Goal: Ask a question: Seek information or help from site administrators or community

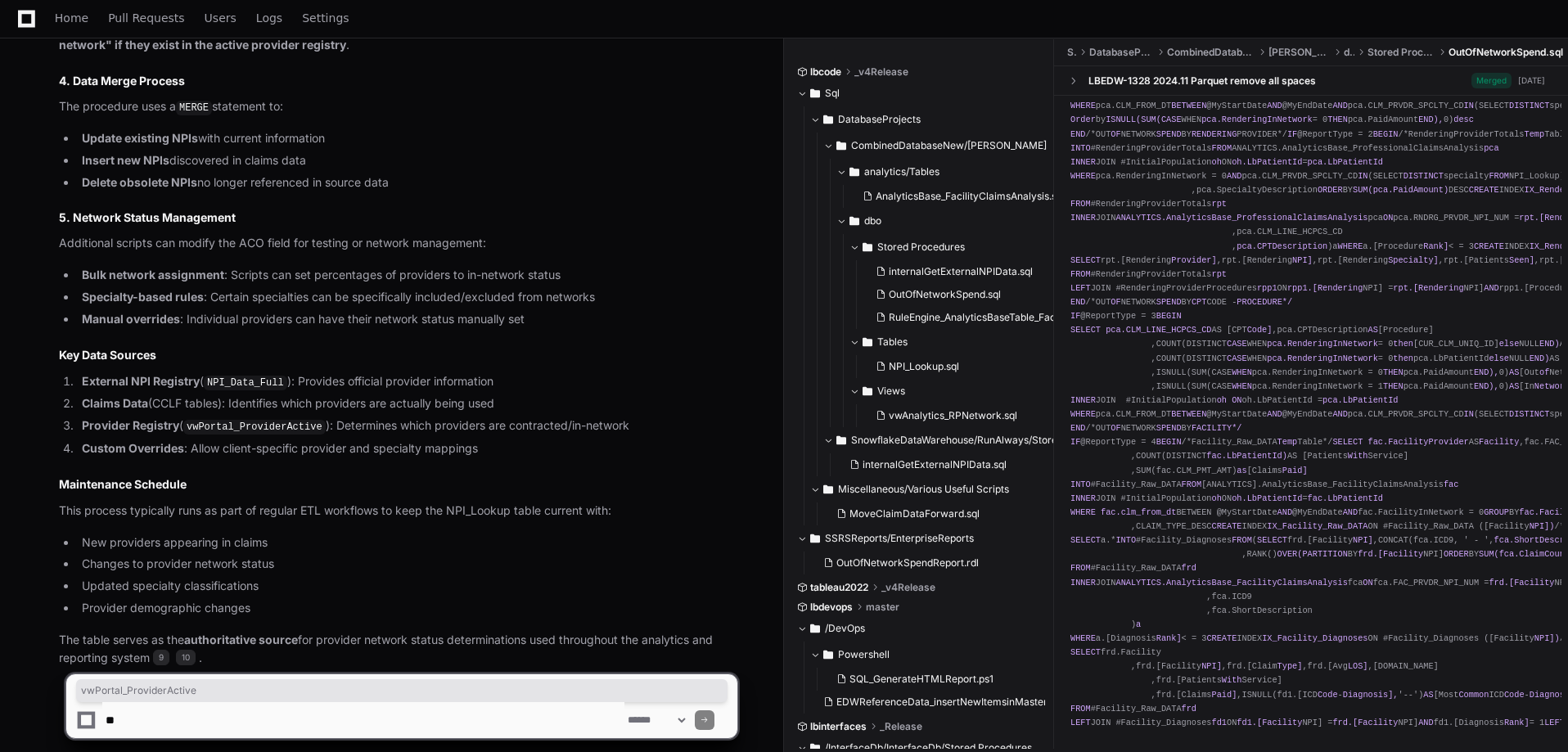
scroll to position [6829, 0]
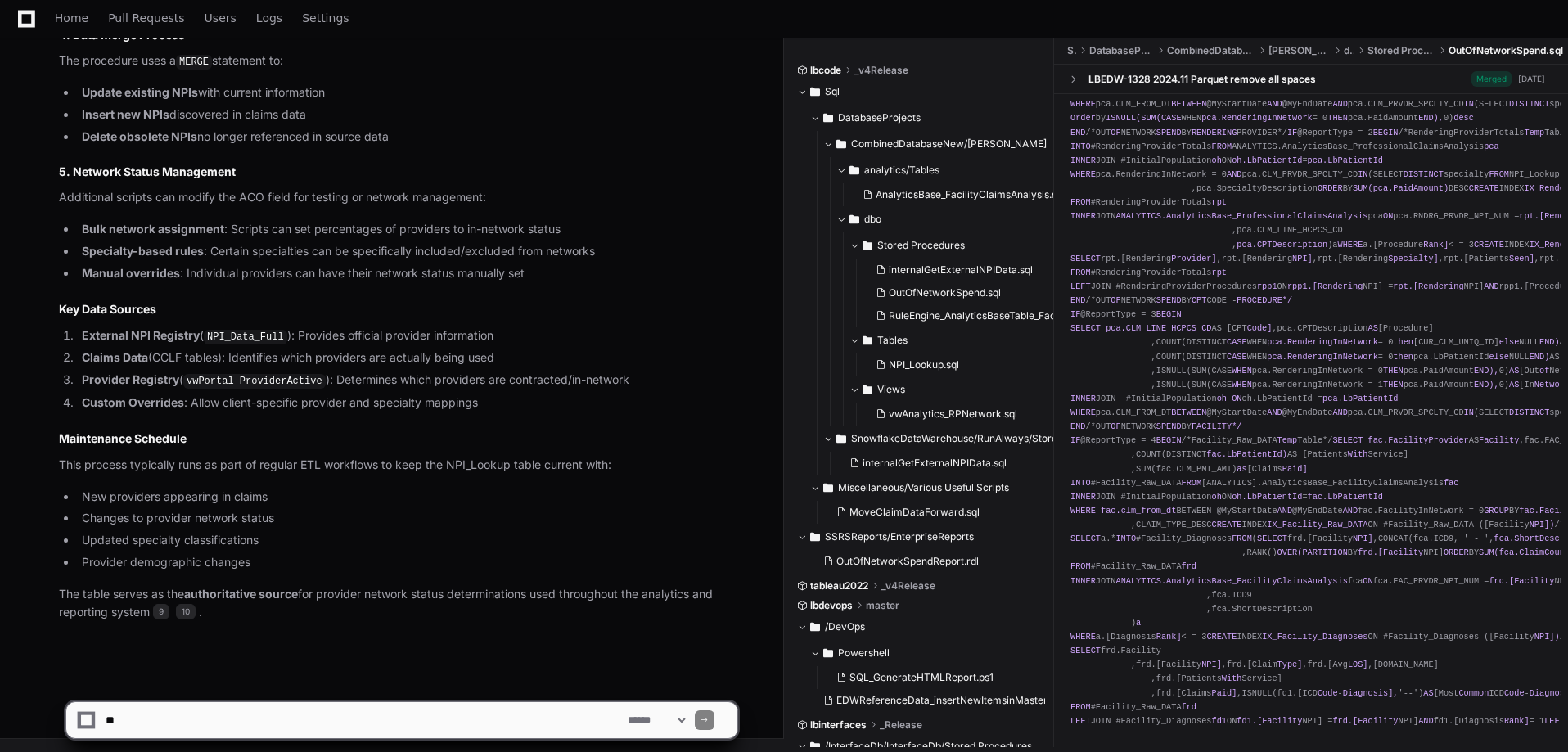
click at [266, 716] on textarea at bounding box center [363, 719] width 522 height 36
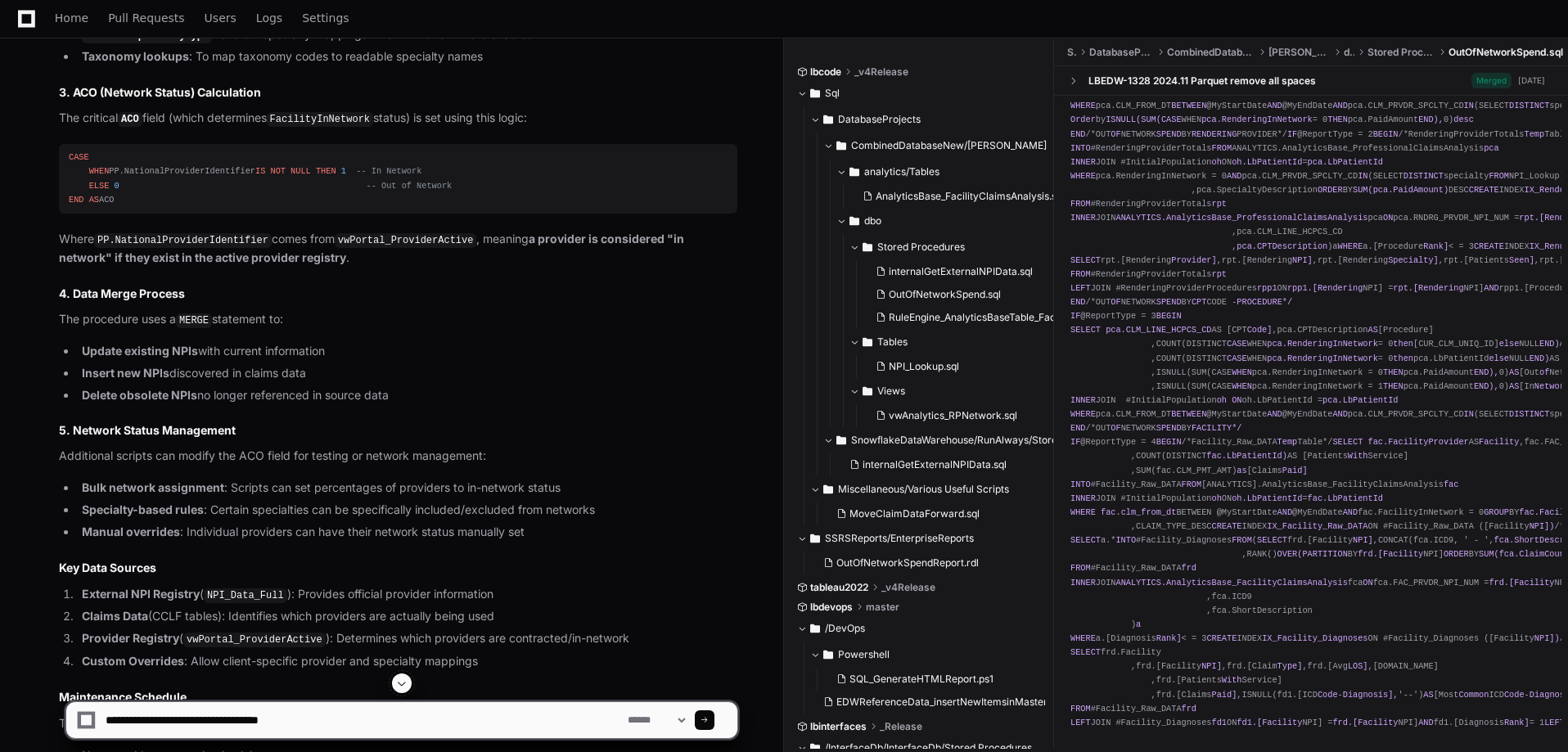
scroll to position [6420, 0]
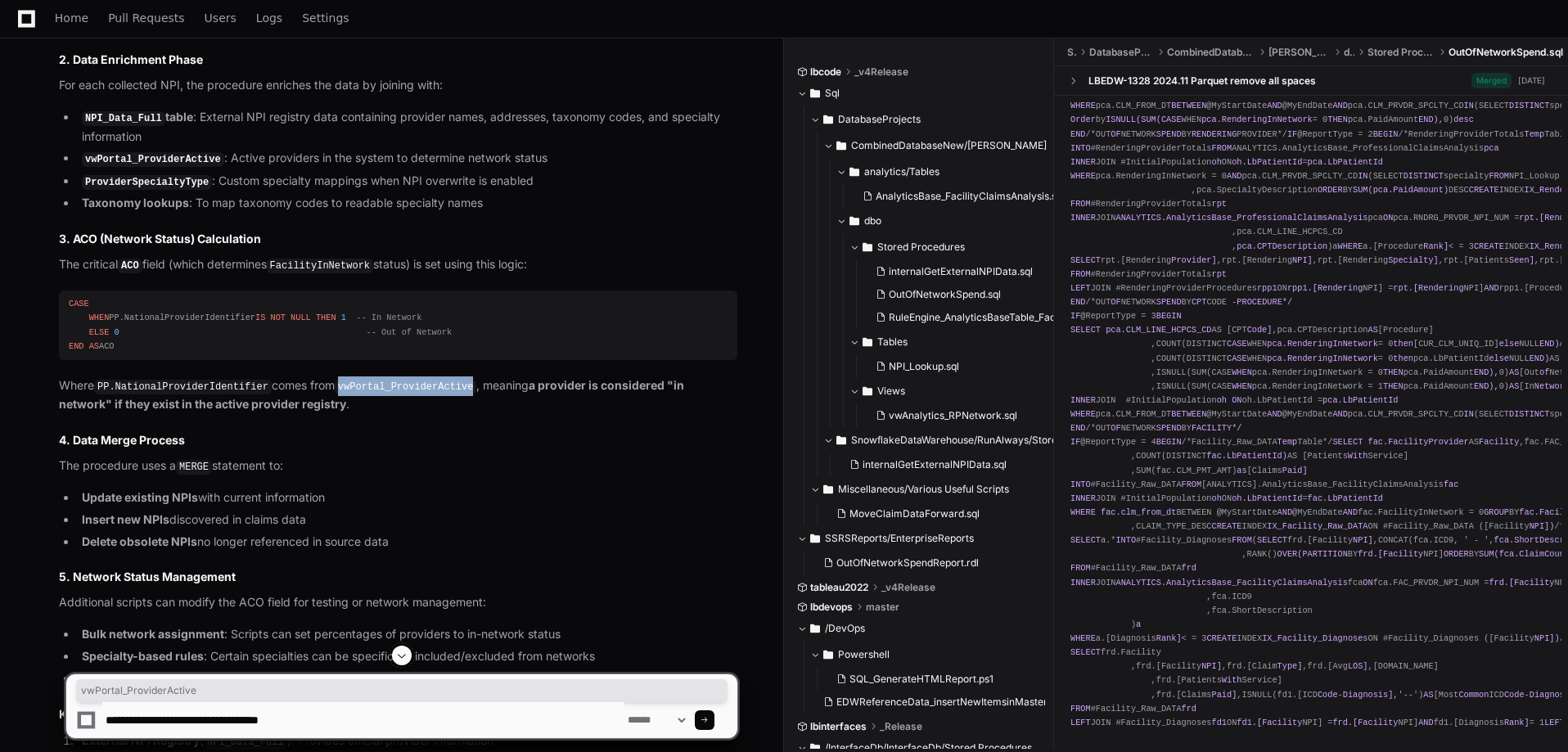
drag, startPoint x: 334, startPoint y: 394, endPoint x: 458, endPoint y: 390, distance: 124.1
click at [458, 390] on code "vwPortal_ProviderActive" at bounding box center [405, 387] width 142 height 14
copy code "vwPortal_ProviderActive"
click at [348, 727] on textarea at bounding box center [363, 719] width 522 height 36
paste textarea "**********"
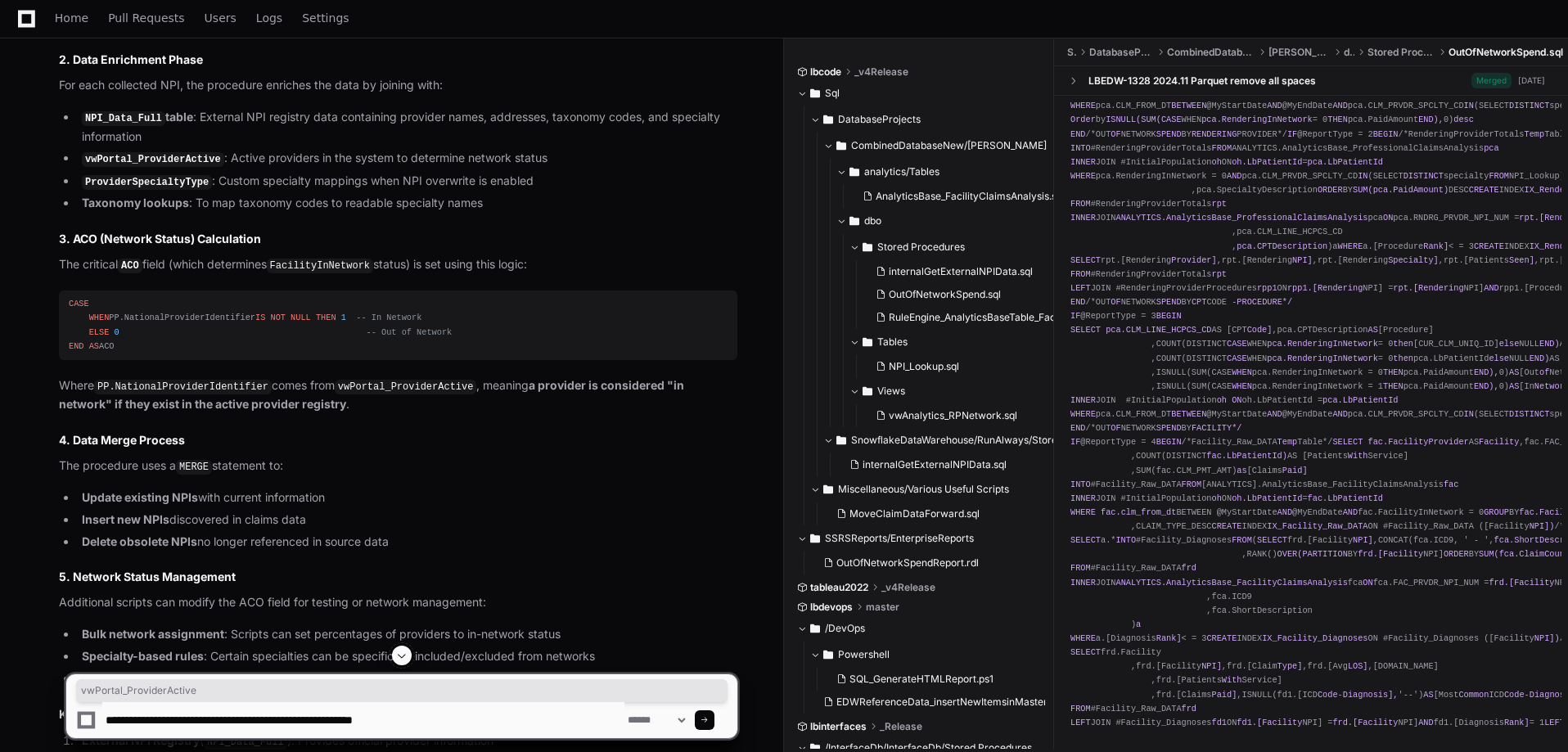
drag, startPoint x: 418, startPoint y: 713, endPoint x: 433, endPoint y: 712, distance: 15.0
click at [426, 713] on textarea at bounding box center [363, 719] width 522 height 36
click at [479, 713] on textarea at bounding box center [363, 719] width 522 height 36
type textarea "**********"
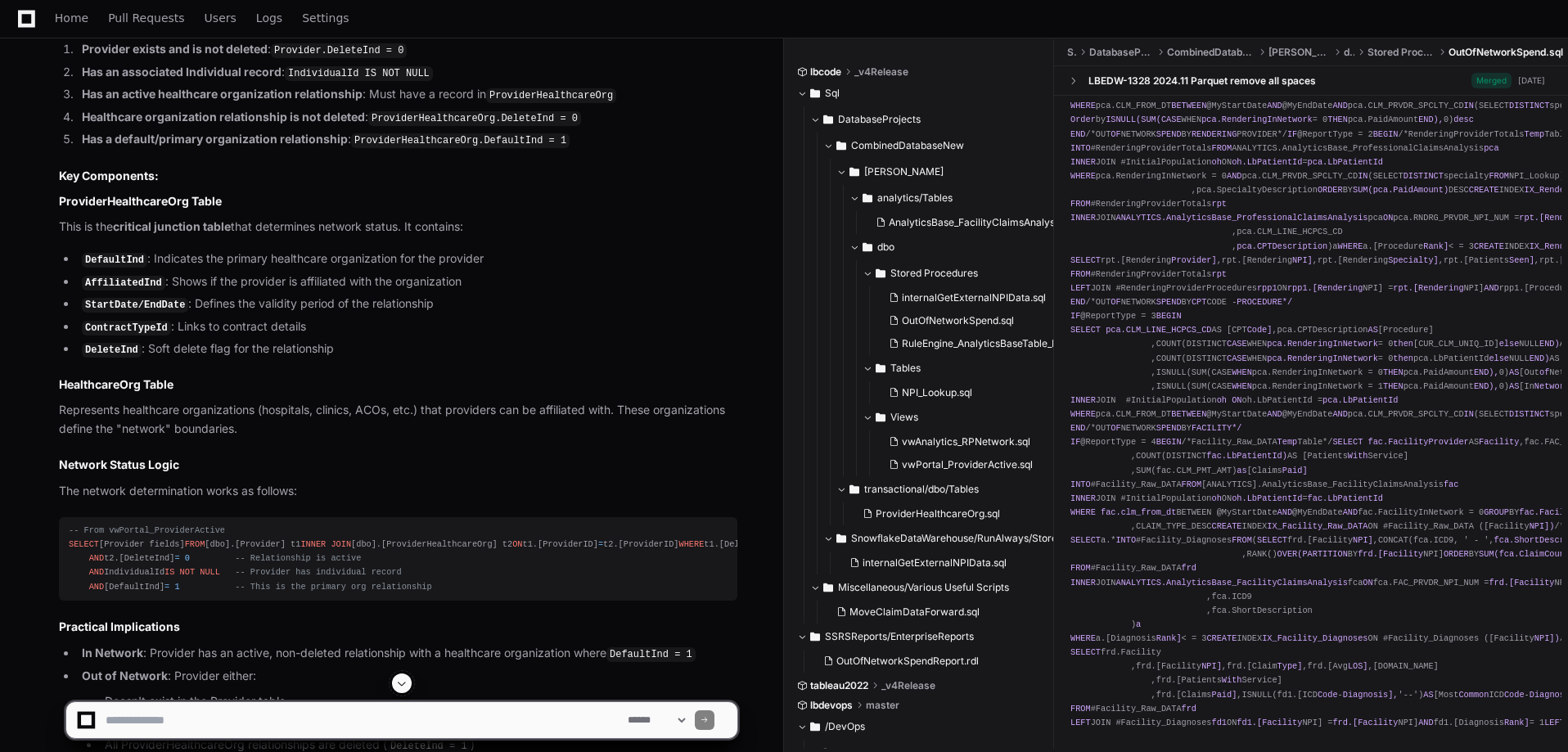
scroll to position [8340, 0]
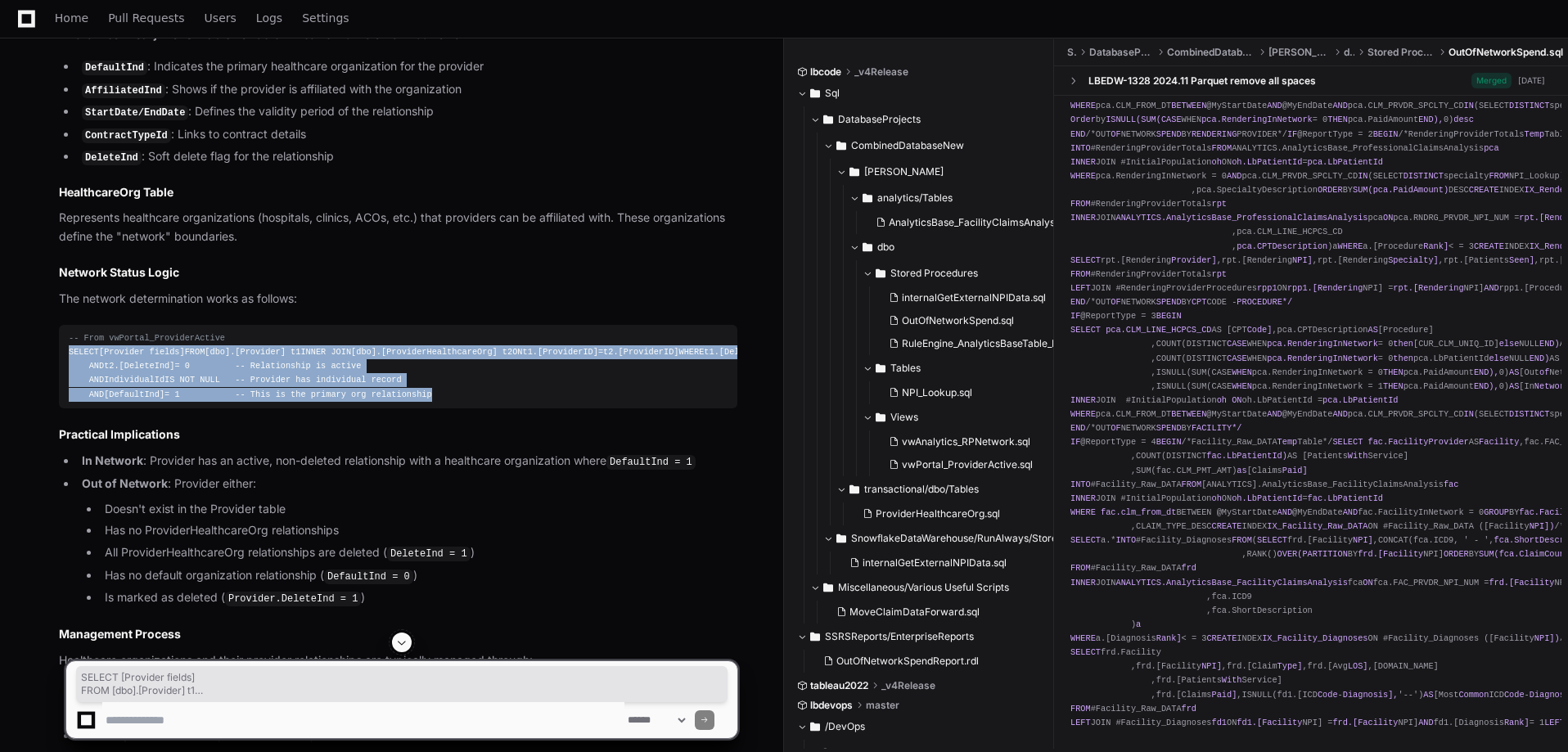
drag, startPoint x: 70, startPoint y: 348, endPoint x: 413, endPoint y: 444, distance: 356.2
click at [413, 402] on div "-- From vwPortal_ProviderActive SELECT [Provider fields] FROM [dbo].[Provider] …" at bounding box center [397, 366] width 658 height 71
copy div "SELECT [Provider fields] FROM [dbo].[Provider] t1 INNER JOIN [dbo].[ProviderHea…"
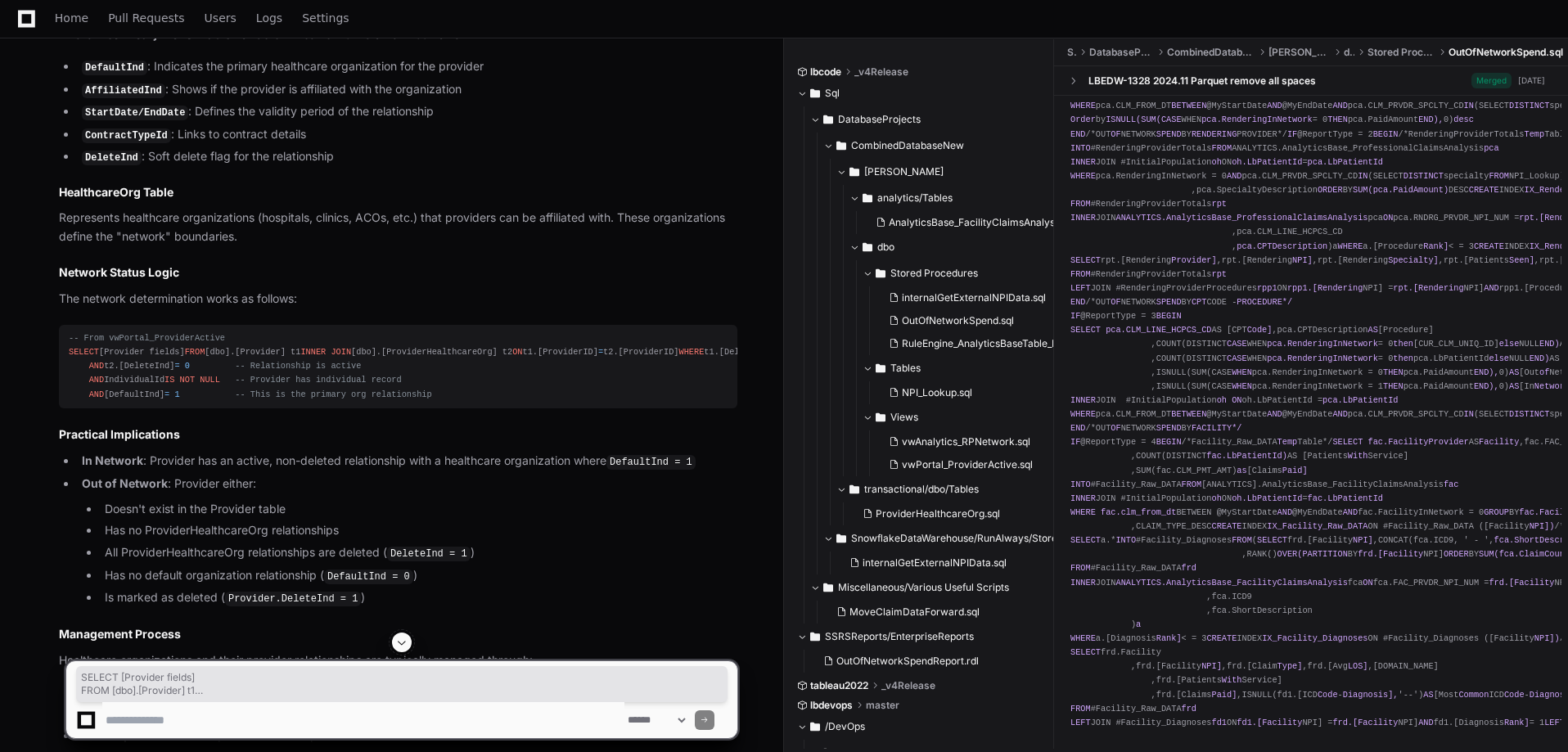
click at [442, 527] on li "Out of Network : Provider either: Doesn't exist in the Provider table Has no Pr…" at bounding box center [407, 541] width 660 height 133
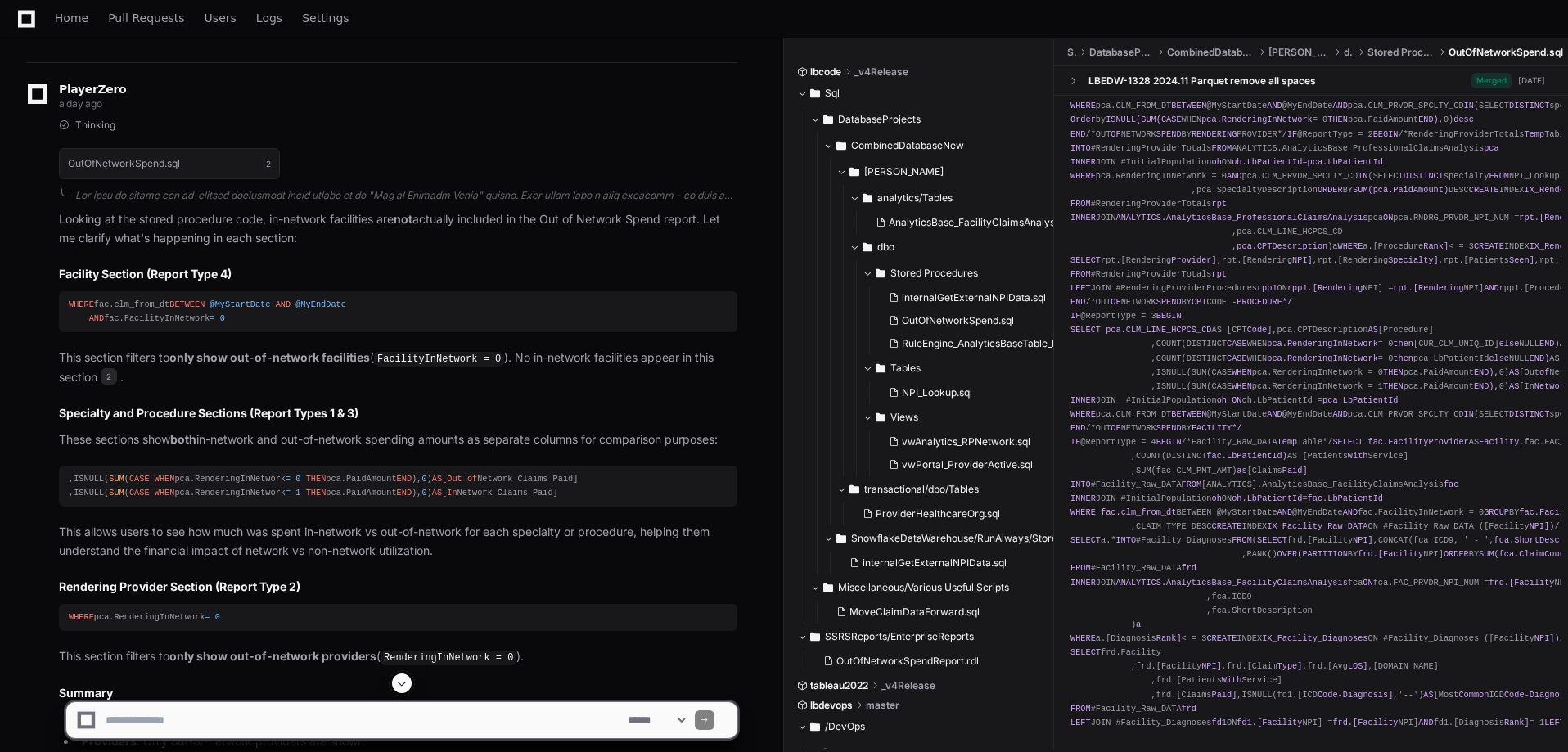
scroll to position [2536, 0]
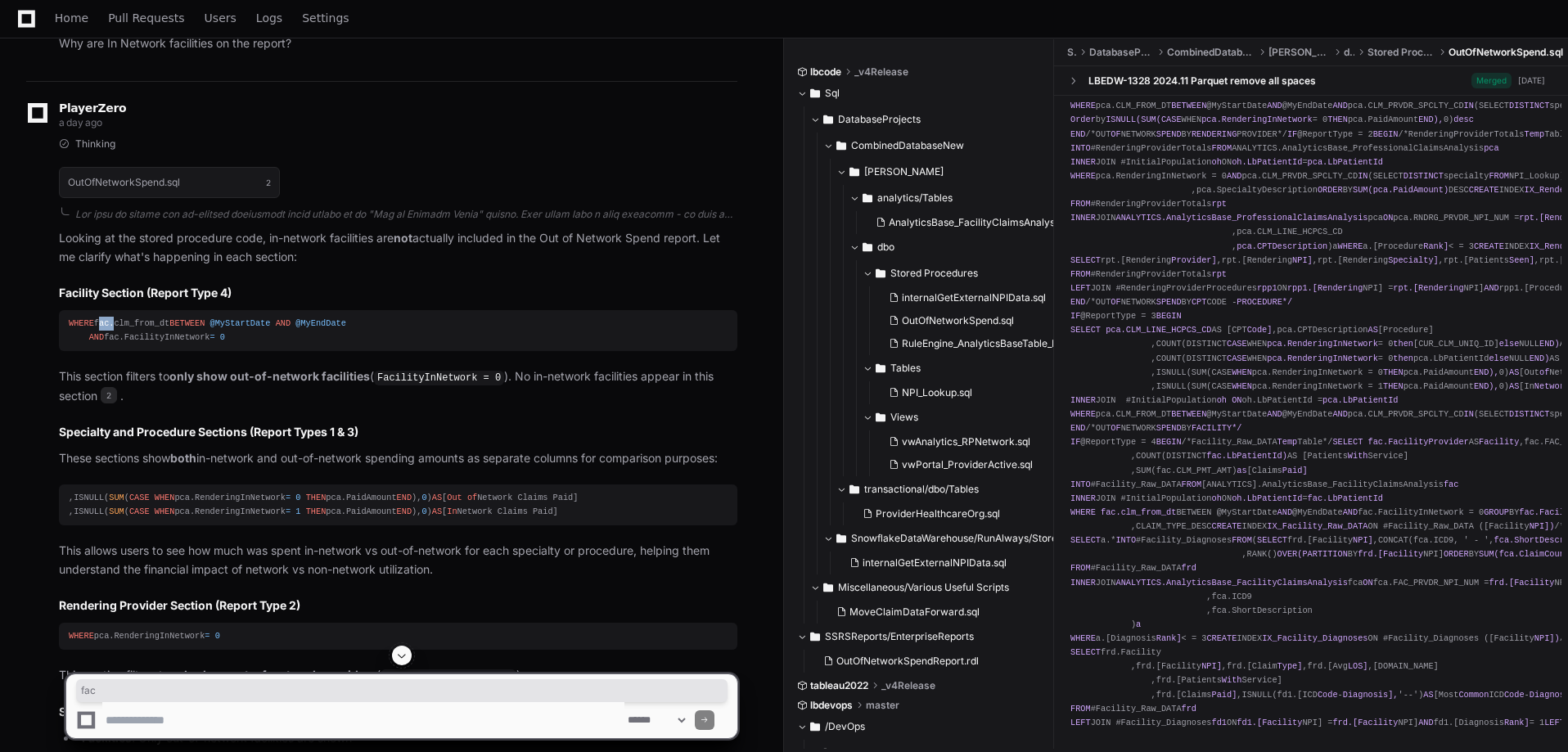
drag, startPoint x: 99, startPoint y: 326, endPoint x: 111, endPoint y: 326, distance: 12.0
click at [111, 326] on div "WHERE fac.clm_from_dt BETWEEN @MyStartDate AND @MyEndDate AND fac.FacilityInNet…" at bounding box center [397, 331] width 658 height 28
drag, startPoint x: 125, startPoint y: 336, endPoint x: 221, endPoint y: 338, distance: 96.0
click at [221, 338] on div "WHERE fac.clm_from_dt BETWEEN @MyStartDate AND @MyEndDate AND fac.FacilityInNet…" at bounding box center [397, 331] width 658 height 28
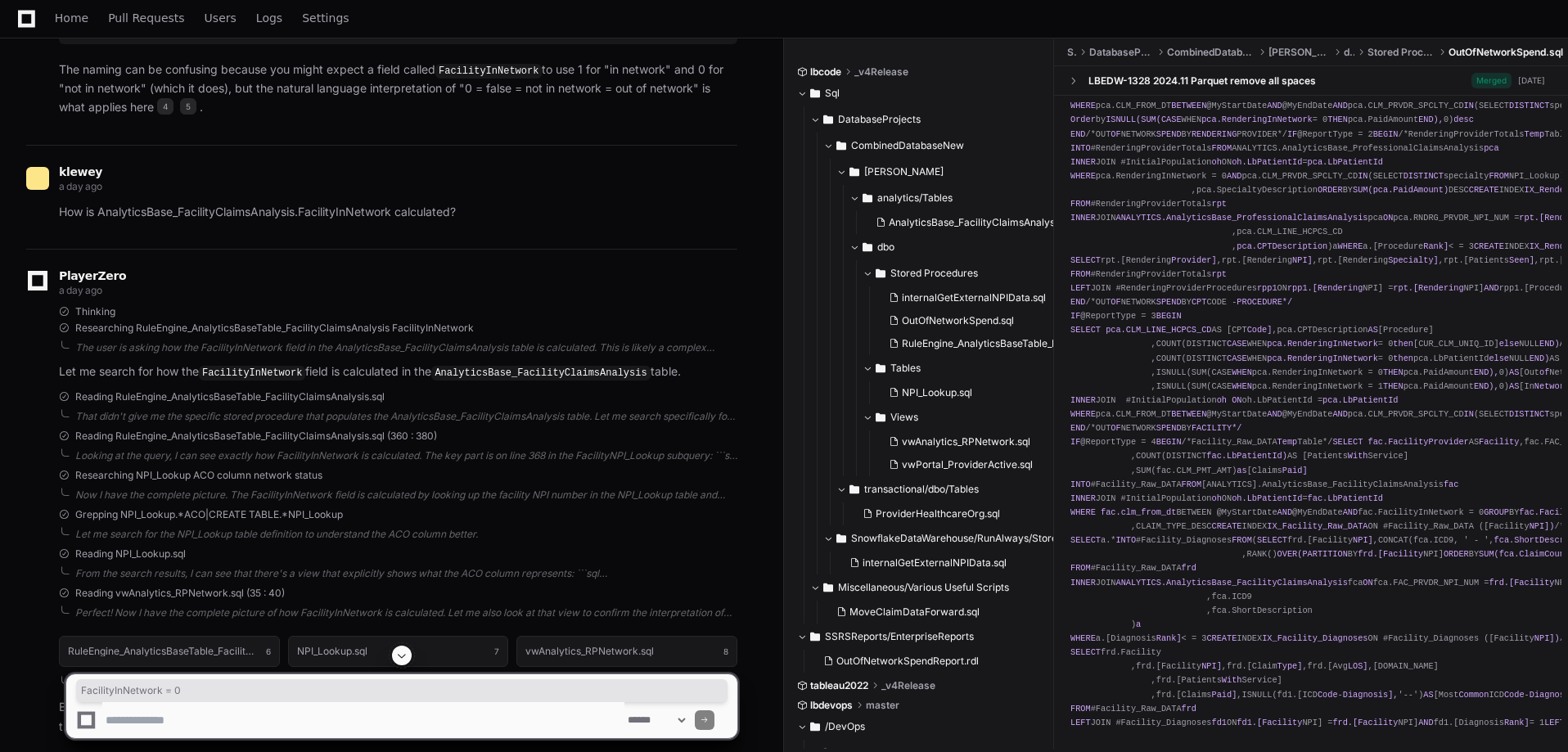
scroll to position [4091, 0]
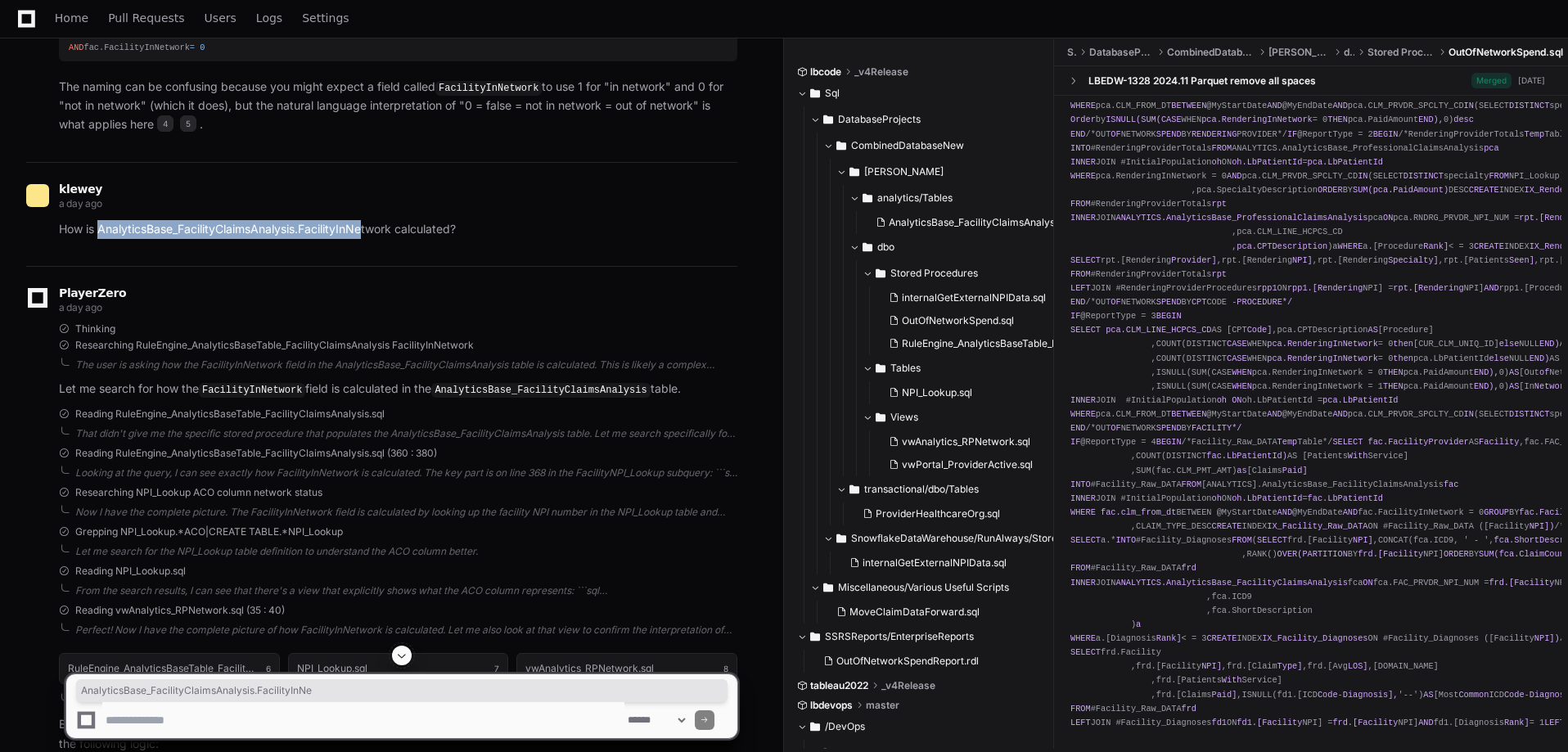
drag, startPoint x: 102, startPoint y: 226, endPoint x: 364, endPoint y: 225, distance: 262.0
click at [364, 225] on p "How is AnalyticsBase_FacilityClaimsAnalysis.FacilityInNetwork calculated?" at bounding box center [398, 229] width 679 height 18
click at [294, 228] on p "How is AnalyticsBase_FacilityClaimsAnalysis.FacilityInNetwork calculated?" at bounding box center [398, 229] width 679 height 18
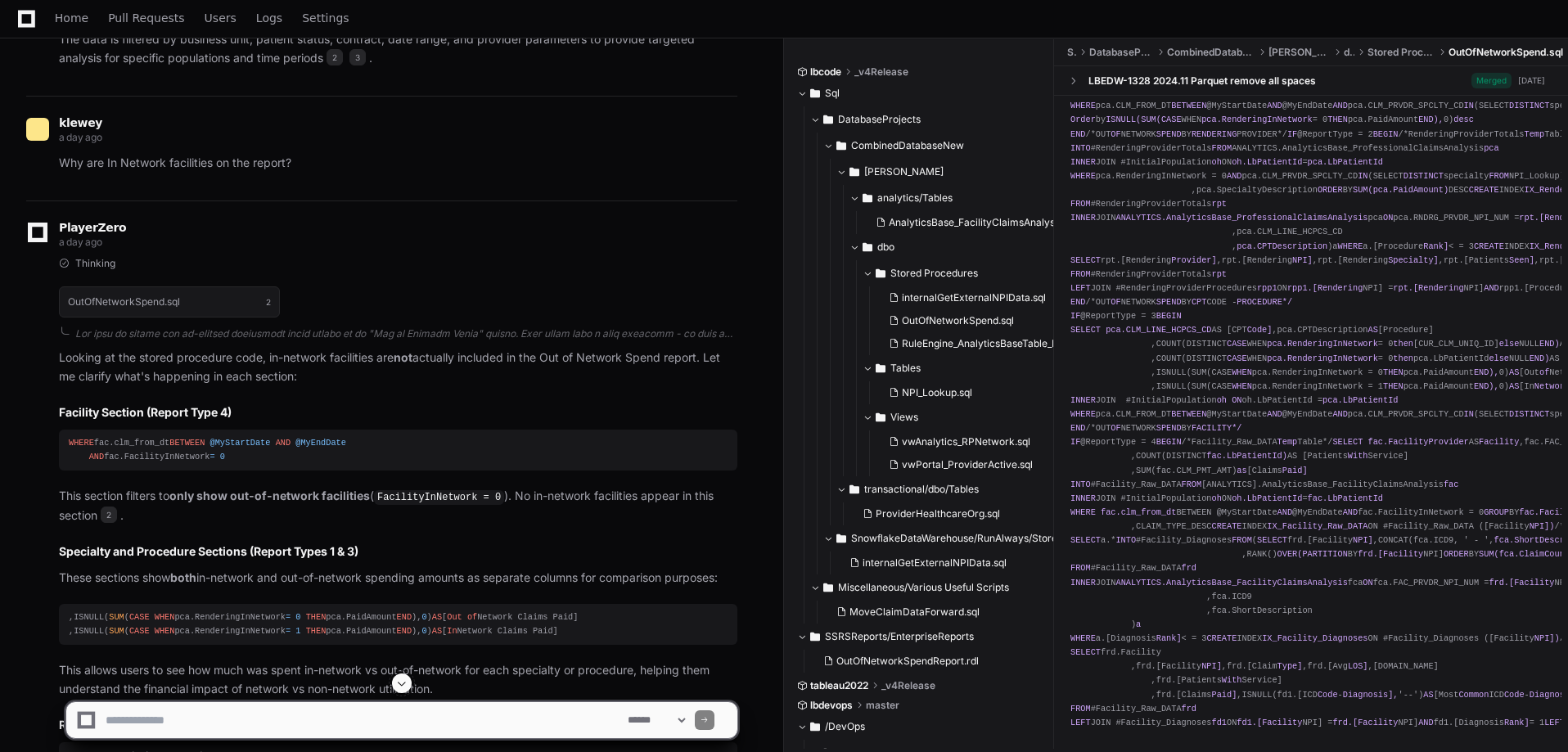
scroll to position [2372, 0]
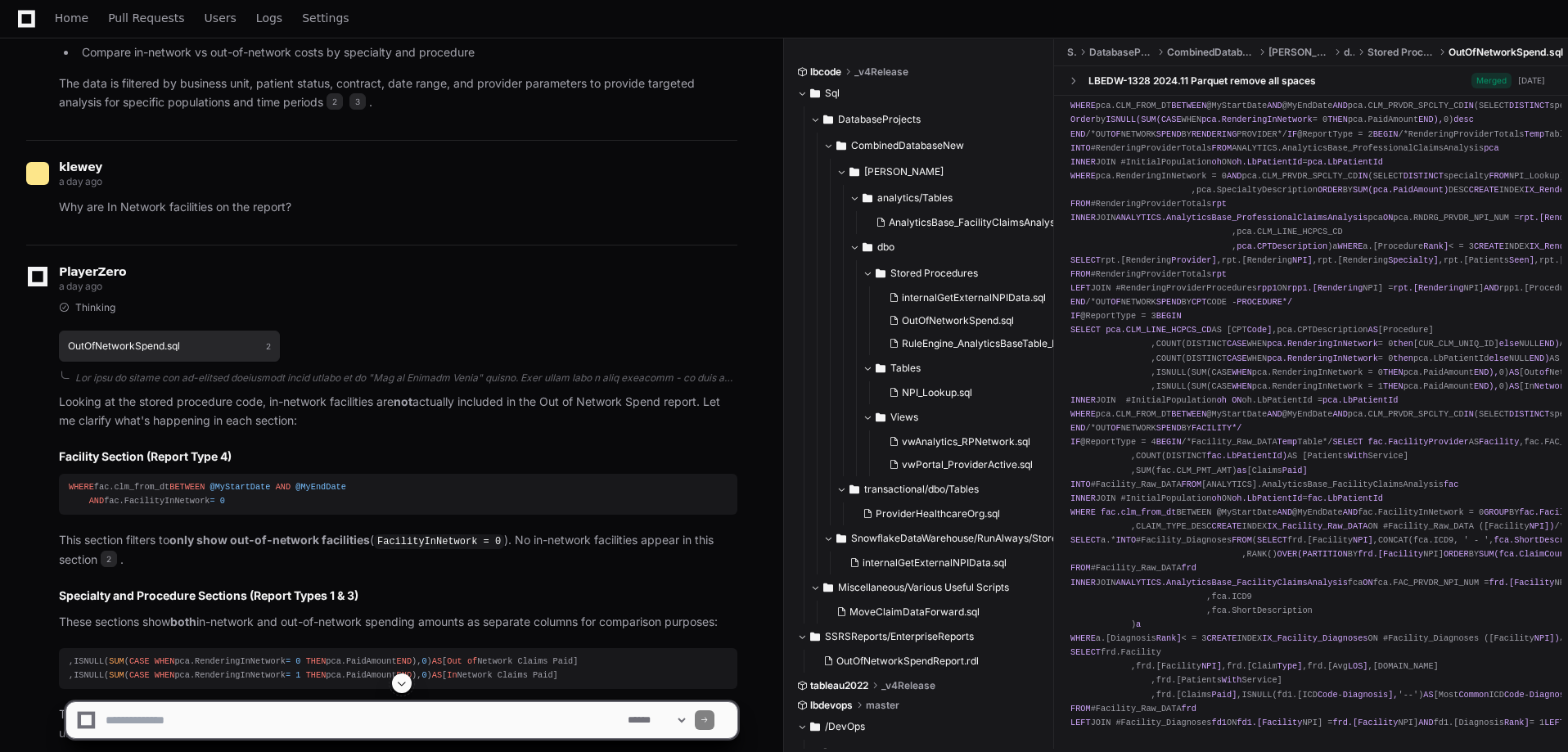
click at [174, 343] on h1 "OutOfNetworkSpend.sql" at bounding box center [124, 346] width 112 height 10
click at [259, 350] on button "OutOfNetworkSpend.sql 2" at bounding box center [169, 346] width 221 height 31
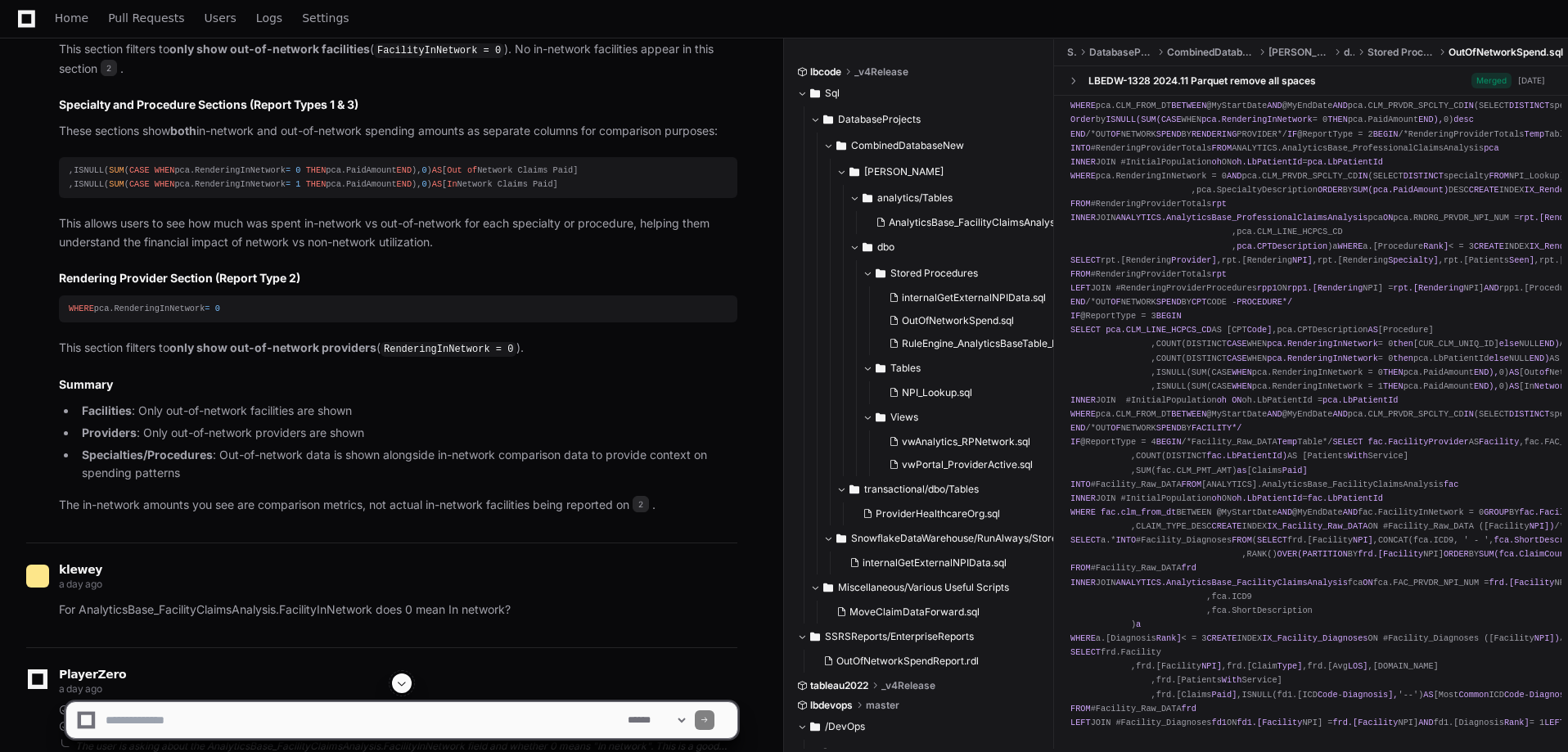
scroll to position [3026, 0]
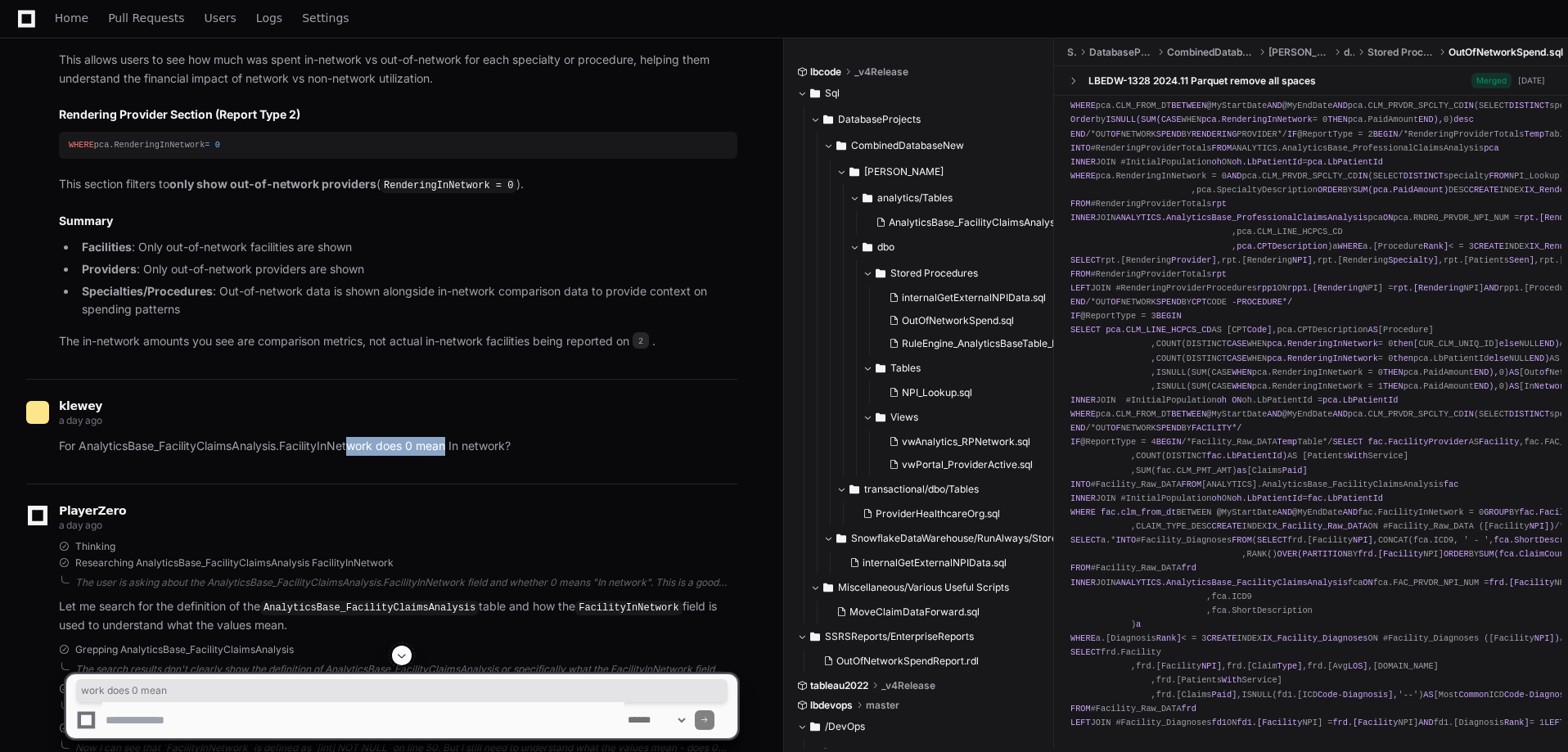
drag, startPoint x: 354, startPoint y: 449, endPoint x: 450, endPoint y: 455, distance: 96.2
click at [450, 455] on div "klewey a day ago For AnalyticsBase_FacilityClaimsAnalysis.FacilityInNetwork doe…" at bounding box center [381, 431] width 711 height 104
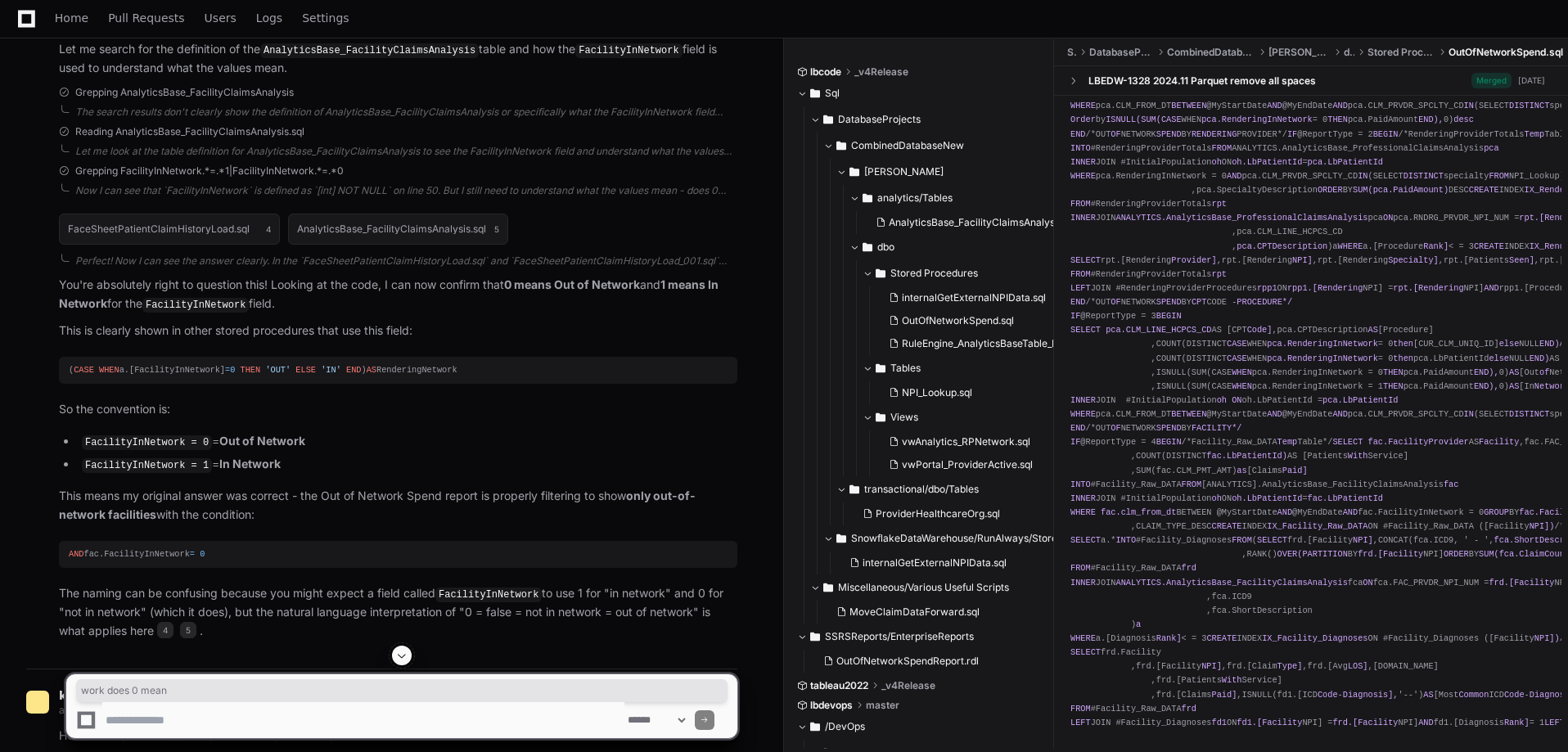
scroll to position [3600, 0]
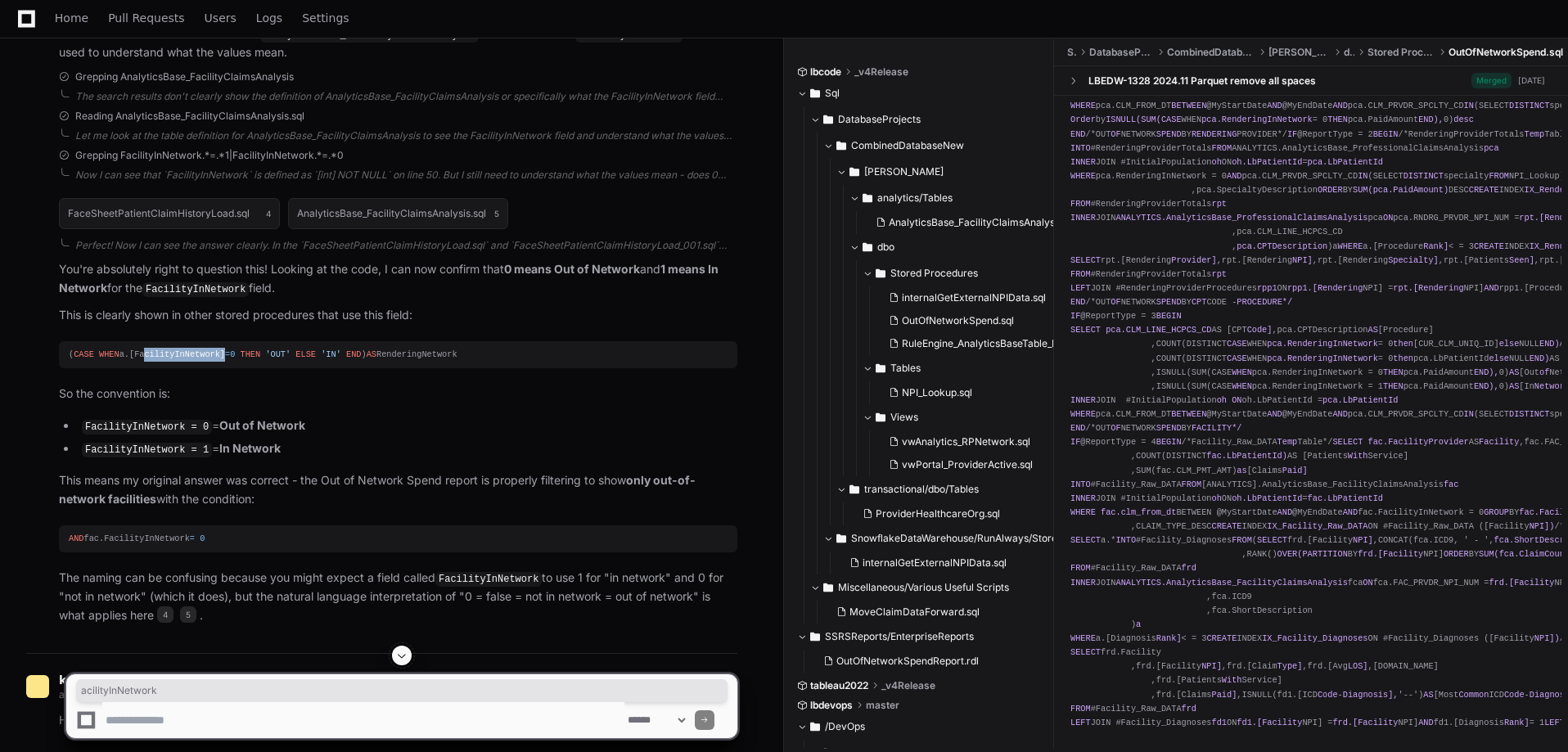
drag, startPoint x: 135, startPoint y: 353, endPoint x: 213, endPoint y: 359, distance: 78.2
click at [212, 360] on div "( CASE WHEN a.[FacilityInNetwork] = 0 THEN 'OUT' ELSE 'IN' END ) AS RenderingNe…" at bounding box center [397, 355] width 658 height 14
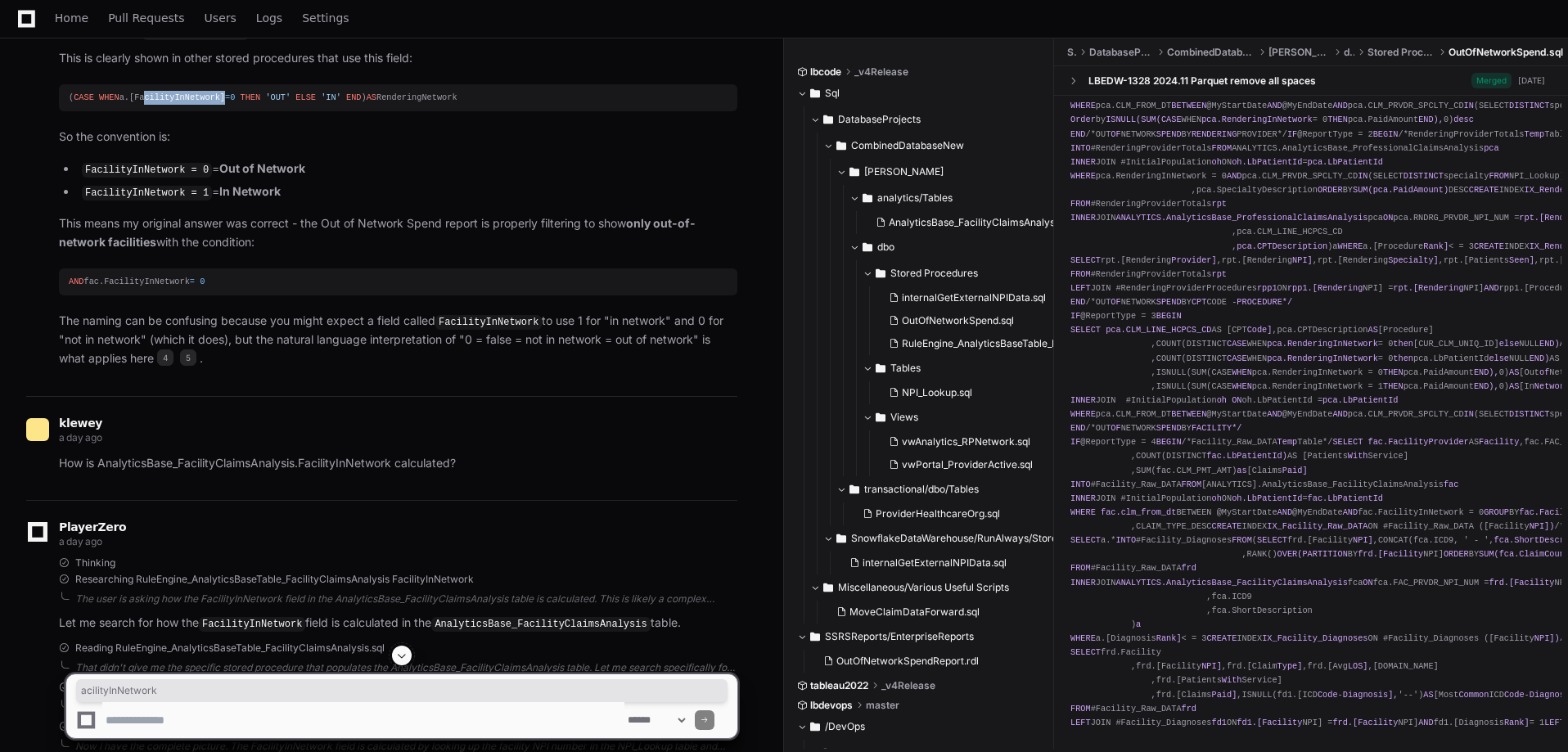
scroll to position [4008, 0]
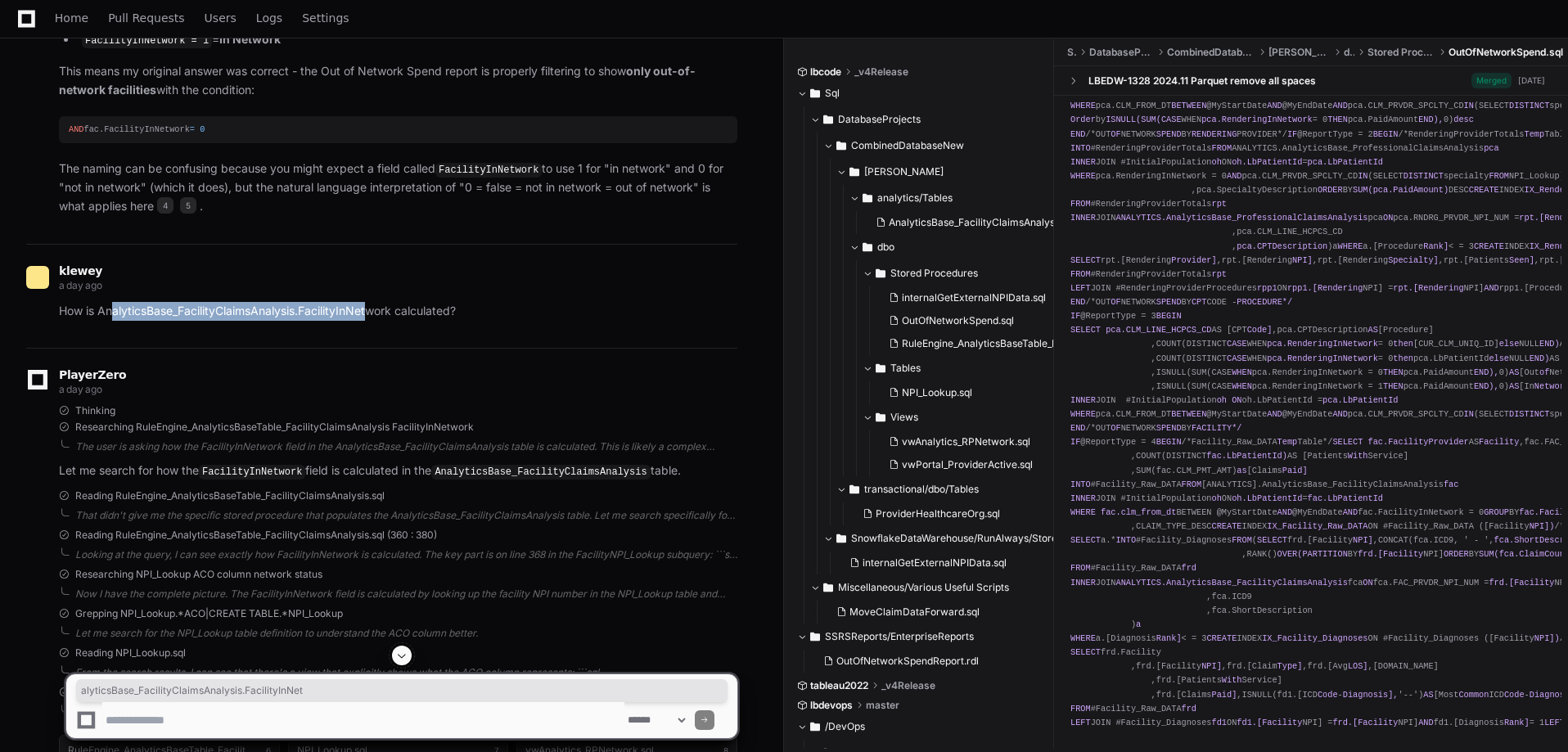
drag, startPoint x: 111, startPoint y: 306, endPoint x: 389, endPoint y: 310, distance: 278.0
click at [376, 311] on p "How is AnalyticsBase_FacilityClaimsAnalysis.FacilityInNetwork calculated?" at bounding box center [398, 310] width 679 height 18
click at [428, 308] on p "How is AnalyticsBase_FacilityClaimsAnalysis.FacilityInNetwork calculated?" at bounding box center [398, 310] width 679 height 18
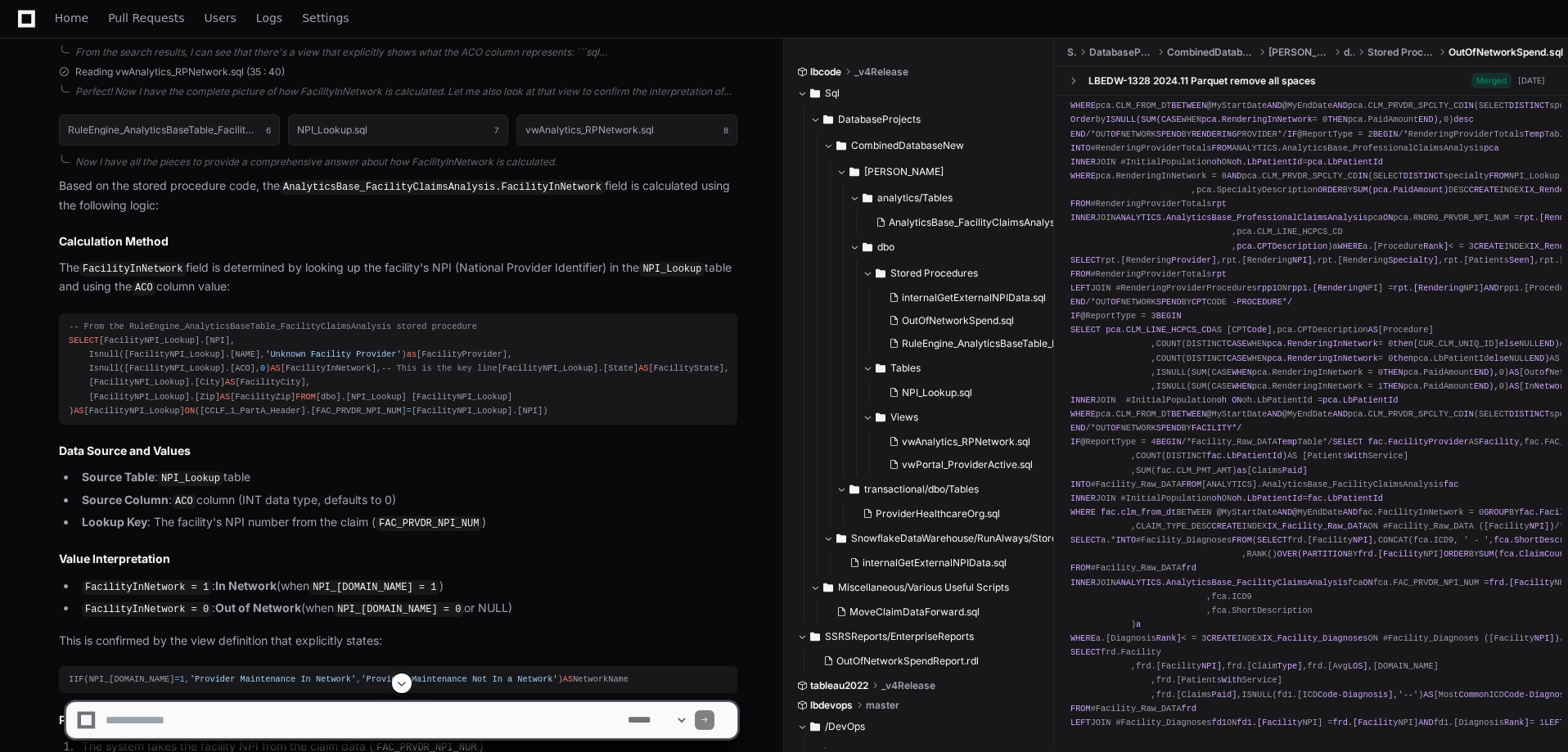
scroll to position [4663, 0]
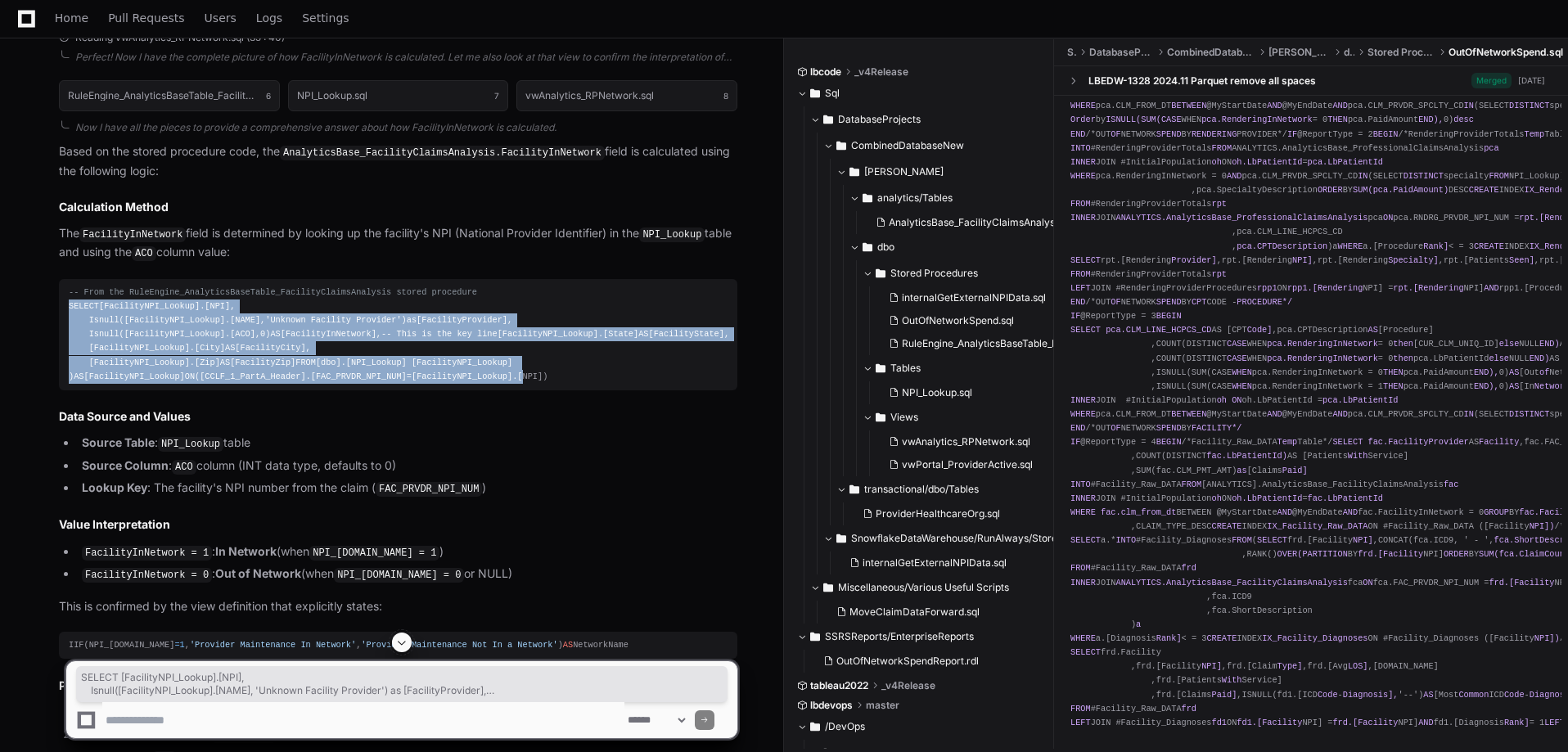
drag, startPoint x: 69, startPoint y: 299, endPoint x: 522, endPoint y: 404, distance: 465.0
click at [522, 384] on div "-- From the RuleEngine_AnalyticsBaseTable_FacilityClaimsAnalysis stored procedu…" at bounding box center [397, 334] width 658 height 99
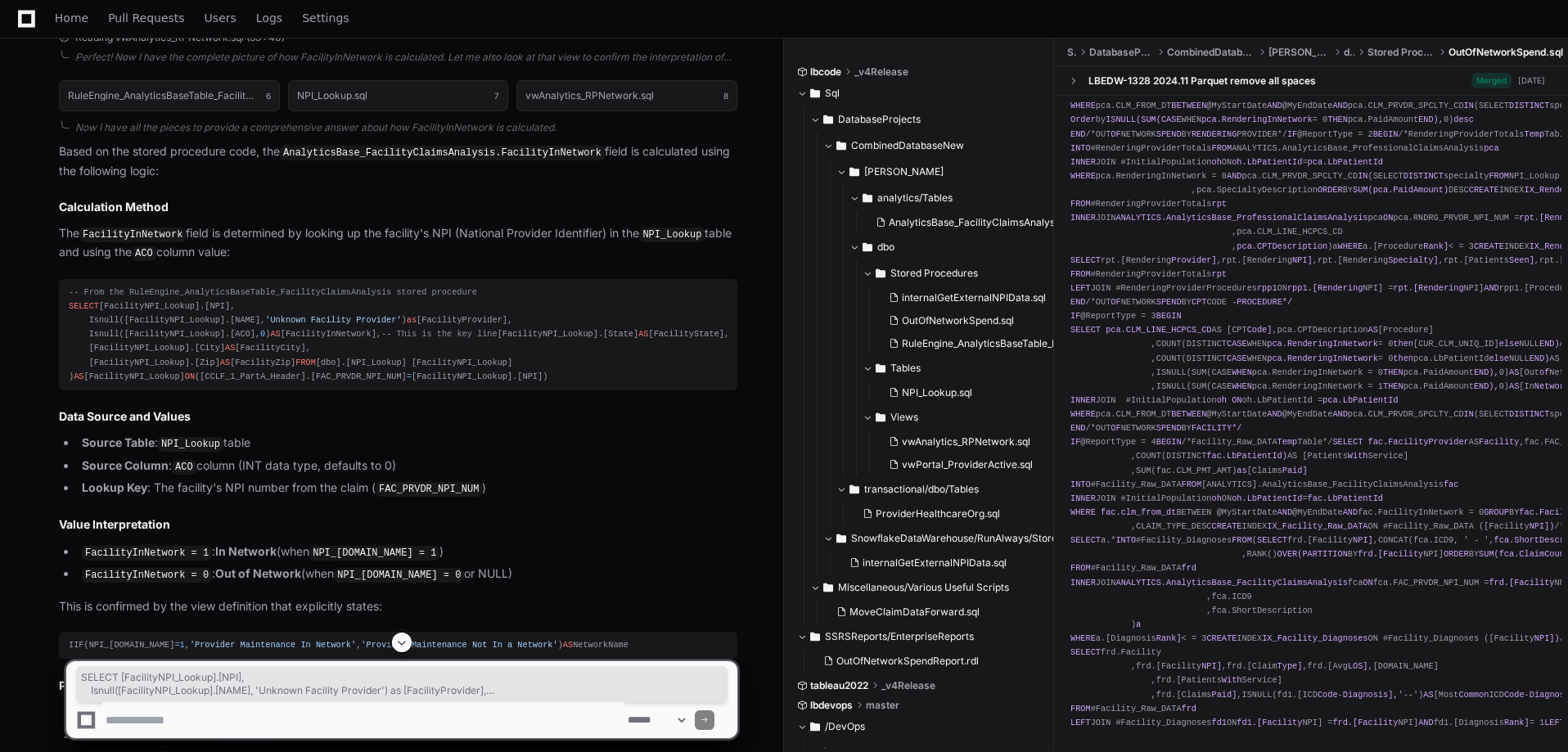
click at [196, 287] on span "-- From the RuleEngine_AnalyticsBaseTable_FacilityClaimsAnalysis stored procedu…" at bounding box center [273, 292] width 408 height 10
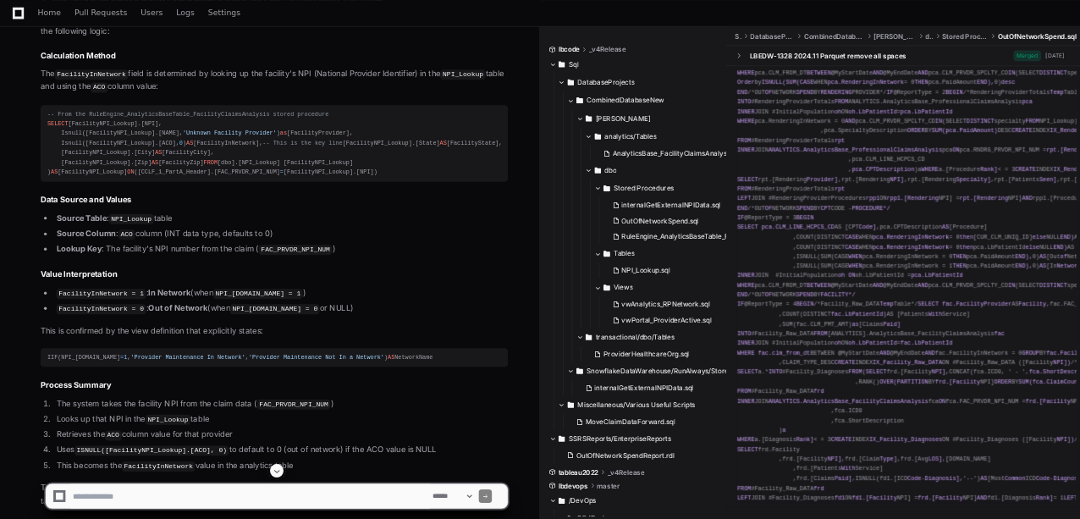
scroll to position [4909, 0]
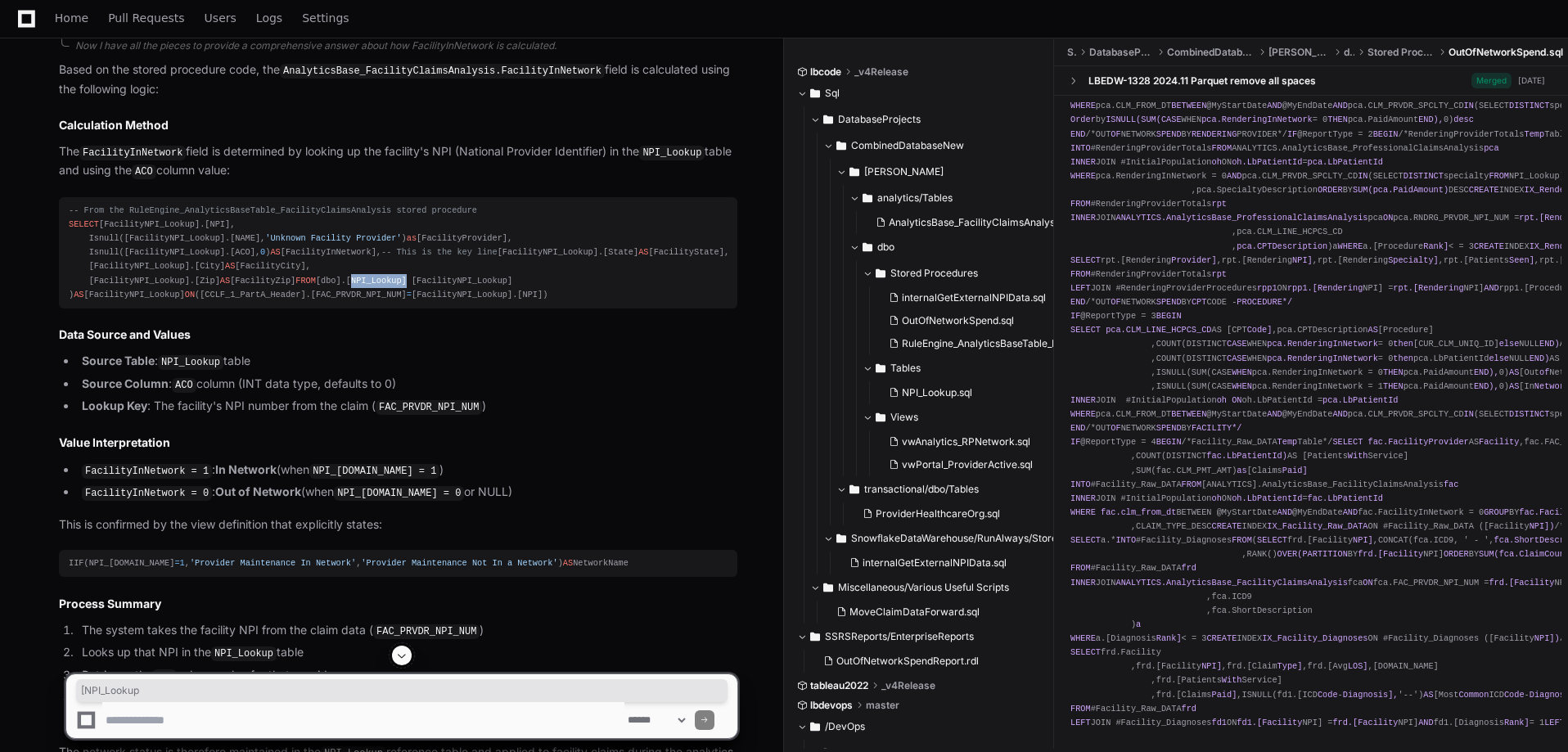
drag, startPoint x: 121, startPoint y: 304, endPoint x: 171, endPoint y: 301, distance: 50.1
click at [171, 301] on div "-- From the RuleEngine_AnalyticsBaseTable_FacilityClaimsAnalysis stored procedu…" at bounding box center [397, 253] width 658 height 99
click at [274, 308] on pre "-- From the RuleEngine_AnalyticsBaseTable_FacilityClaimsAnalysis stored procedu…" at bounding box center [398, 252] width 679 height 111
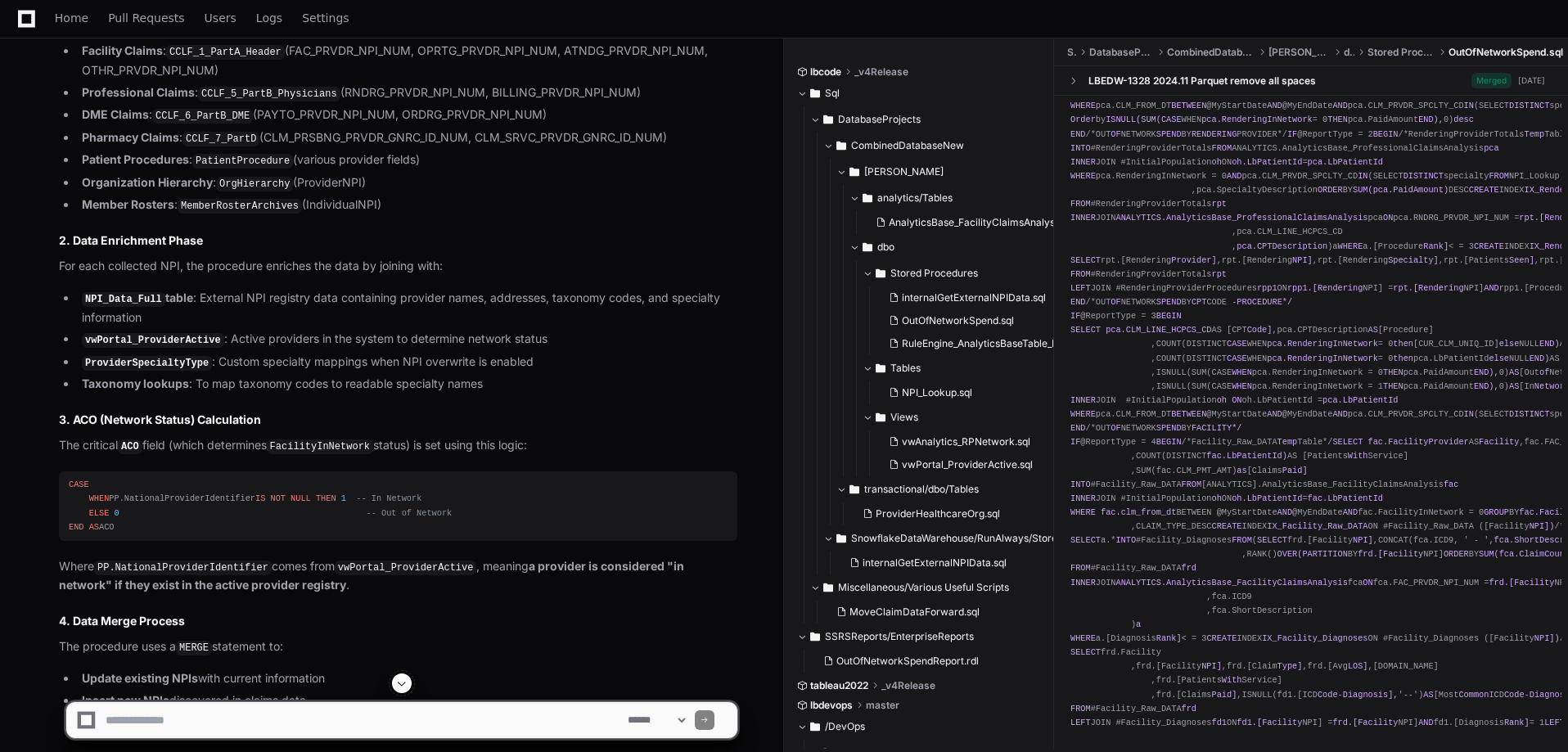
scroll to position [6250, 0]
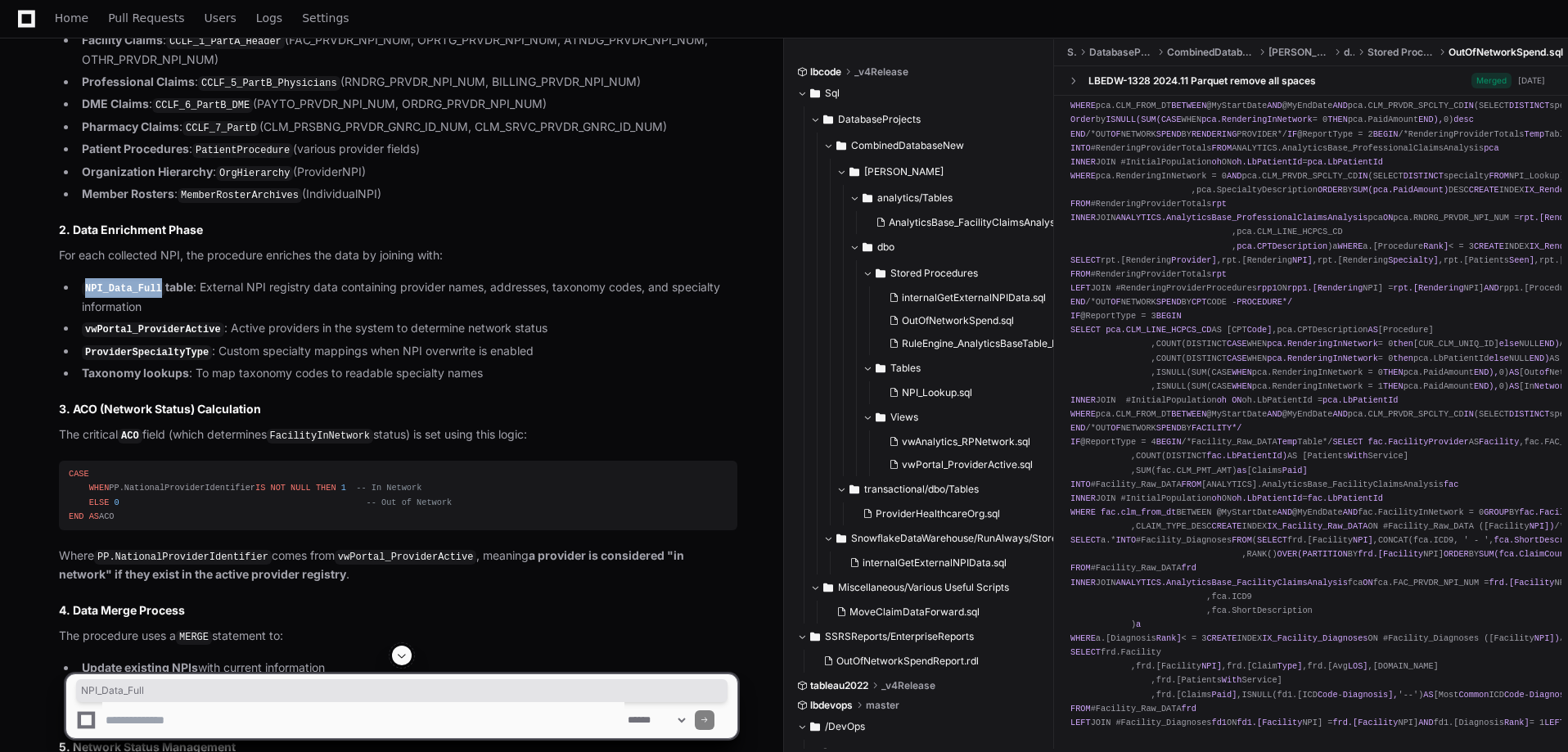
drag, startPoint x: 88, startPoint y: 300, endPoint x: 154, endPoint y: 296, distance: 66.1
click at [154, 296] on code "NPI_Data_Full" at bounding box center [124, 288] width 83 height 14
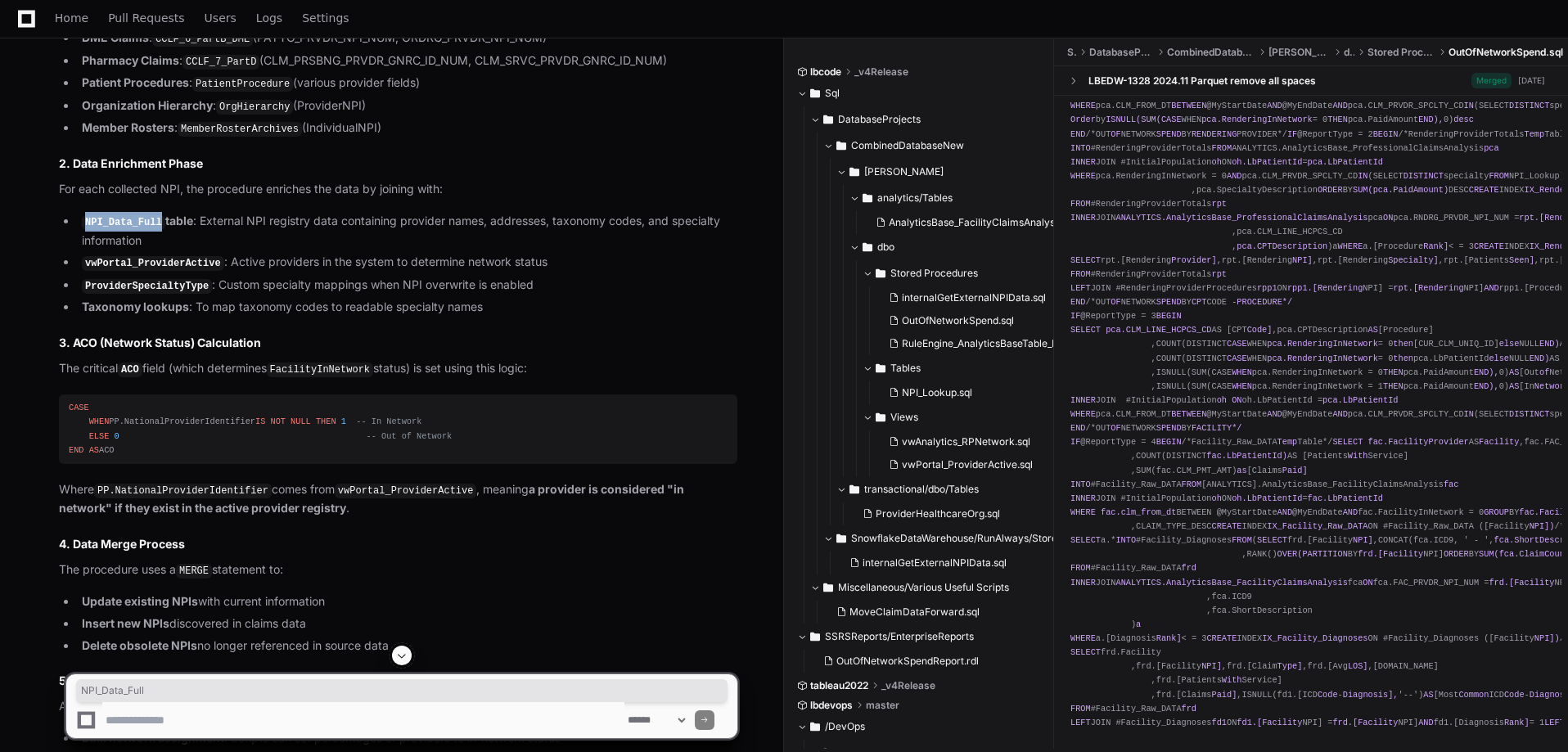
scroll to position [6331, 0]
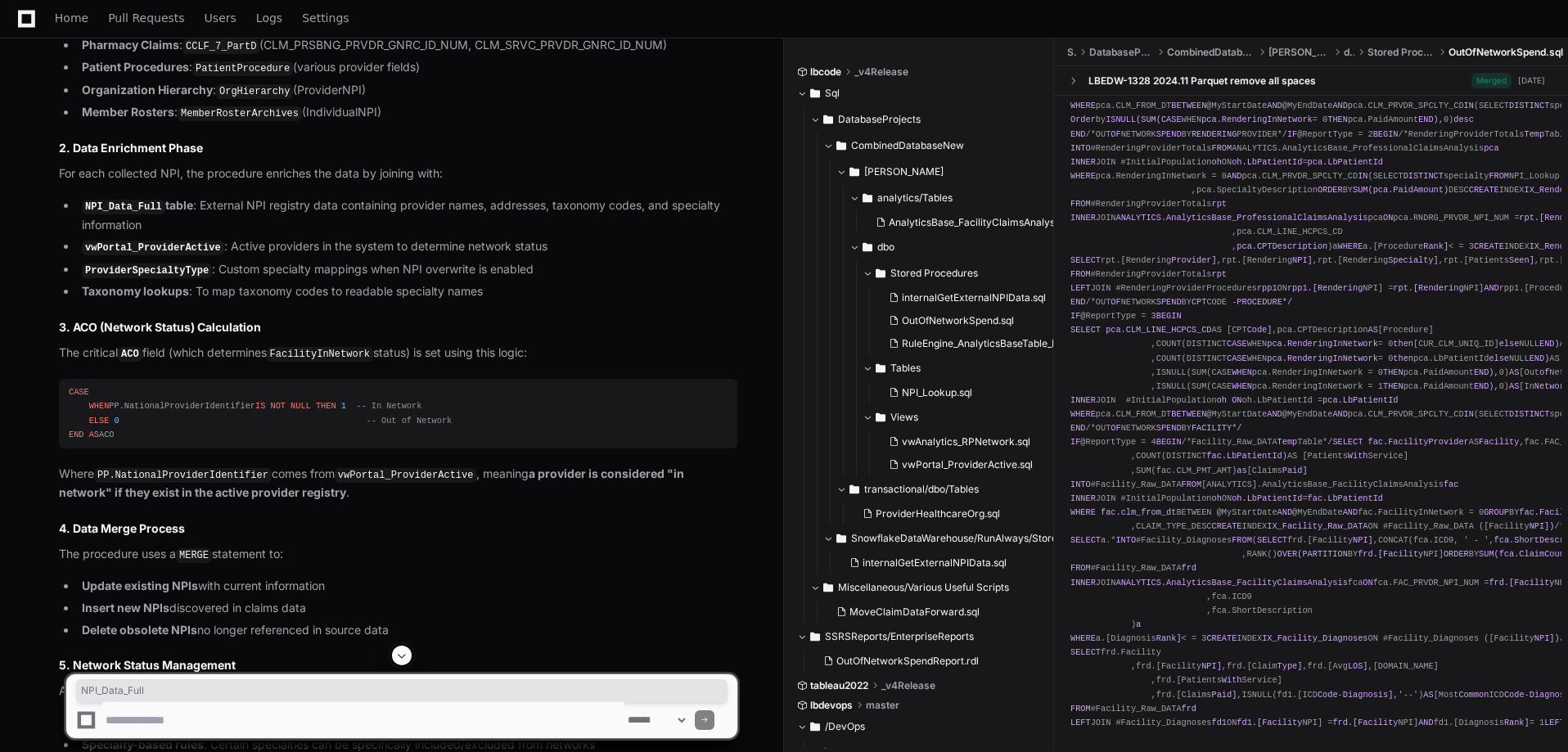
click at [158, 287] on ul "NPI_Data_Full table : External NPI registry data containing provider names, add…" at bounding box center [398, 248] width 679 height 104
drag, startPoint x: 222, startPoint y: 255, endPoint x: 514, endPoint y: 253, distance: 292.0
click at [514, 253] on li "vwPortal_ProviderActive : Active providers in the system to determine network s…" at bounding box center [407, 246] width 660 height 19
click at [313, 257] on li "vwPortal_ProviderActive : Active providers in the system to determine network s…" at bounding box center [407, 246] width 660 height 19
drag, startPoint x: 84, startPoint y: 258, endPoint x: 213, endPoint y: 258, distance: 129.0
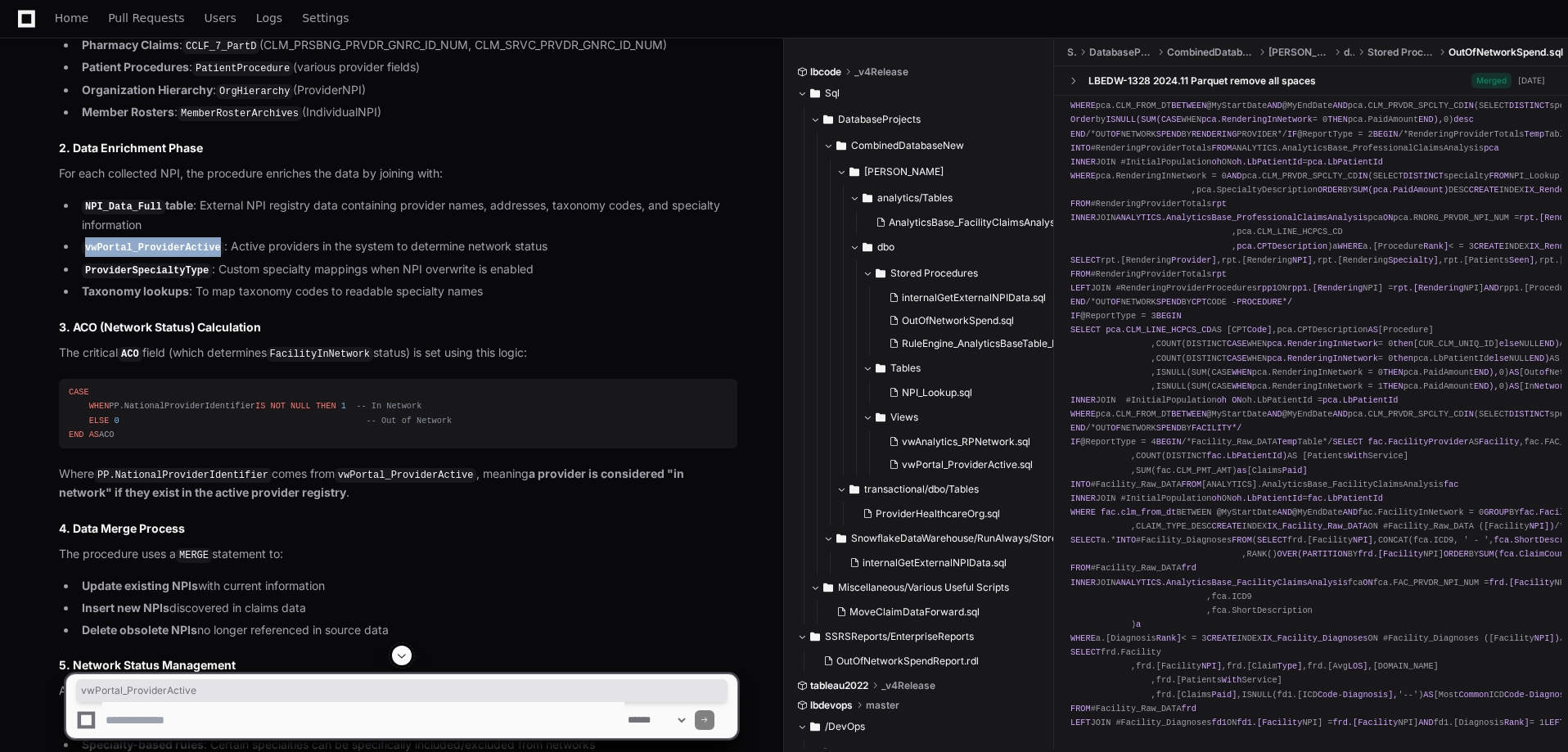
click at [213, 257] on li "vwPortal_ProviderActive : Active providers in the system to determine network s…" at bounding box center [407, 246] width 660 height 19
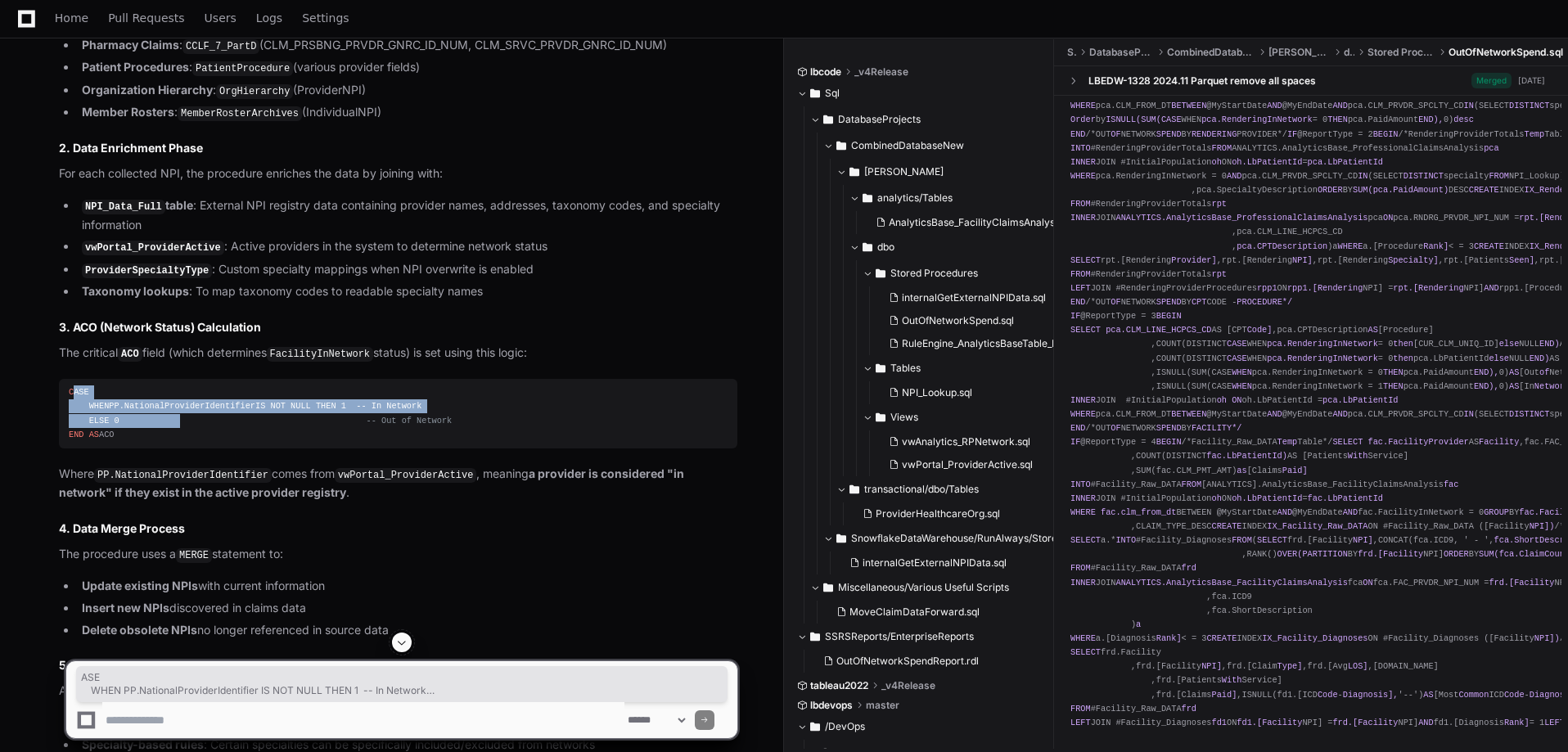
drag, startPoint x: 73, startPoint y: 398, endPoint x: 176, endPoint y: 434, distance: 109.1
click at [175, 434] on div "CASE WHEN PP.NationalProviderIdentifier IS NOT NULL THEN 1 -- In Network ELSE 0…" at bounding box center [397, 414] width 658 height 56
click at [194, 442] on div "CASE WHEN PP.NationalProviderIdentifier IS NOT NULL THEN 1 -- In Network ELSE 0…" at bounding box center [397, 414] width 658 height 56
click at [143, 419] on div "CASE WHEN PP.NationalProviderIdentifier IS NOT NULL THEN 1 -- In Network ELSE 0…" at bounding box center [397, 414] width 658 height 56
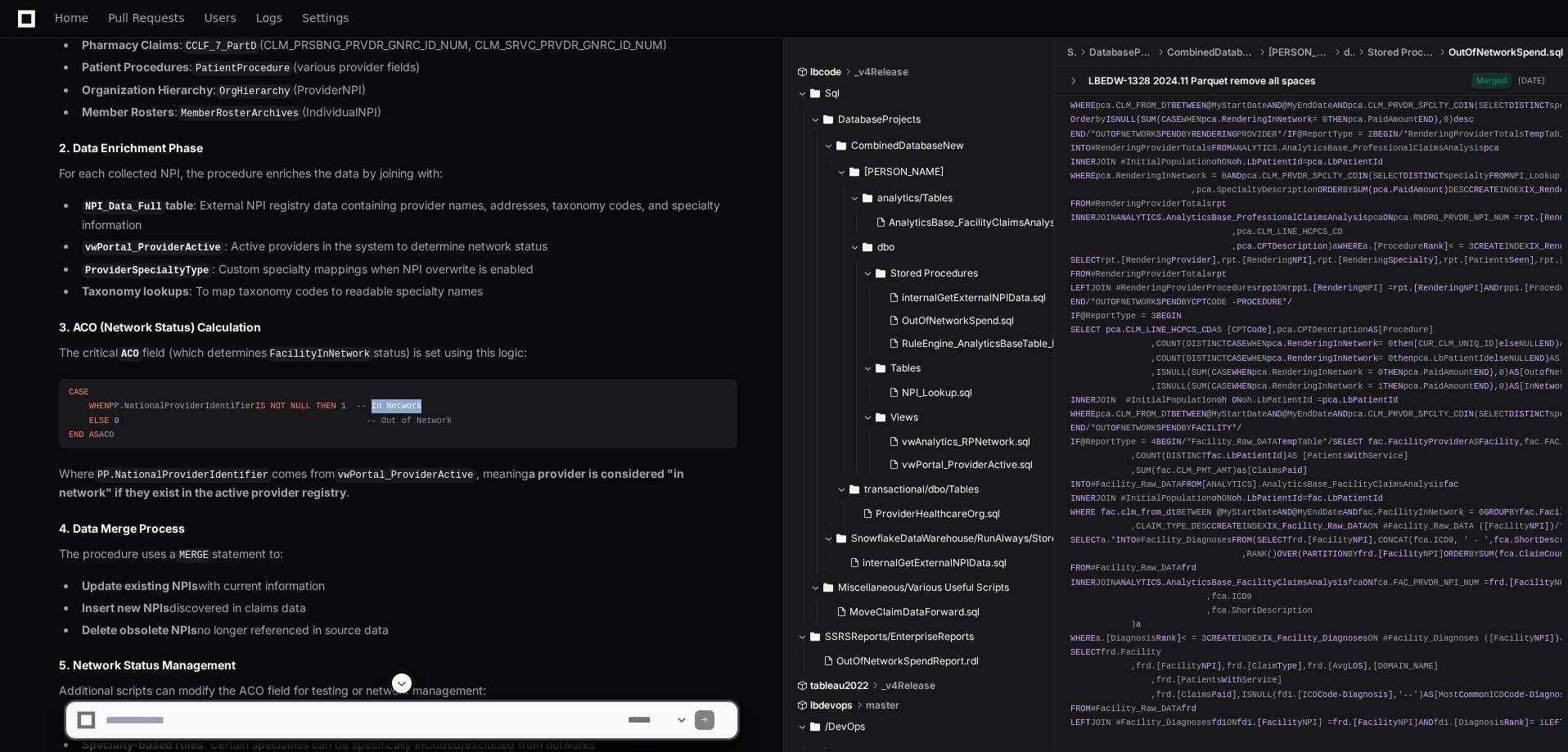
drag, startPoint x: 358, startPoint y: 414, endPoint x: 403, endPoint y: 414, distance: 45.0
click at [403, 414] on div "CASE WHEN PP.NationalProviderIdentifier IS NOT NULL THEN 1 -- In Network ELSE 0…" at bounding box center [397, 414] width 658 height 56
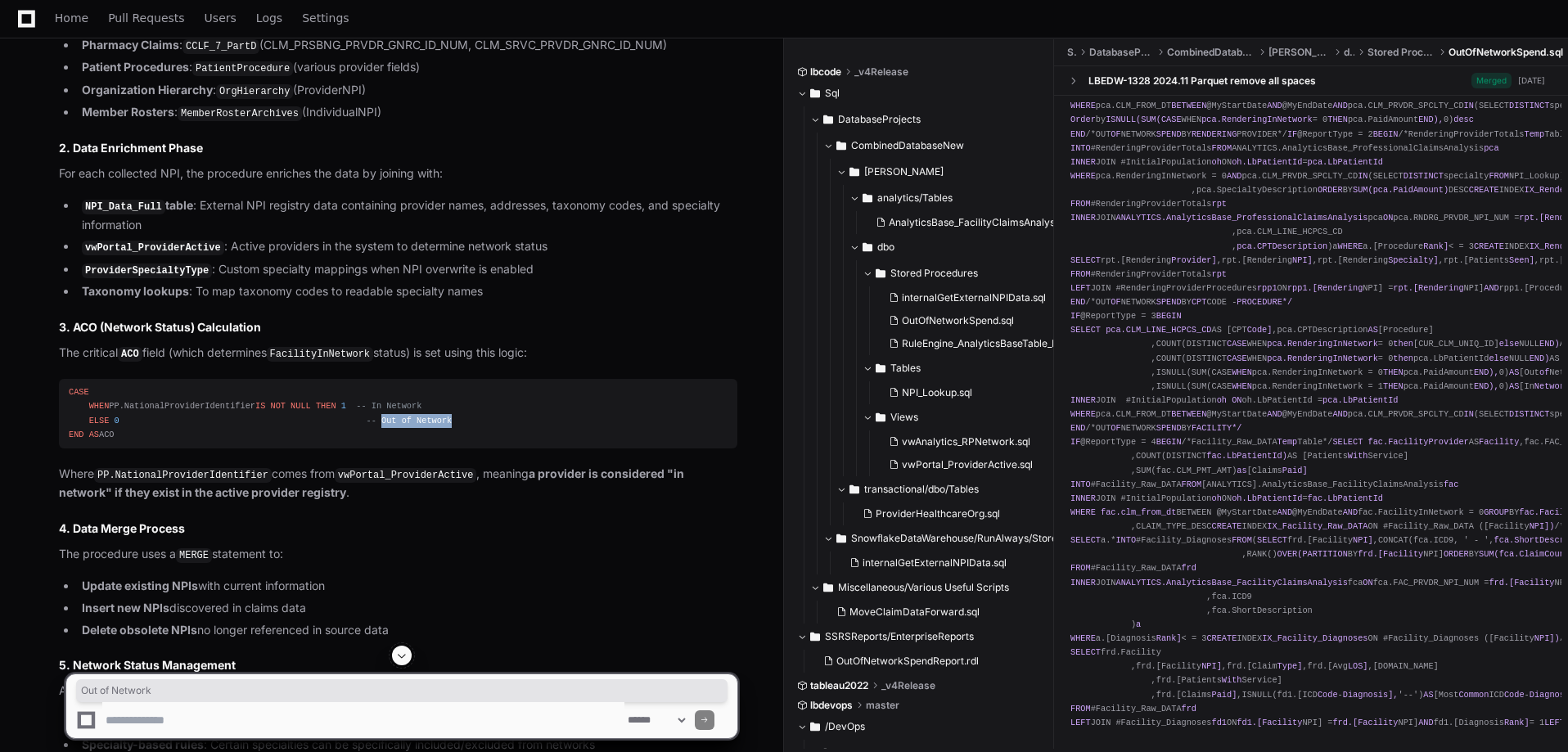
drag, startPoint x: 358, startPoint y: 427, endPoint x: 434, endPoint y: 430, distance: 76.1
click at [434, 430] on div "CASE WHEN PP.NationalProviderIdentifier IS NOT NULL THEN 1 -- In Network ELSE 0…" at bounding box center [397, 414] width 658 height 56
drag, startPoint x: 87, startPoint y: 255, endPoint x: 210, endPoint y: 257, distance: 123.0
click at [210, 255] on code "vwPortal_ProviderActive" at bounding box center [153, 247] width 142 height 14
drag, startPoint x: 123, startPoint y: 411, endPoint x: 247, endPoint y: 414, distance: 124.0
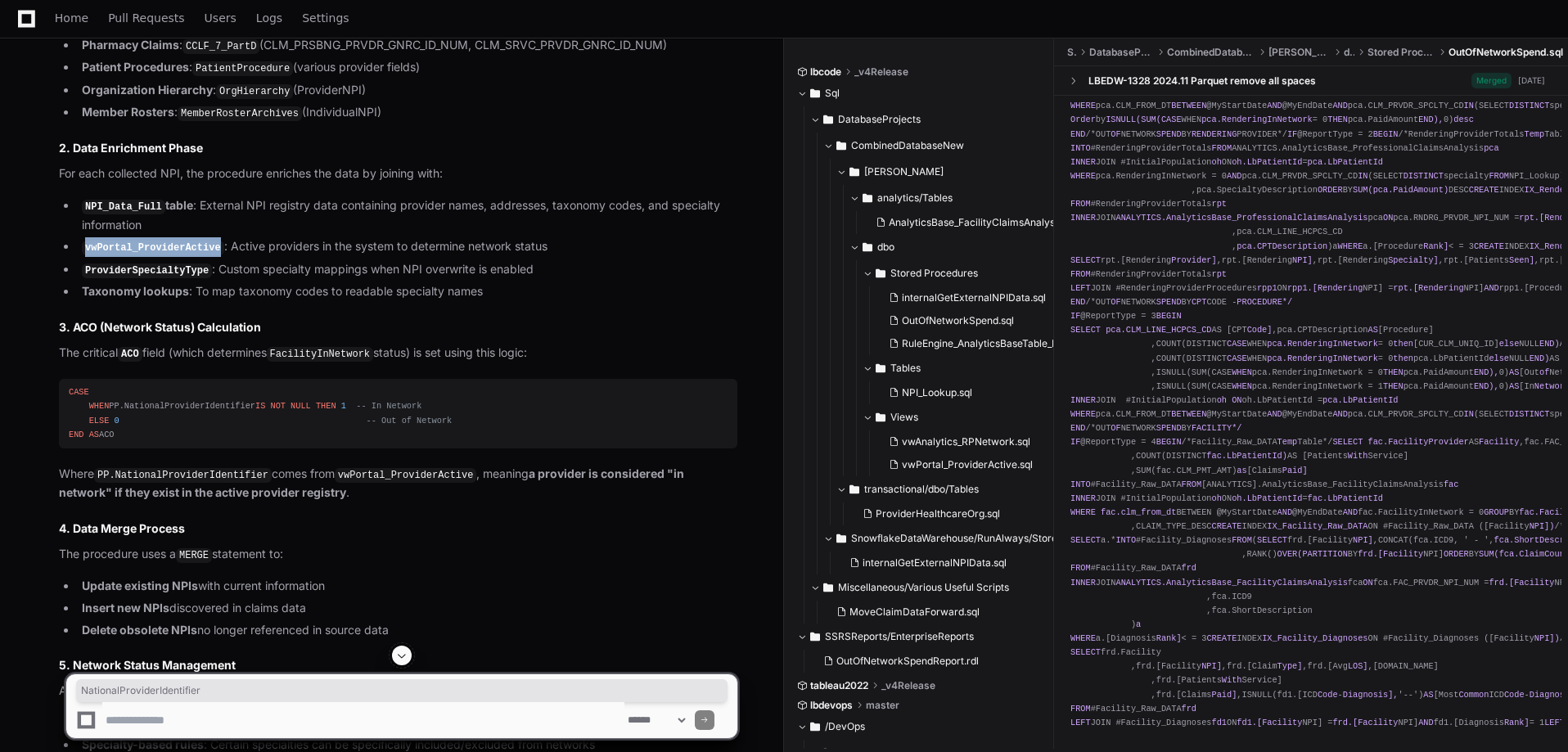
click at [247, 414] on div "CASE WHEN PP.NationalProviderIdentifier IS NOT NULL THEN 1 -- In Network ELSE 0…" at bounding box center [397, 414] width 658 height 56
click at [144, 253] on code "vwPortal_ProviderActive" at bounding box center [153, 247] width 142 height 14
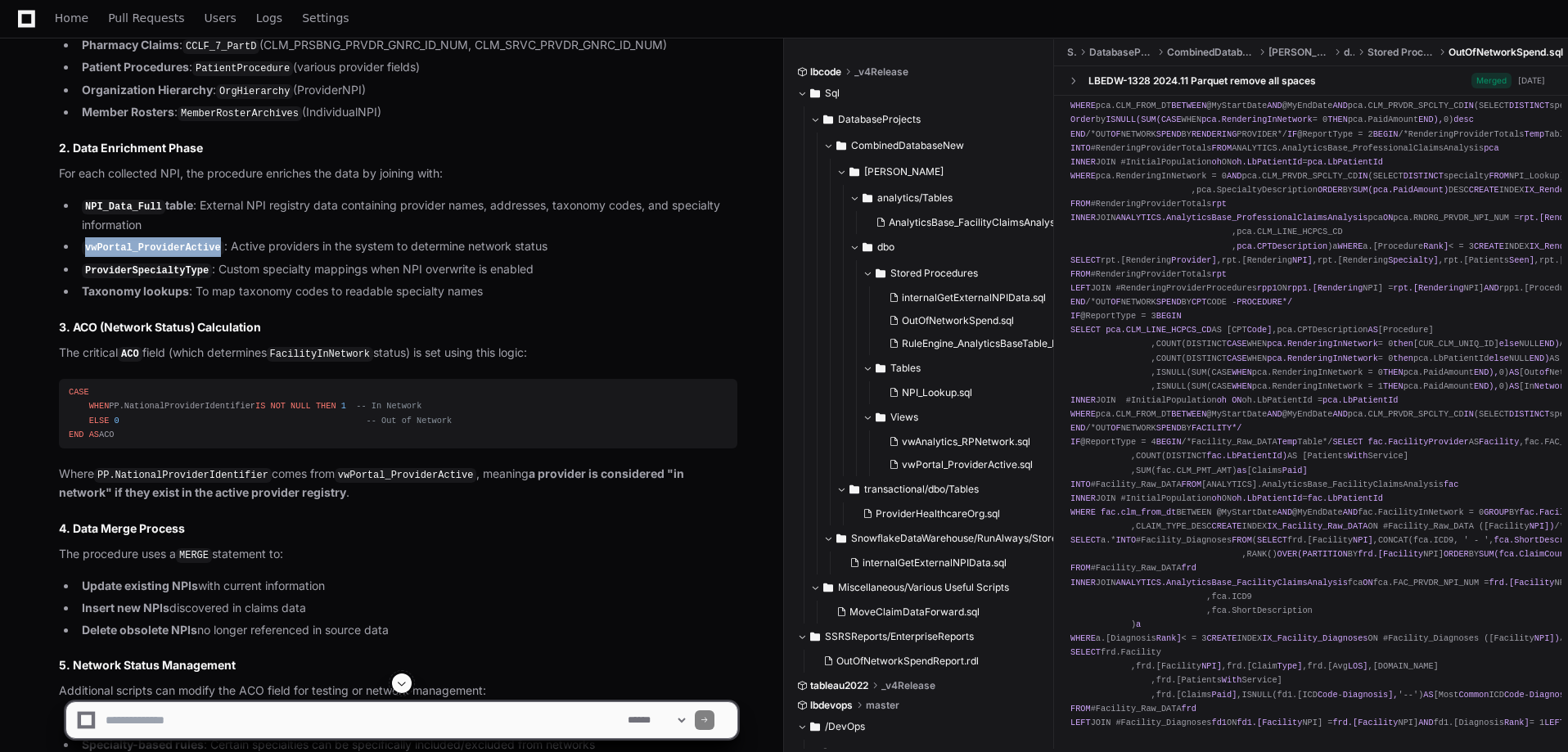
click at [145, 253] on code "vwPortal_ProviderActive" at bounding box center [153, 247] width 142 height 14
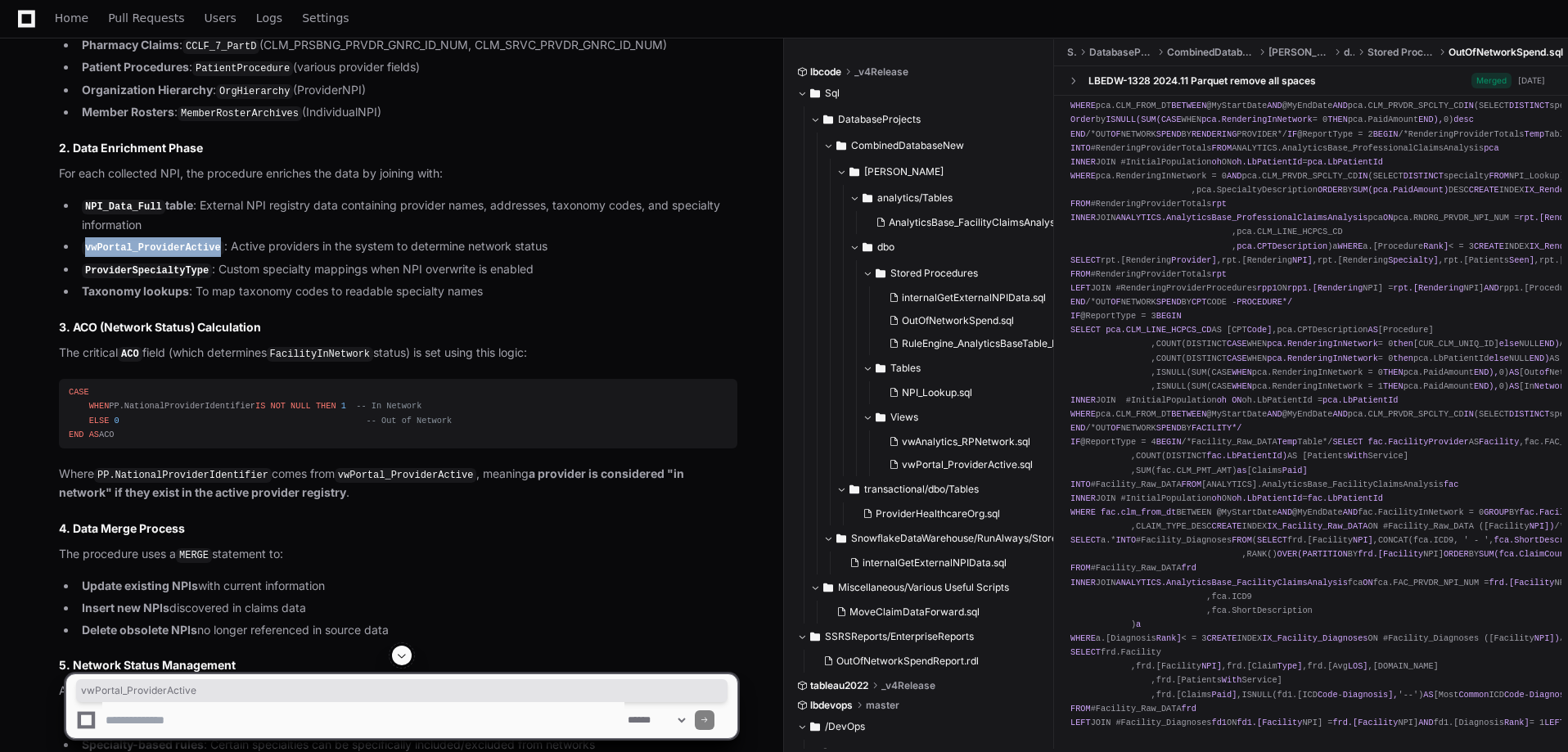
click at [370, 411] on span "-- In Network" at bounding box center [389, 406] width 66 height 10
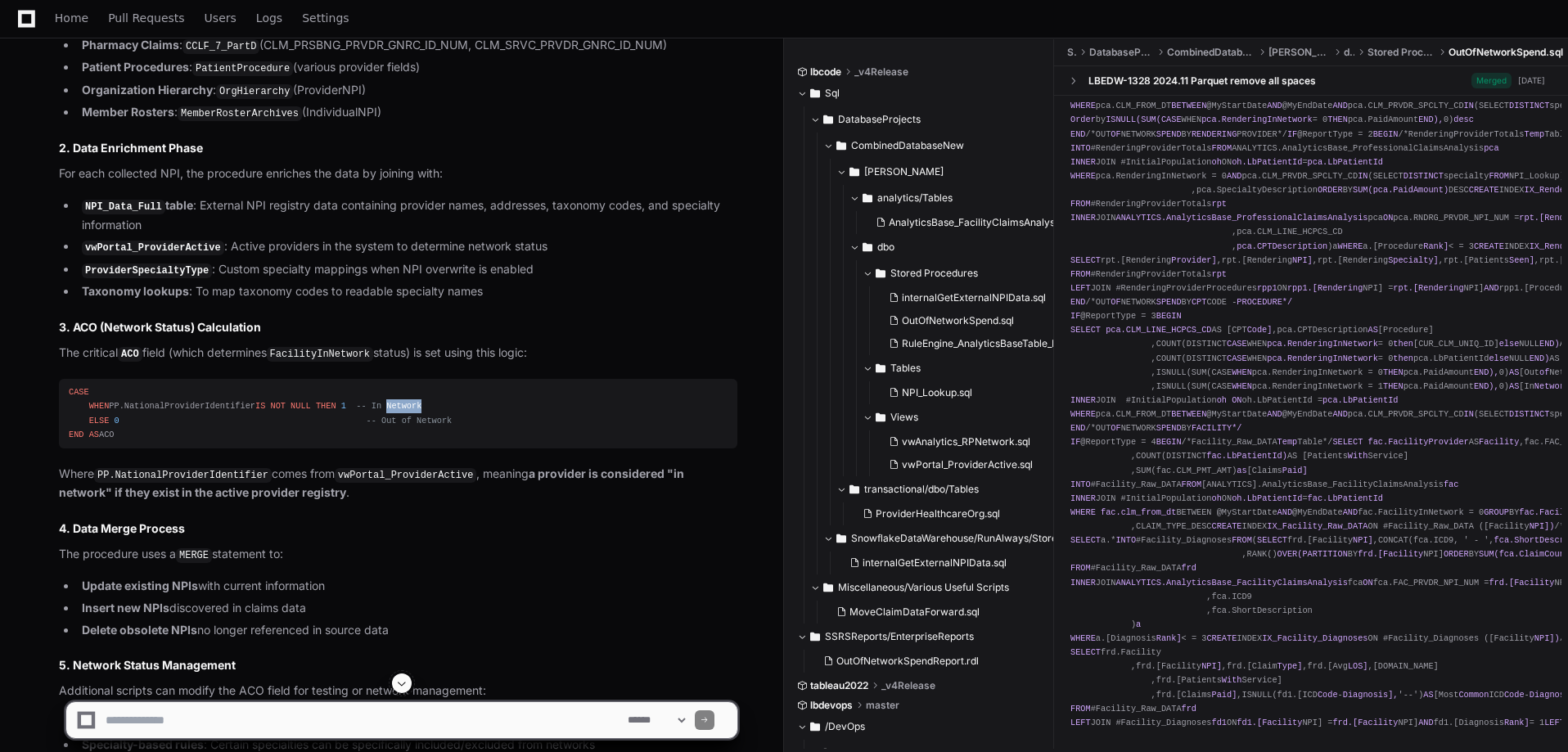
click at [370, 411] on span "-- In Network" at bounding box center [389, 406] width 66 height 10
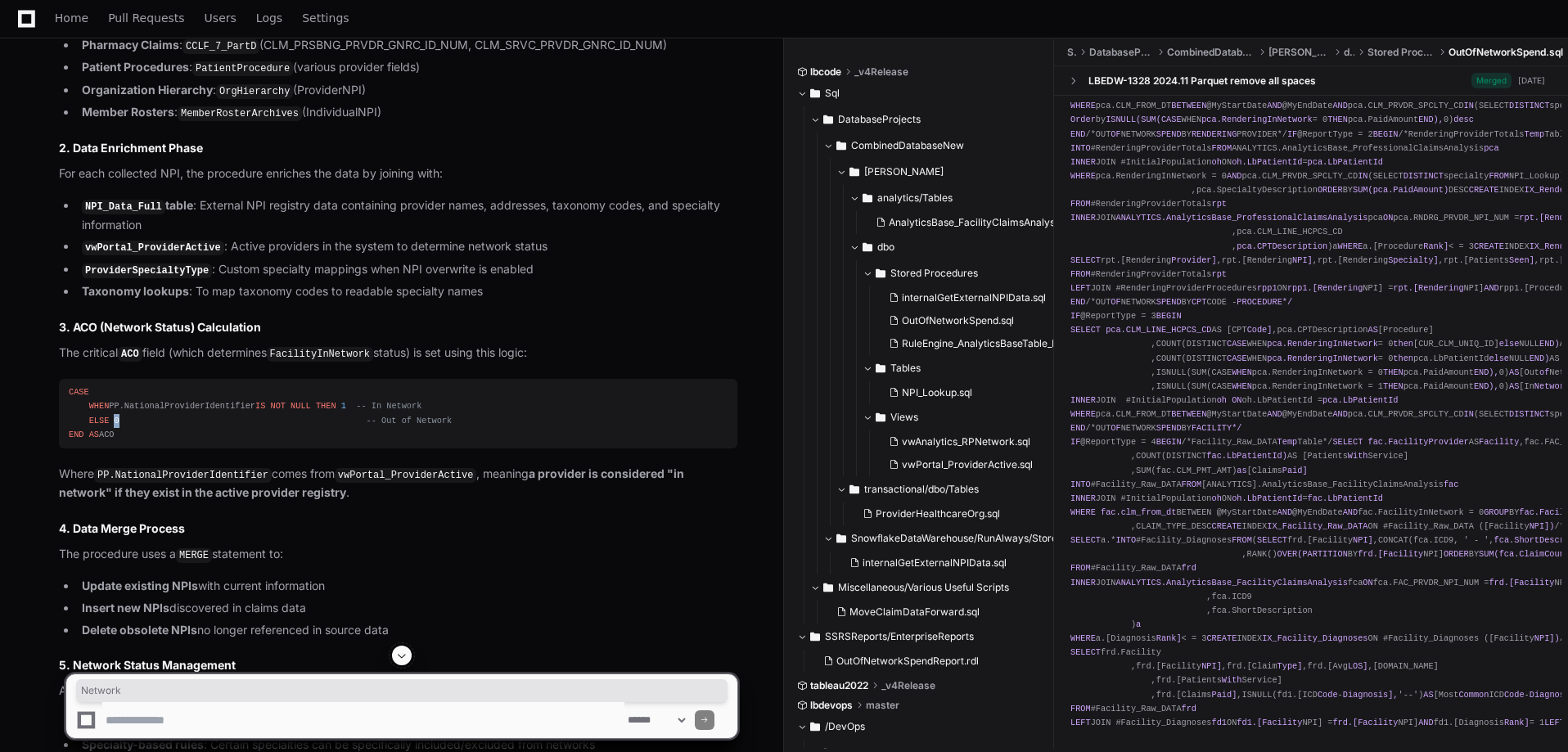
click at [123, 427] on div "CASE WHEN PP.NationalProviderIdentifier IS NOT NULL THEN 1 -- In Network ELSE 0…" at bounding box center [397, 414] width 658 height 56
click at [167, 255] on code "vwPortal_ProviderActive" at bounding box center [153, 247] width 142 height 14
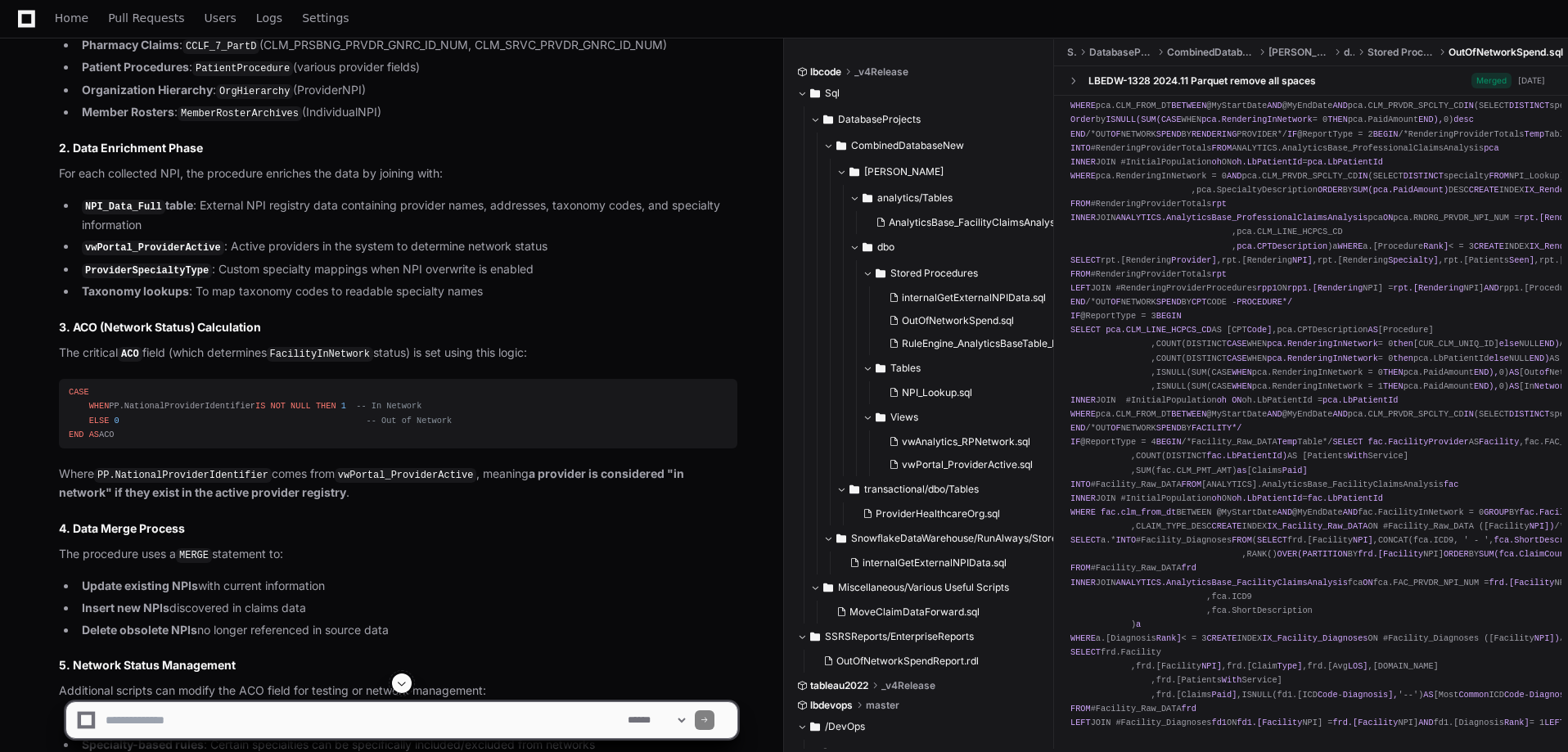
click at [167, 255] on code "vwPortal_ProviderActive" at bounding box center [153, 247] width 142 height 14
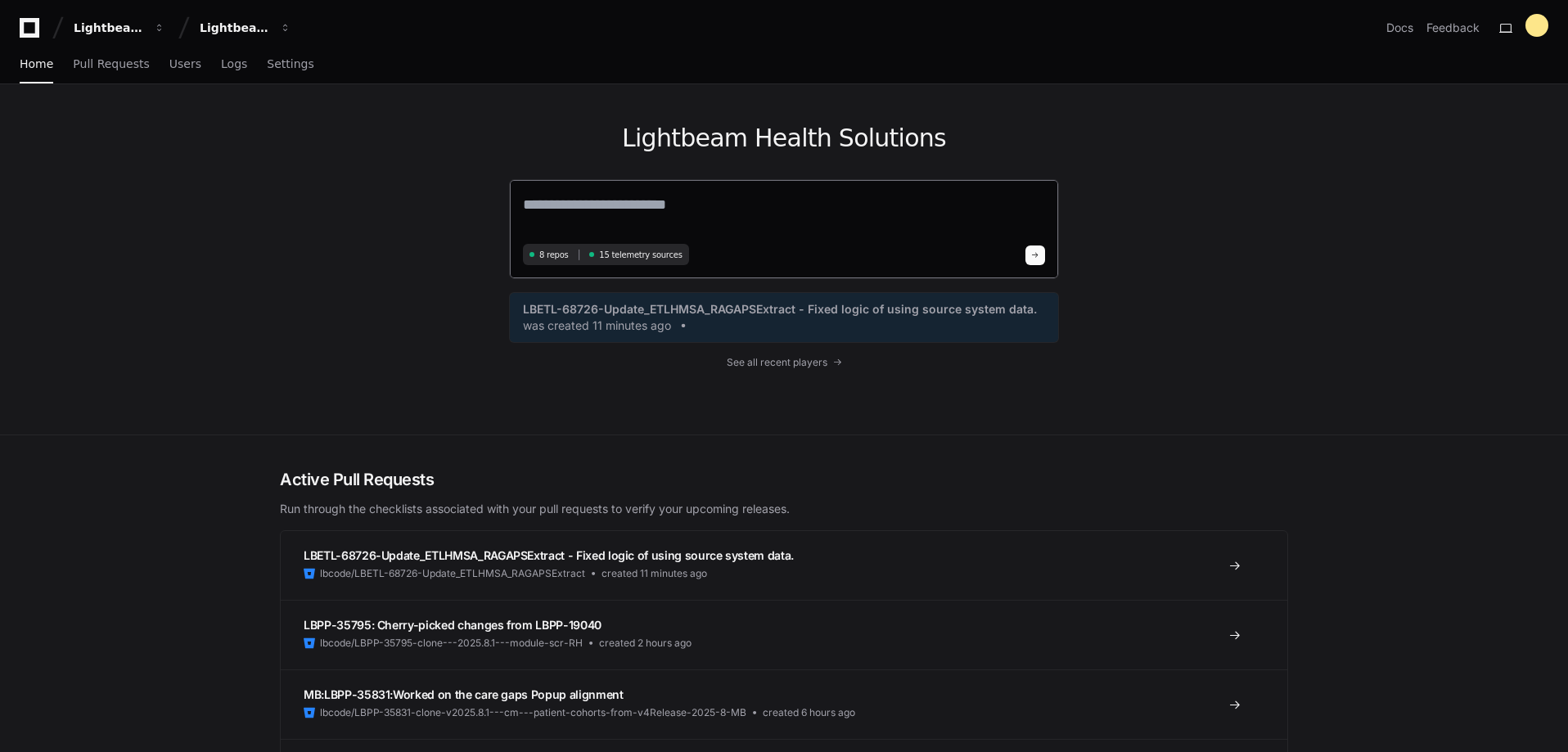
click at [661, 194] on textarea at bounding box center [784, 216] width 522 height 45
click at [863, 200] on textarea "**********" at bounding box center [784, 215] width 522 height 43
type textarea "**********"
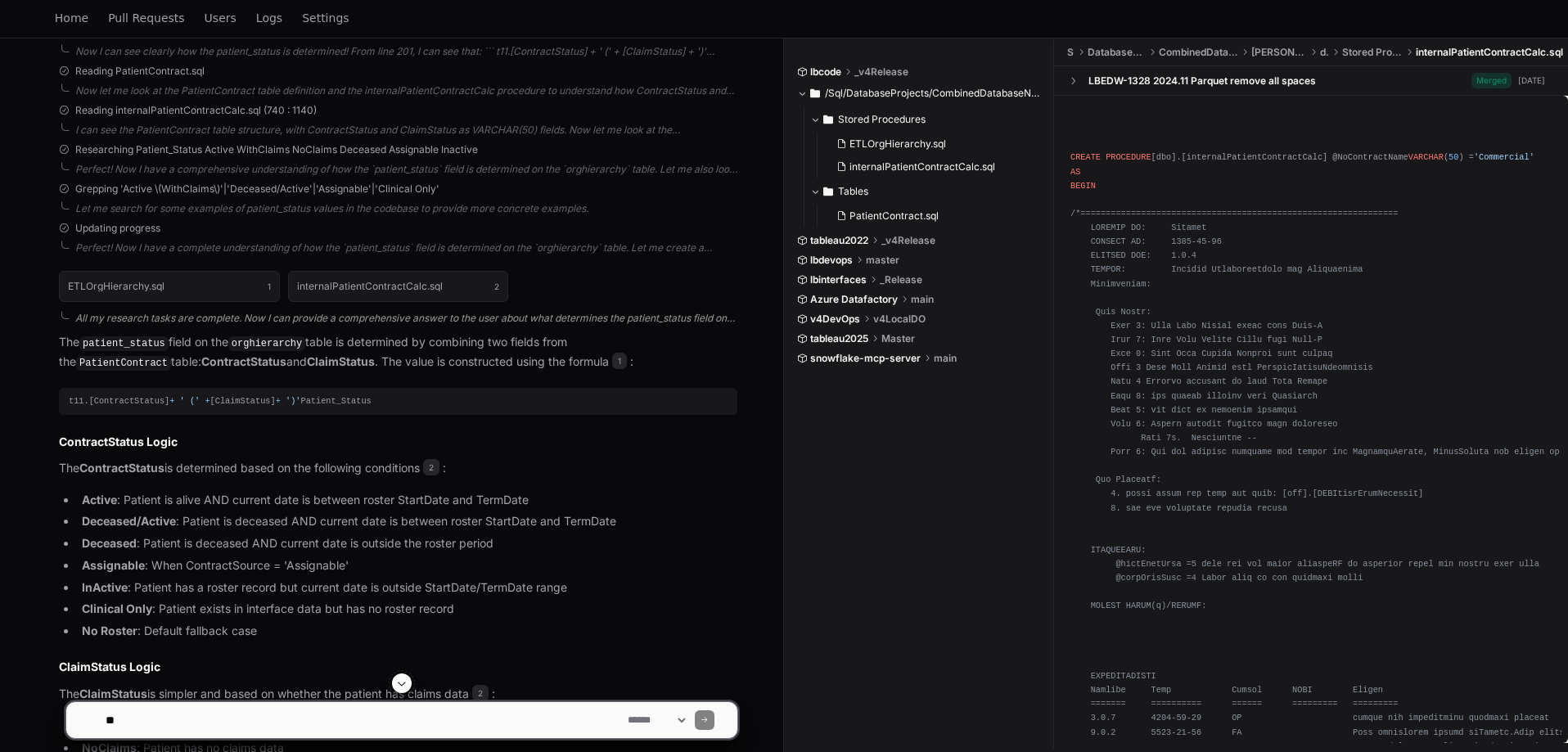
scroll to position [535, 0]
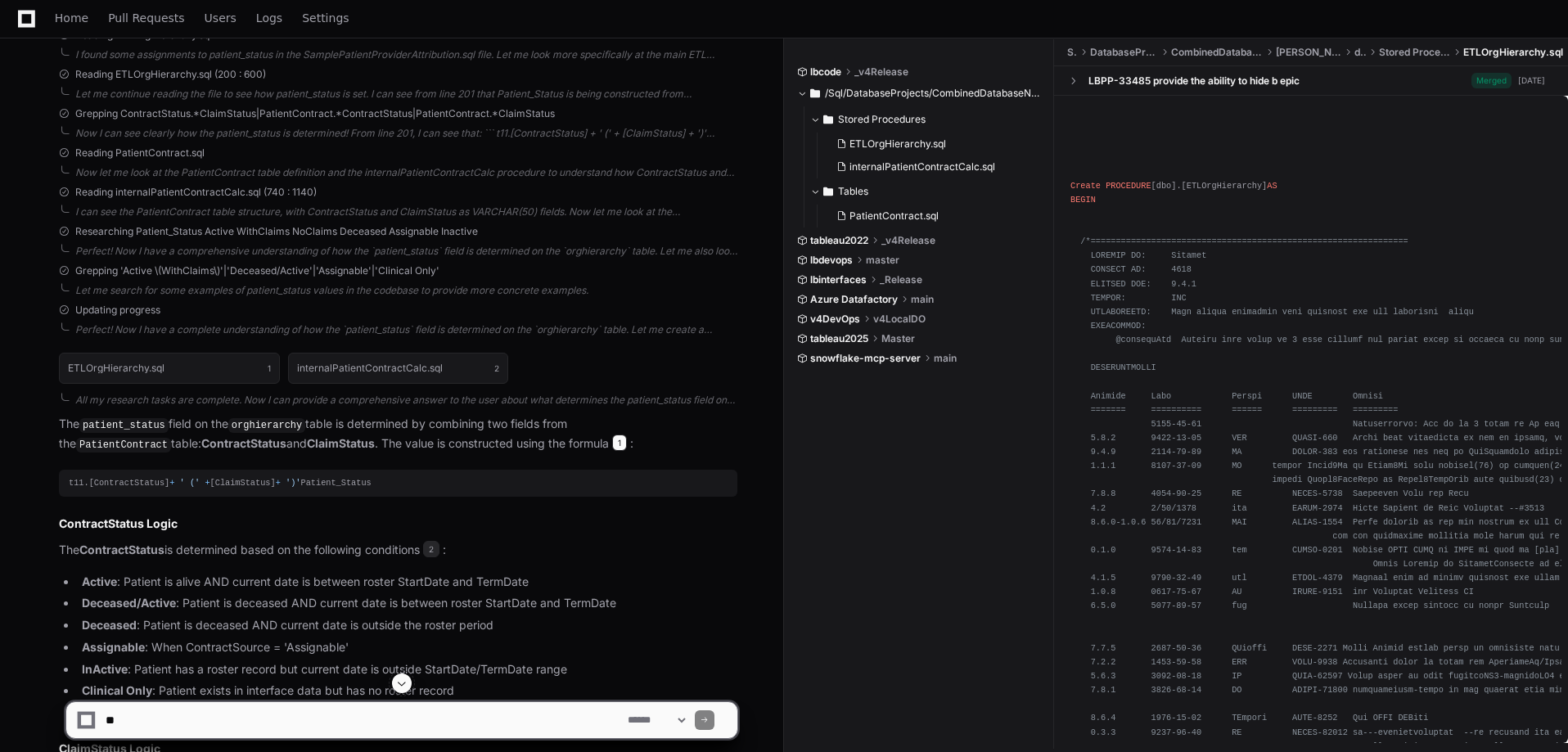
click at [612, 443] on span "1" at bounding box center [619, 442] width 15 height 16
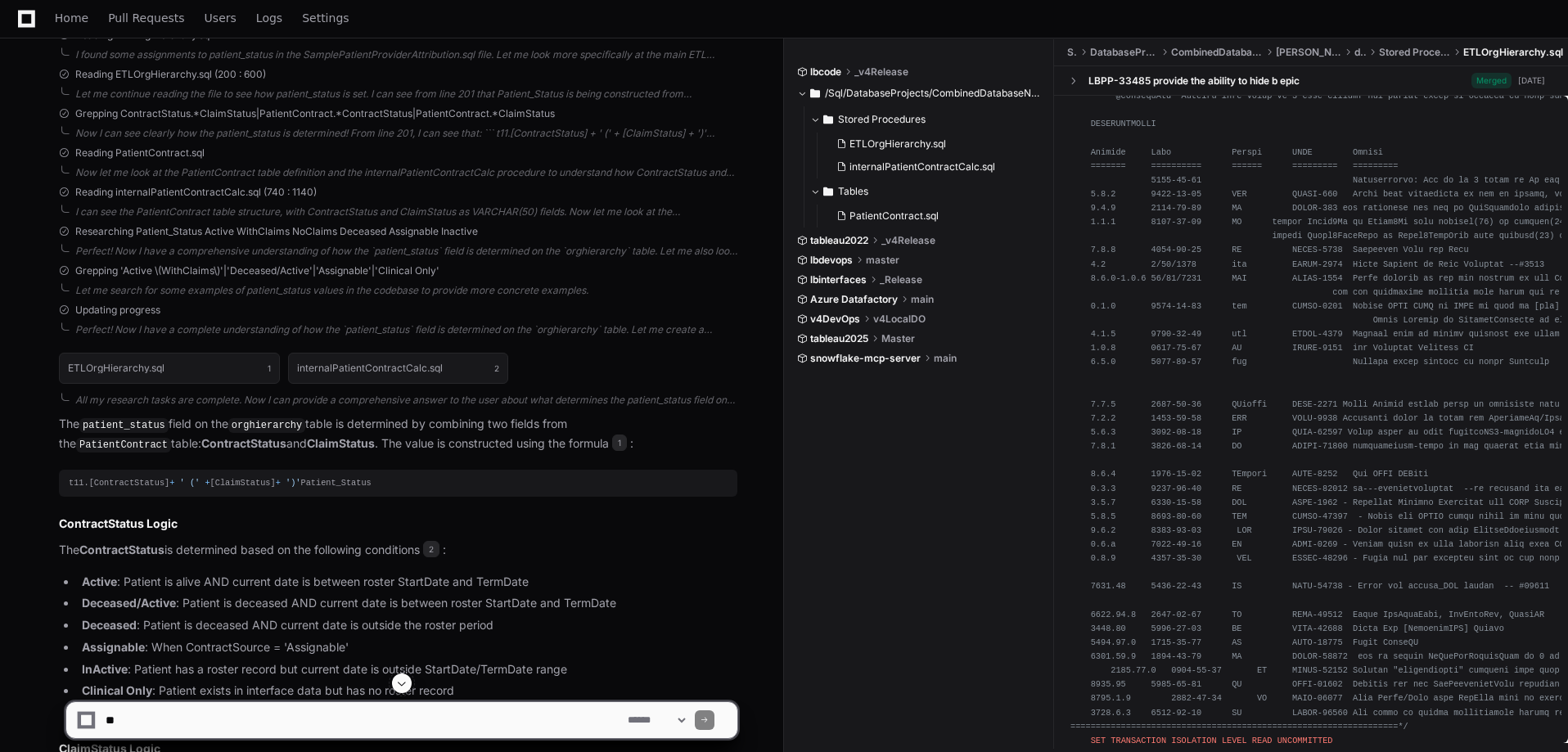
scroll to position [654, 0]
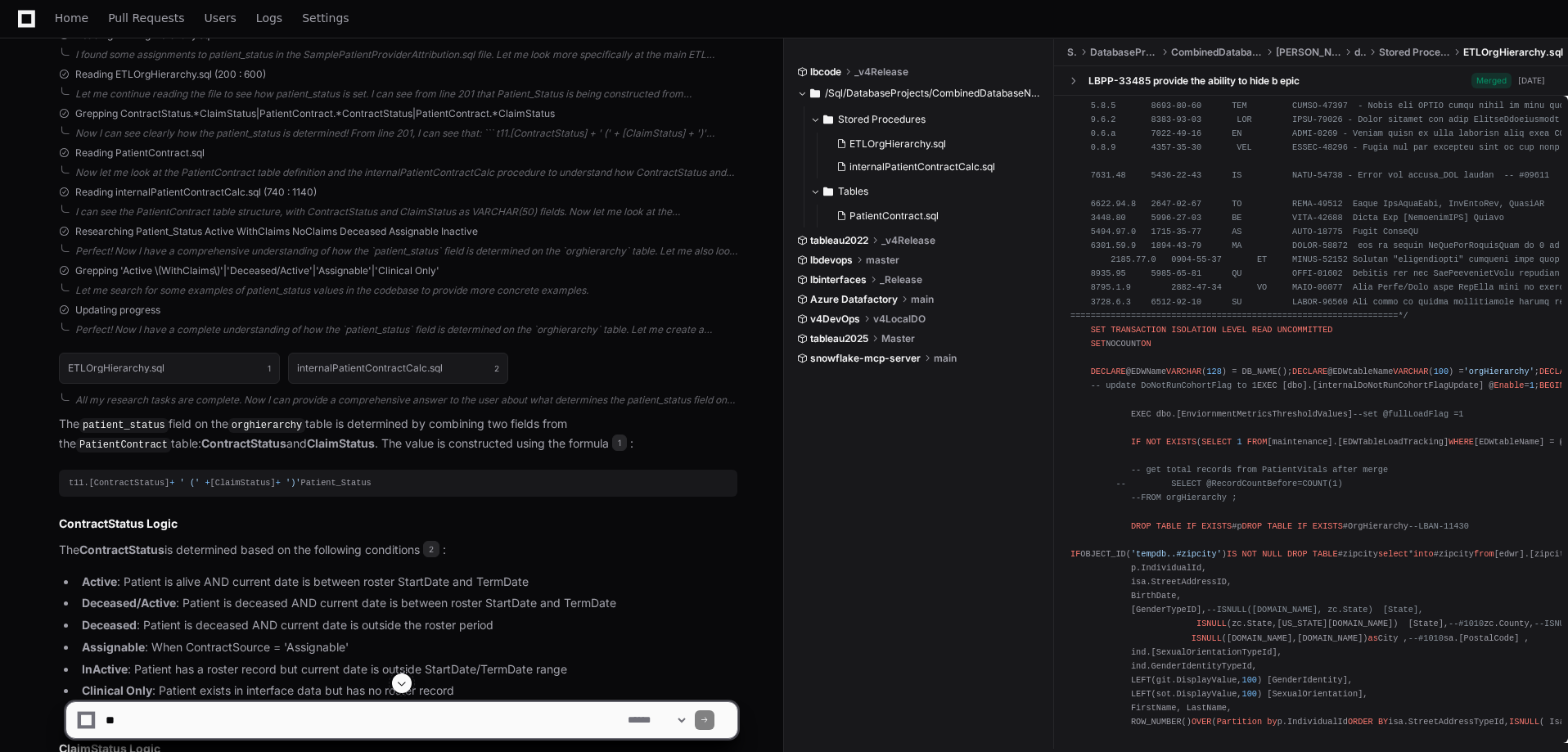
click at [348, 486] on div "t11.[ContractStatus] + ' (' + [ClaimStatus] + ')' Patient_Status" at bounding box center [397, 483] width 658 height 14
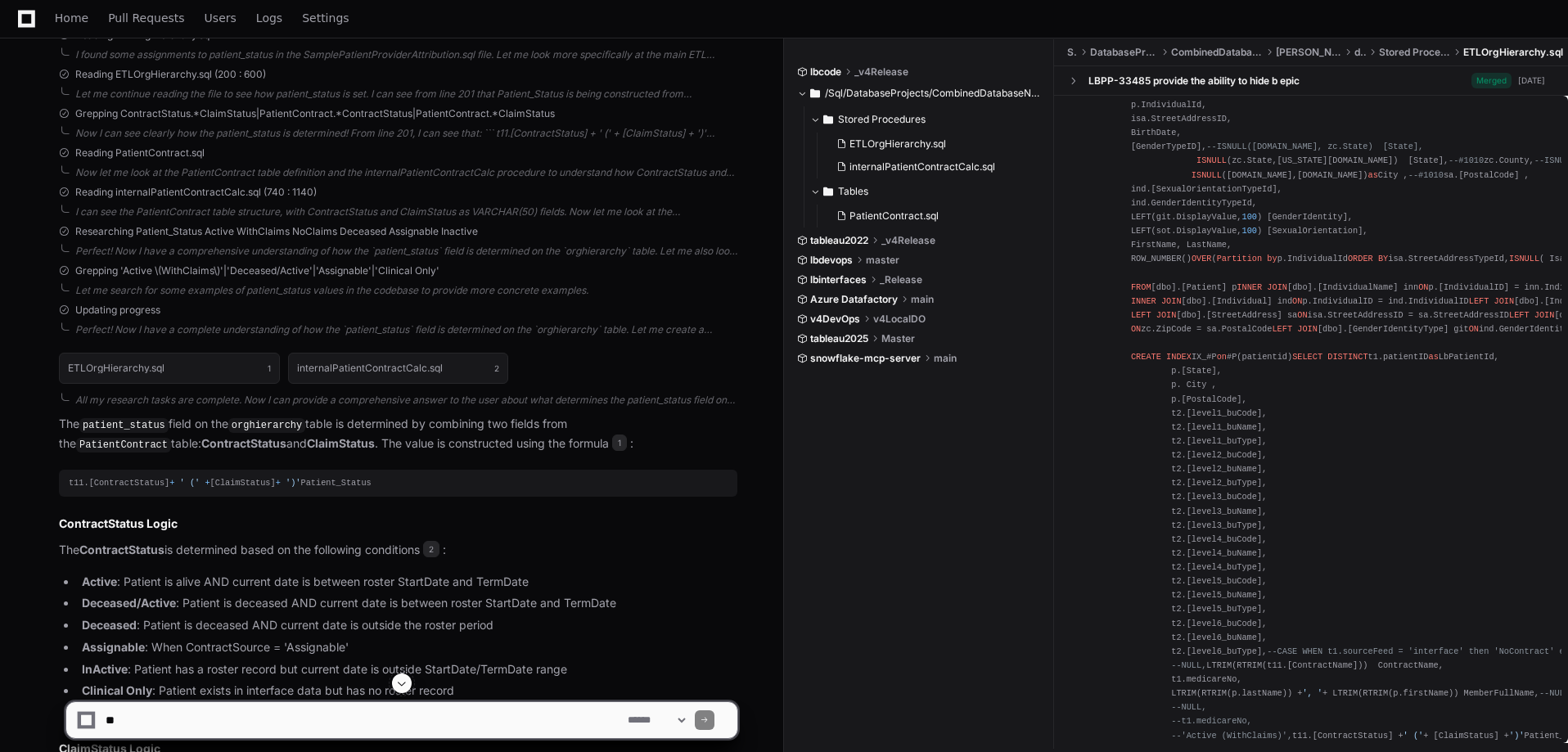
scroll to position [982, 0]
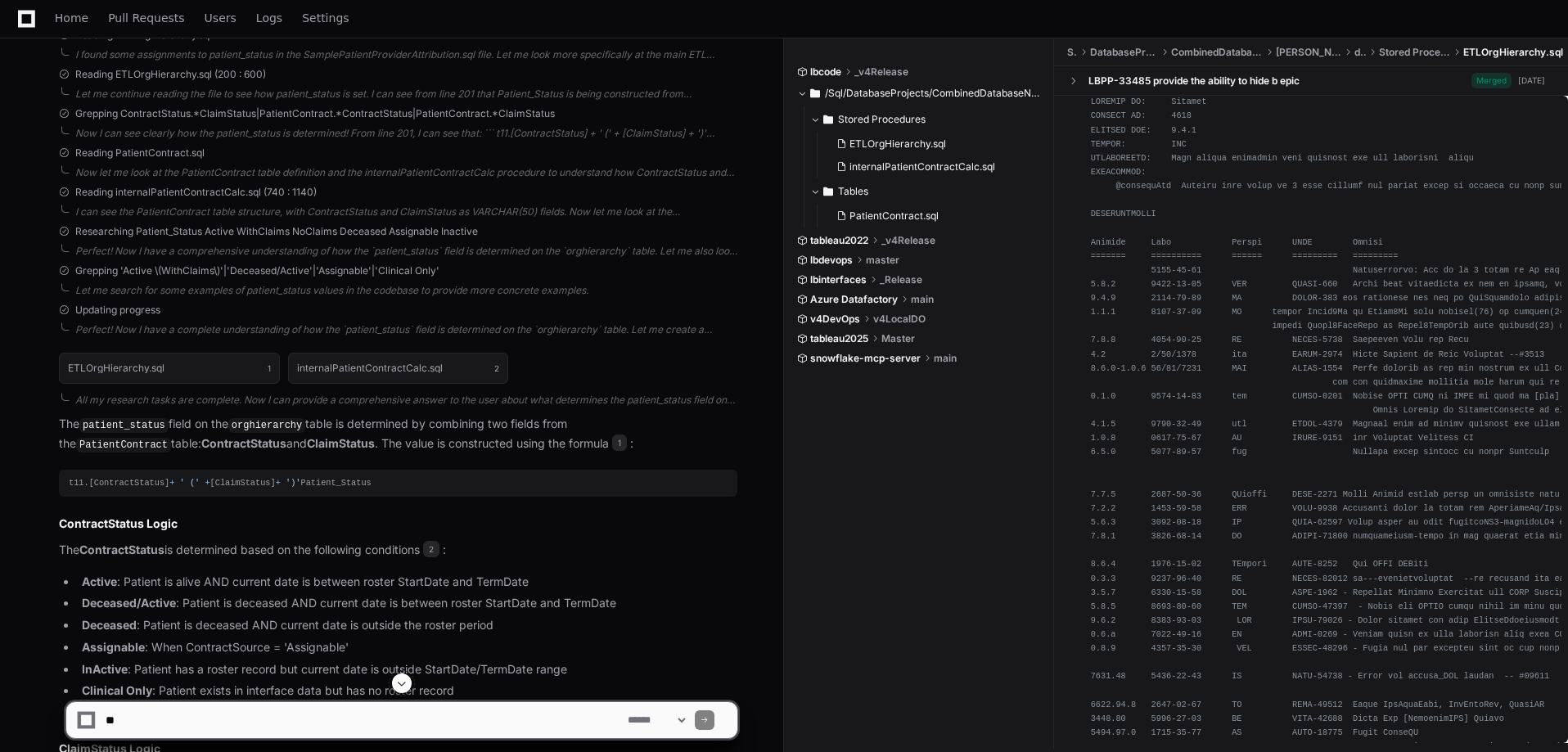
scroll to position [0, 0]
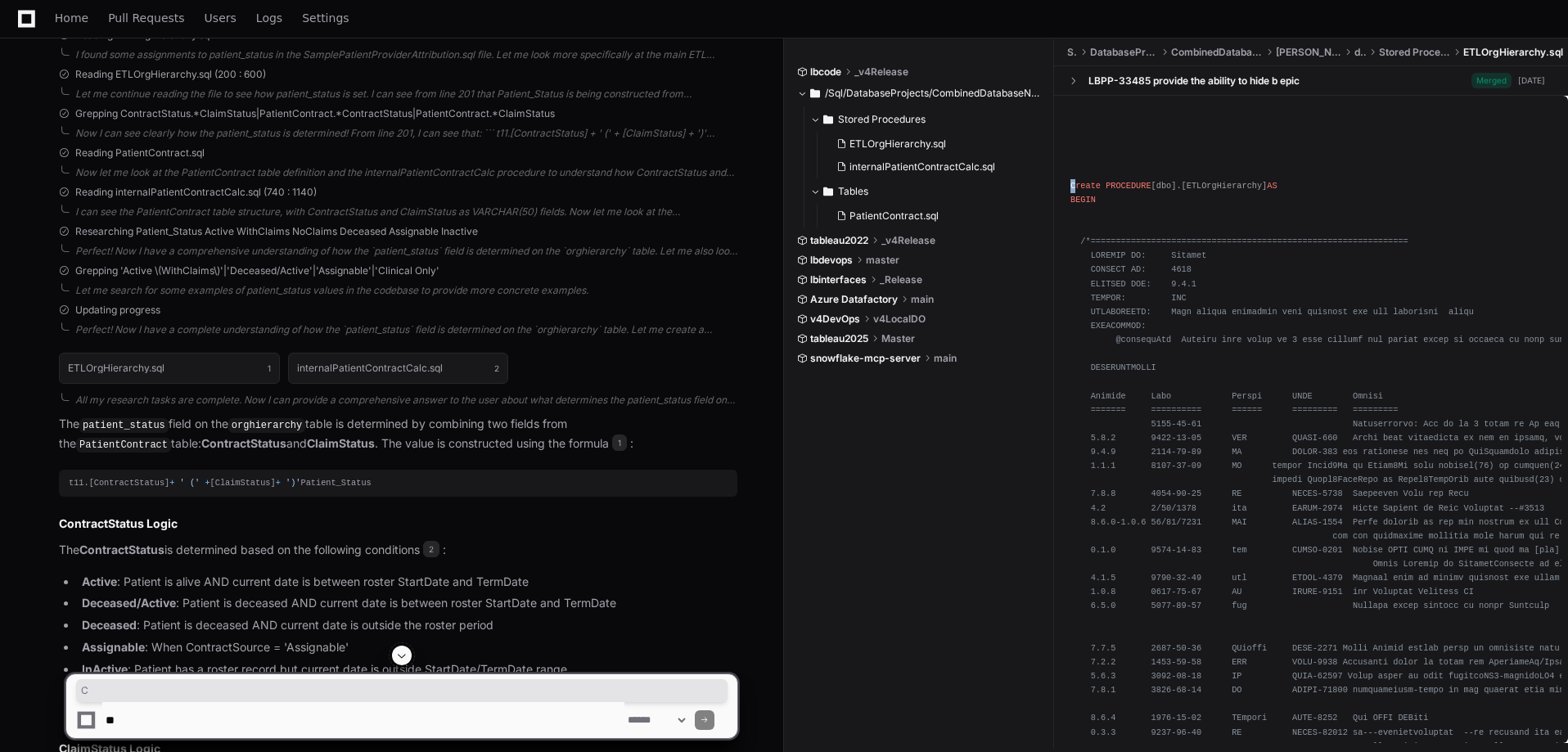
click at [1077, 188] on span "Create" at bounding box center [1085, 186] width 30 height 10
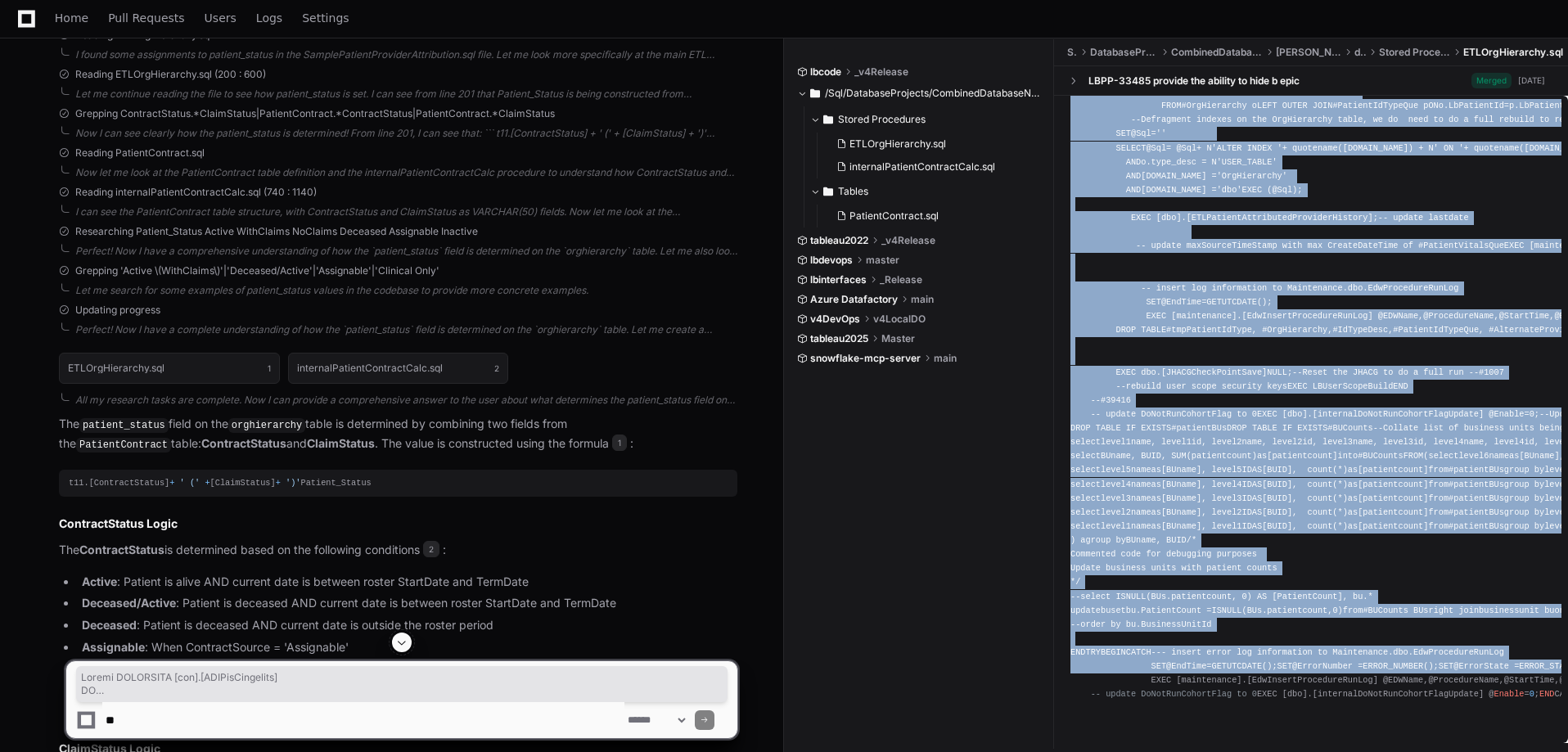
scroll to position [8807, 0]
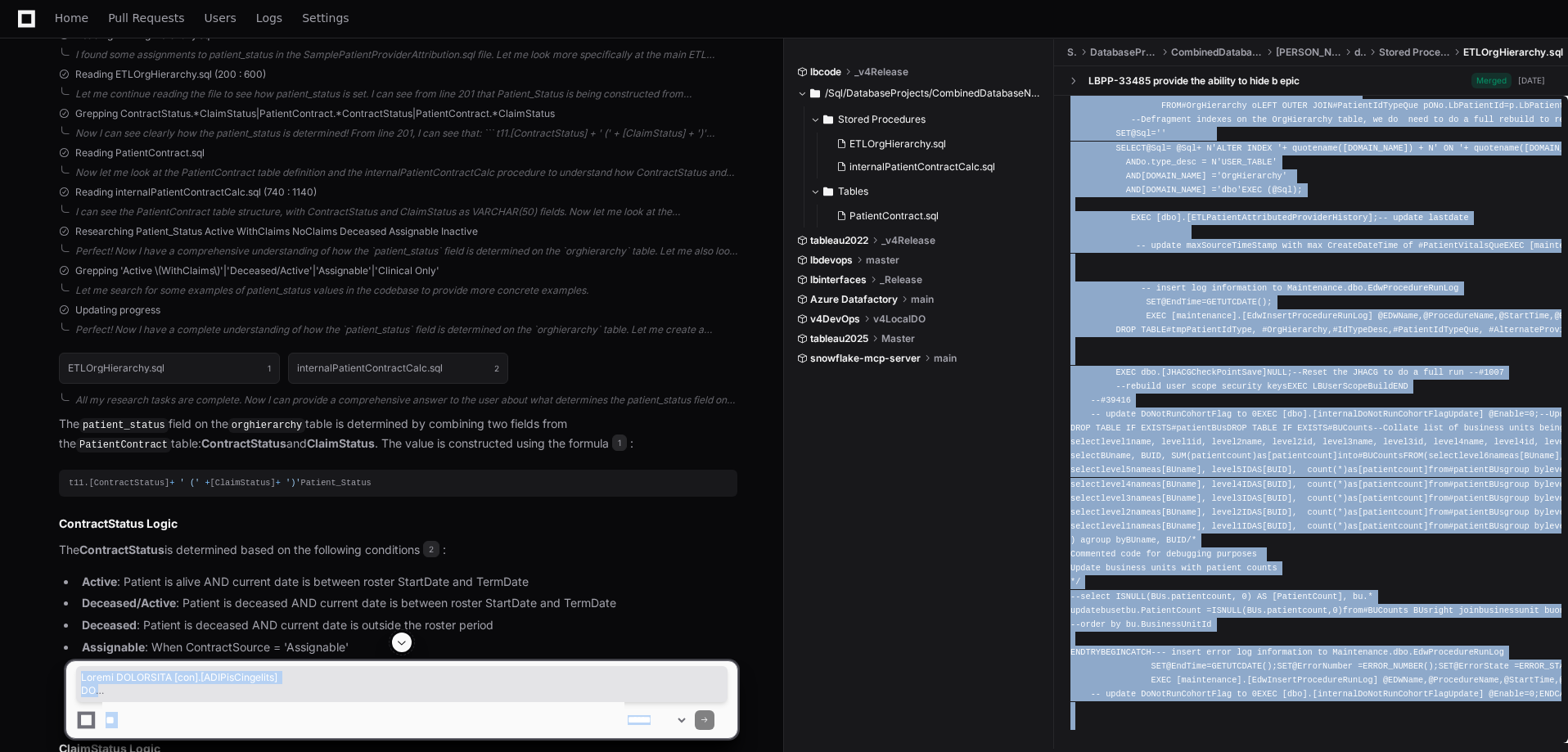
drag, startPoint x: 1072, startPoint y: 188, endPoint x: 1084, endPoint y: 695, distance: 507.1
click at [1084, 695] on app-player-page "Patient Status on OrgHierarchy Table Created by @ klewey now Share klewey 2 min…" at bounding box center [784, 399] width 1568 height 1702
copy app-player-page "Create PROCEDURE [dbo].[ETLOrgHierarchy] AS BEGIN /*===========================…"
click at [612, 441] on span "1" at bounding box center [619, 442] width 15 height 16
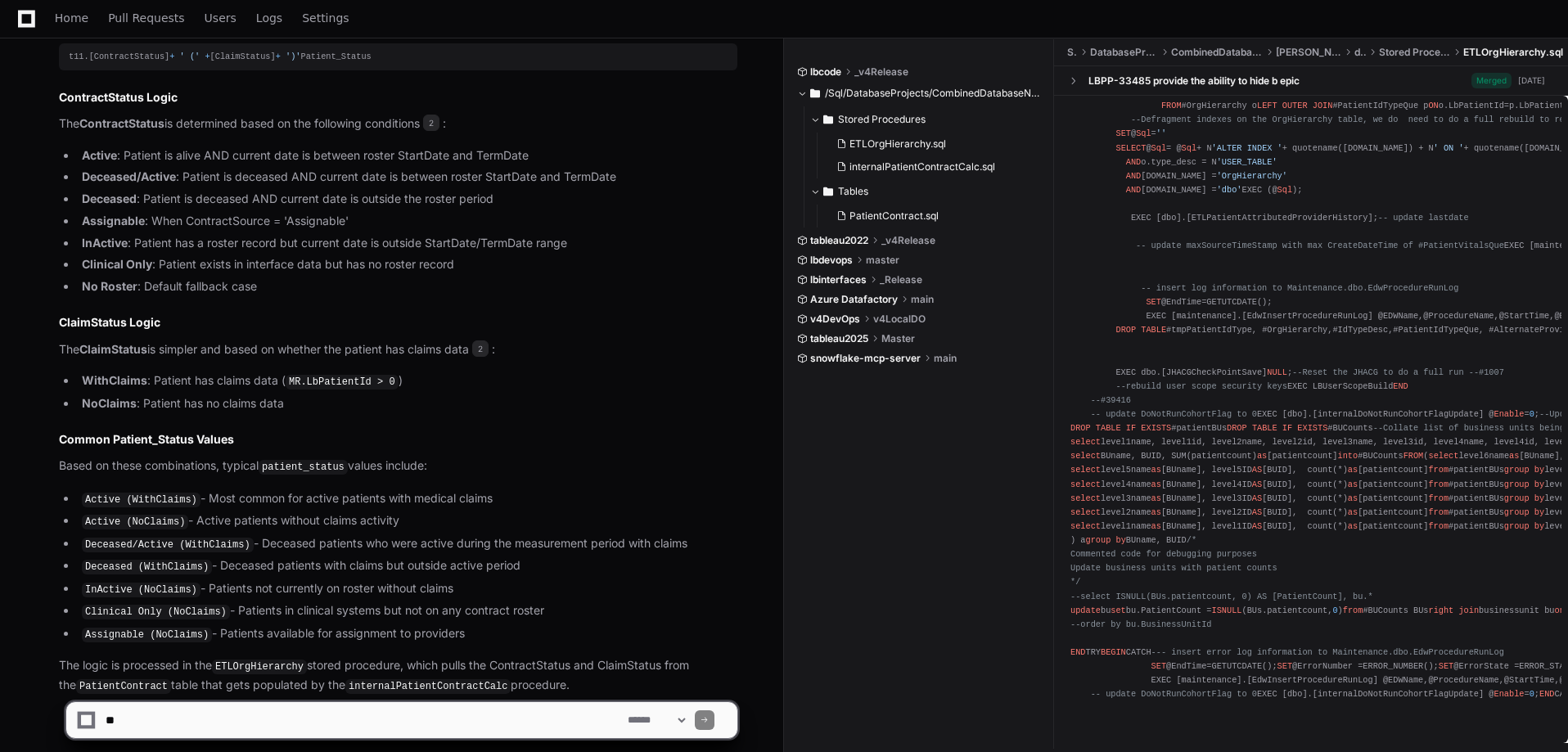
scroll to position [1027, 0]
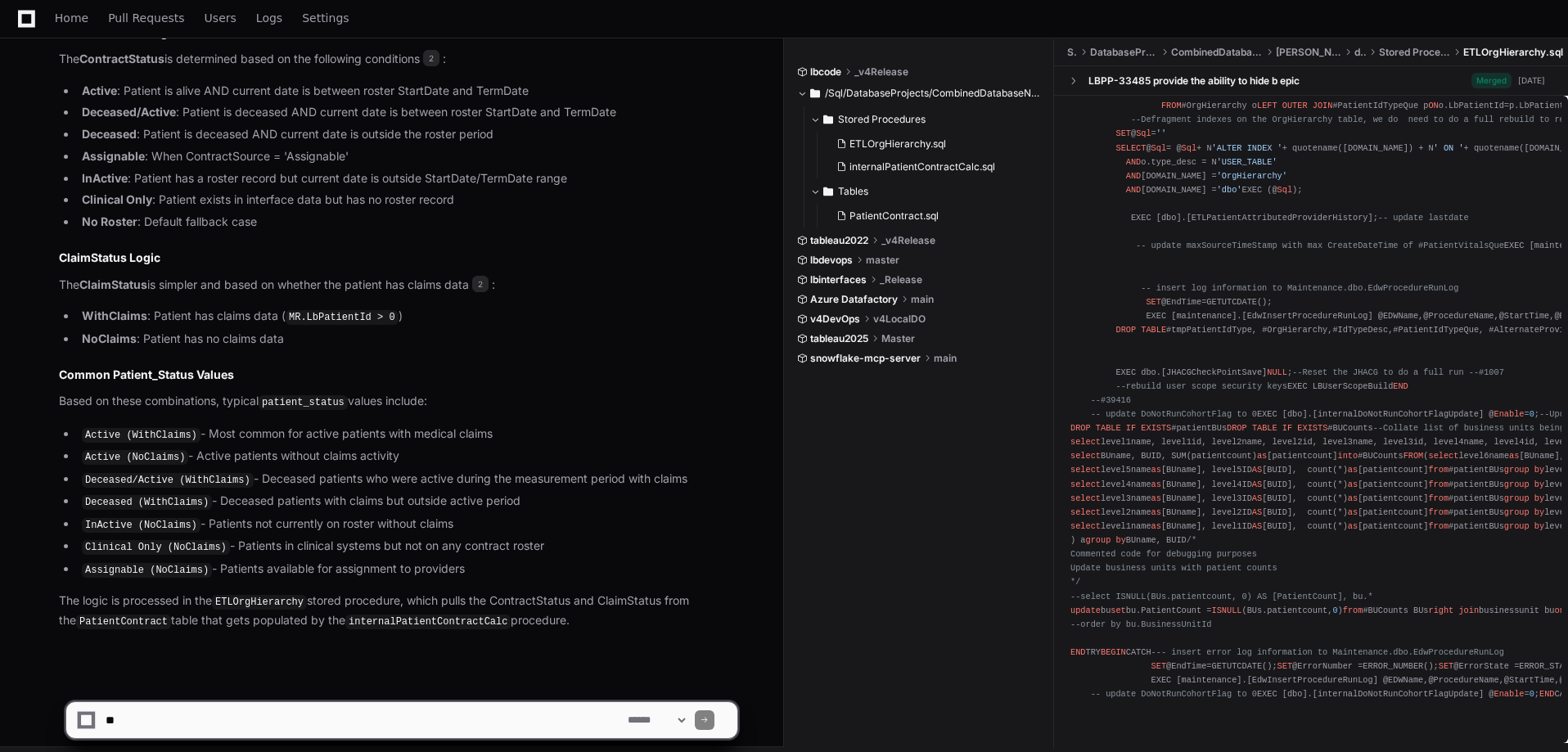
click at [333, 709] on textarea at bounding box center [363, 719] width 522 height 36
click at [397, 718] on textarea at bounding box center [363, 719] width 522 height 36
type textarea "**********"
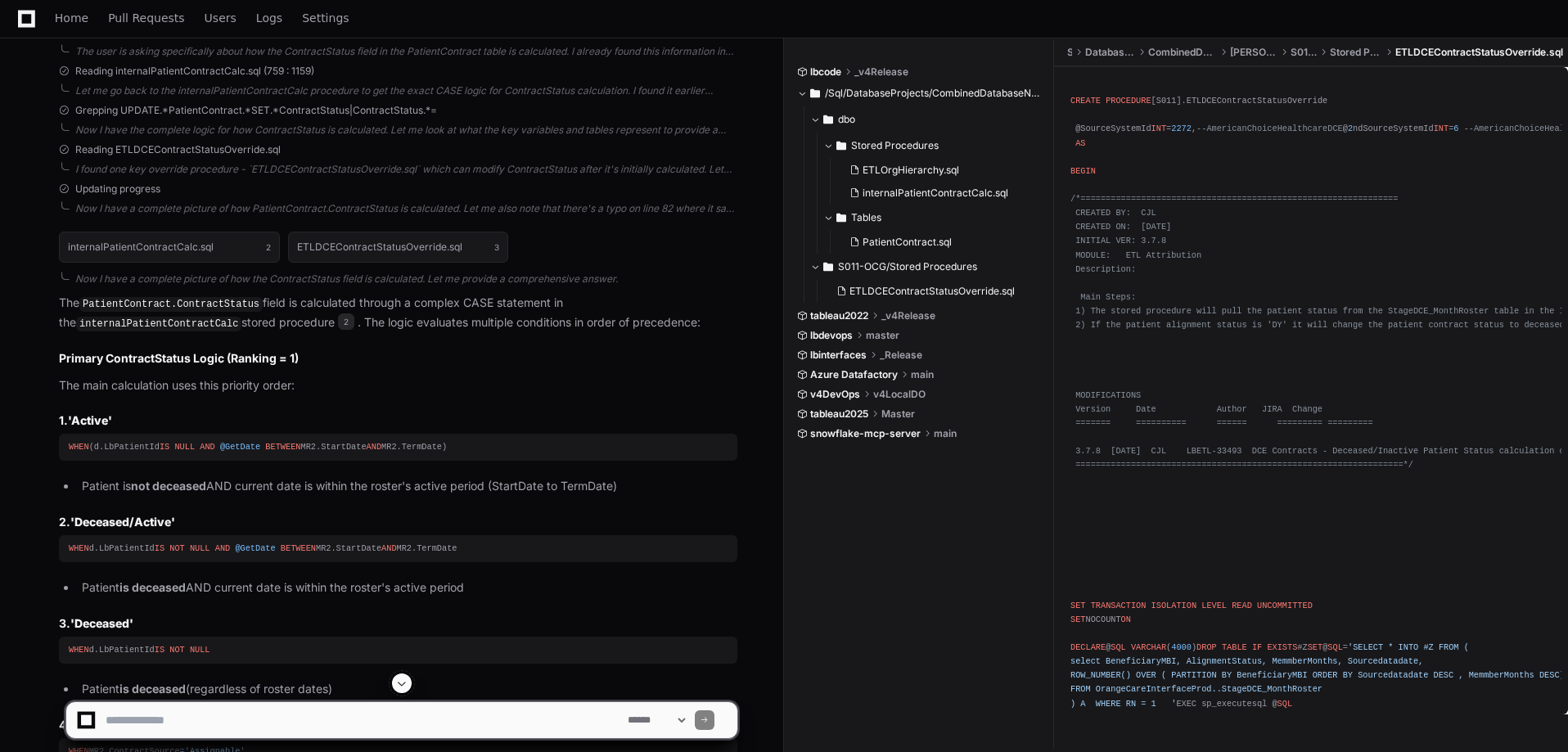
scroll to position [1860, 0]
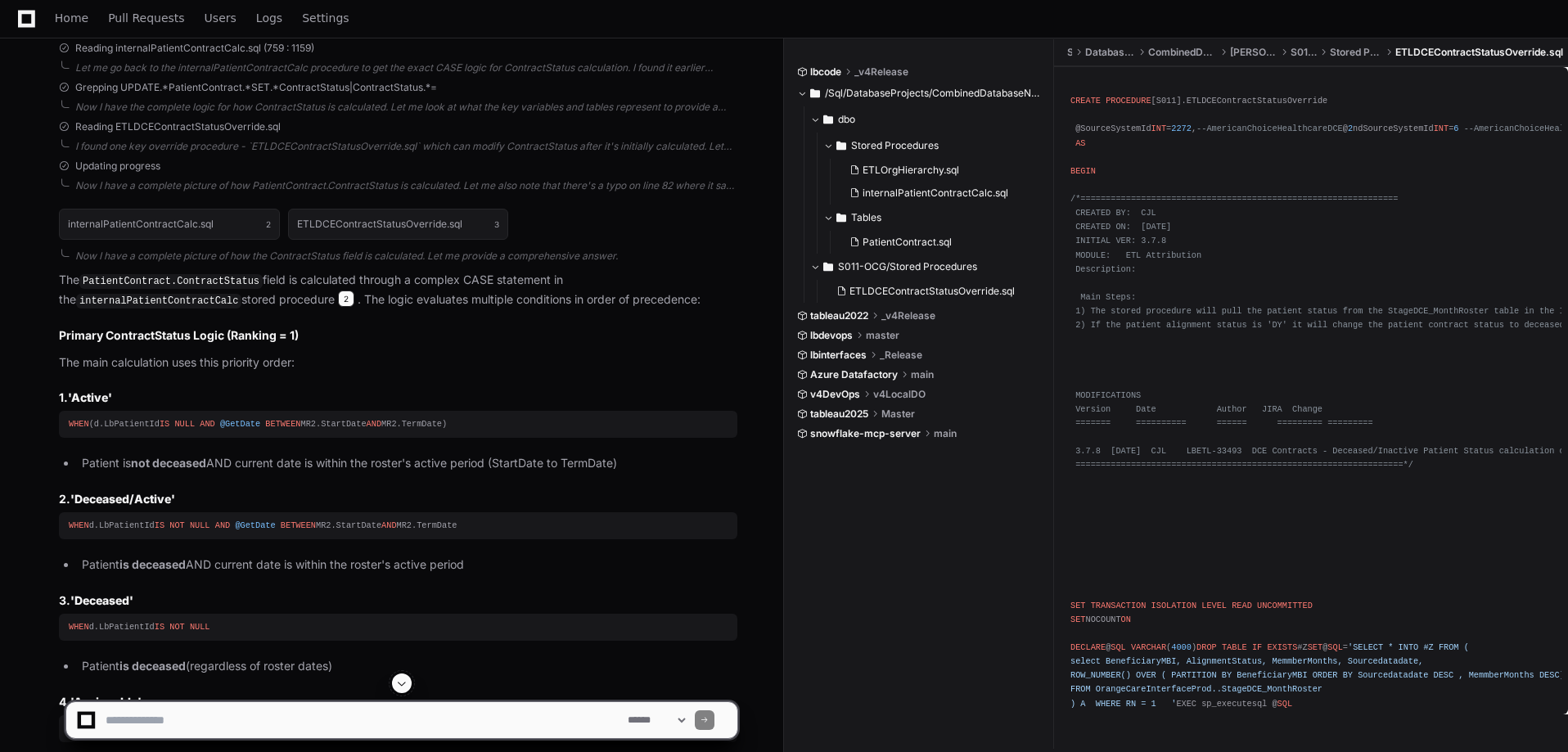
click at [338, 290] on span "2" at bounding box center [346, 298] width 16 height 16
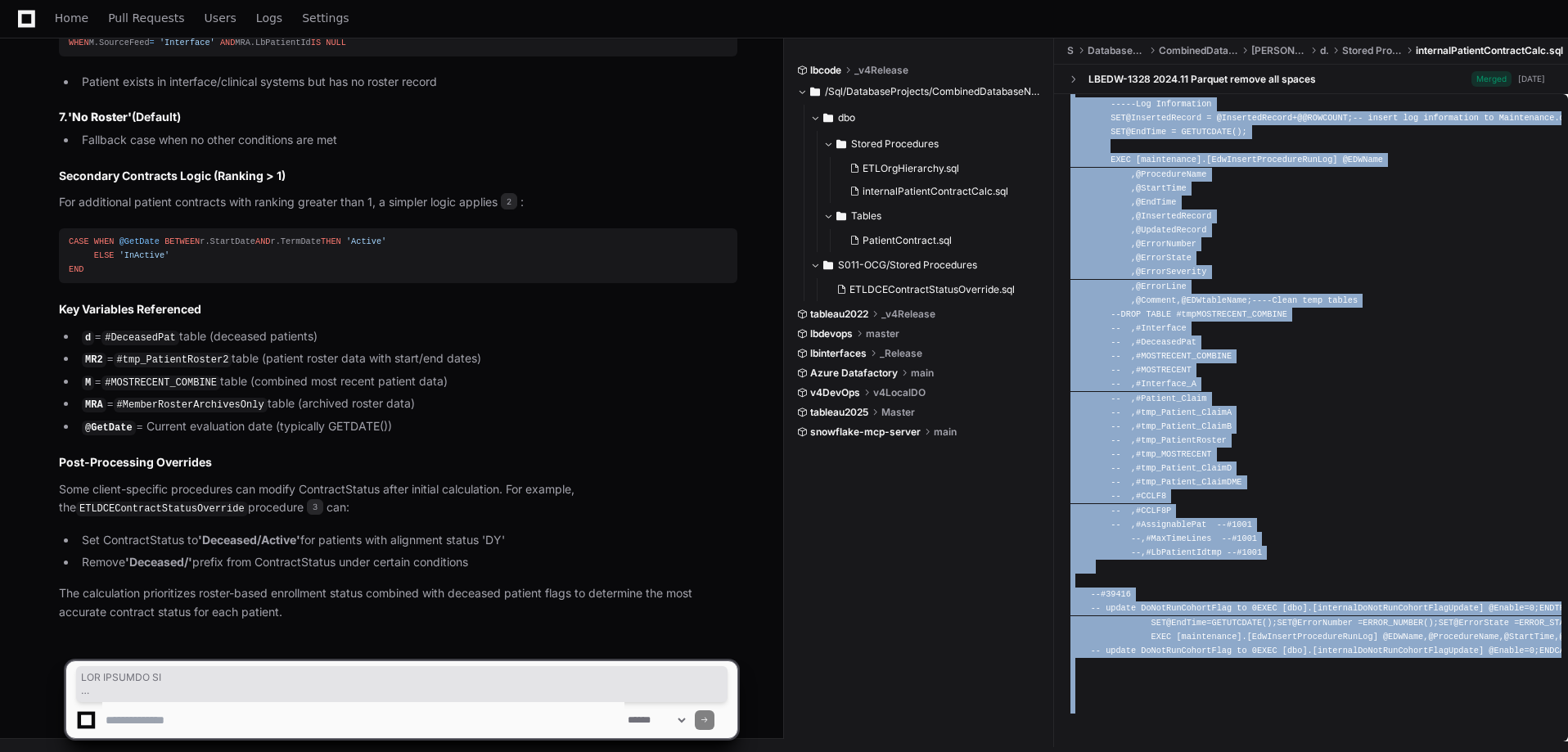
scroll to position [12295, 0]
drag, startPoint x: 1089, startPoint y: 317, endPoint x: 1137, endPoint y: 622, distance: 308.8
copy div "SET NOCOUNT ON DECLARE @EDWName VARCHAR ( 128 ) = DB_NAME(); DECLARE @EDWtableN…"
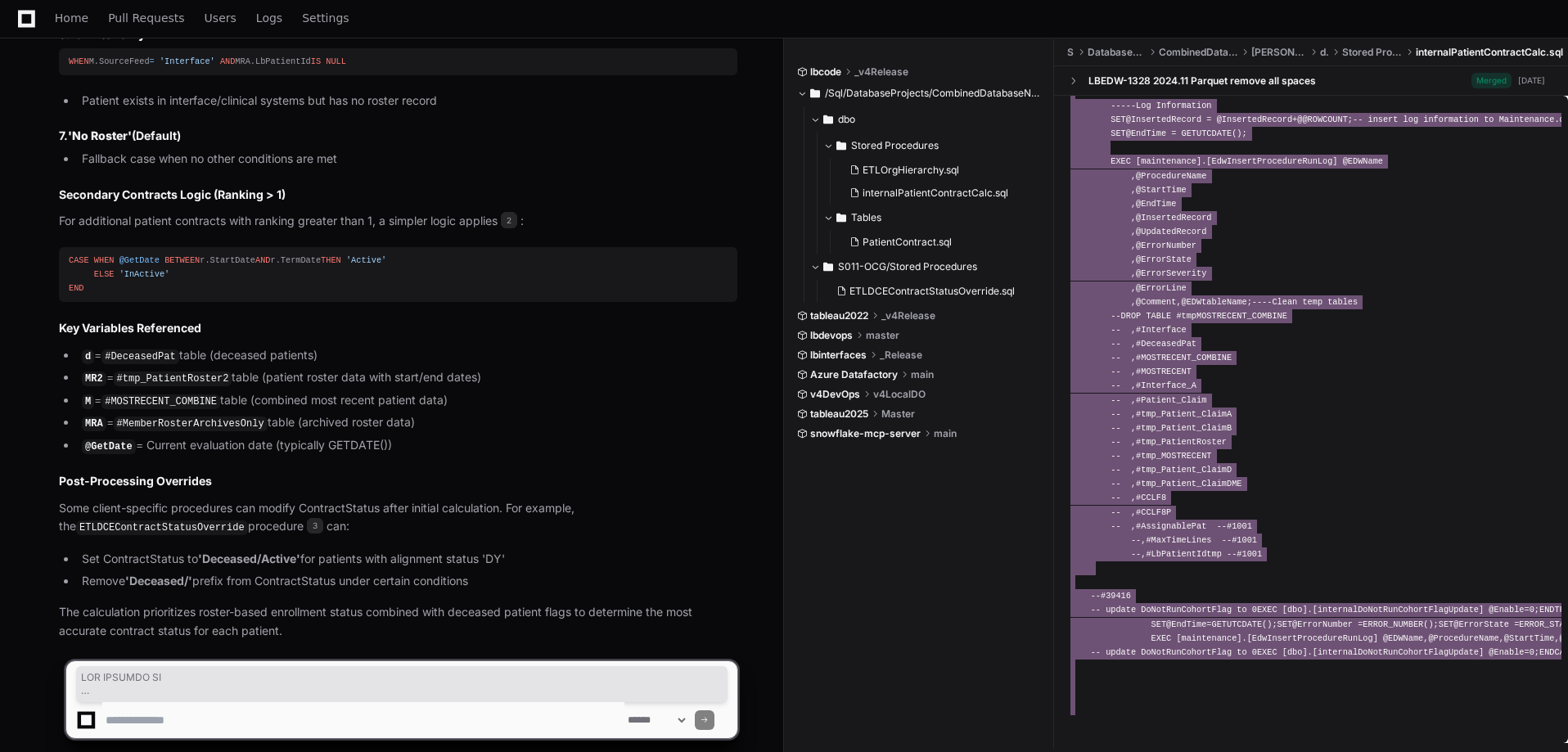
scroll to position [2748, 0]
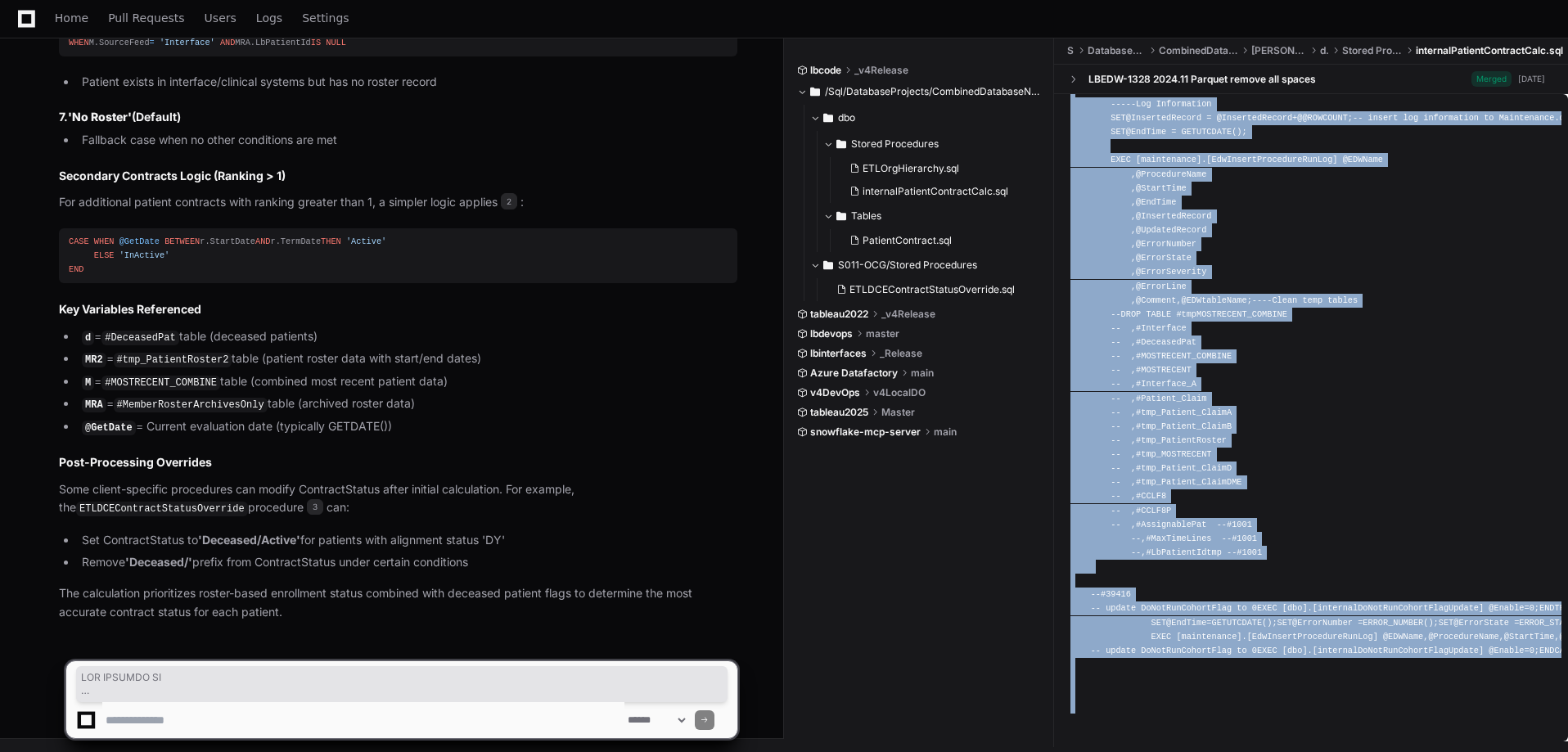
drag, startPoint x: 172, startPoint y: 684, endPoint x: 198, endPoint y: 678, distance: 26.7
click at [172, 684] on span at bounding box center [401, 683] width 641 height 26
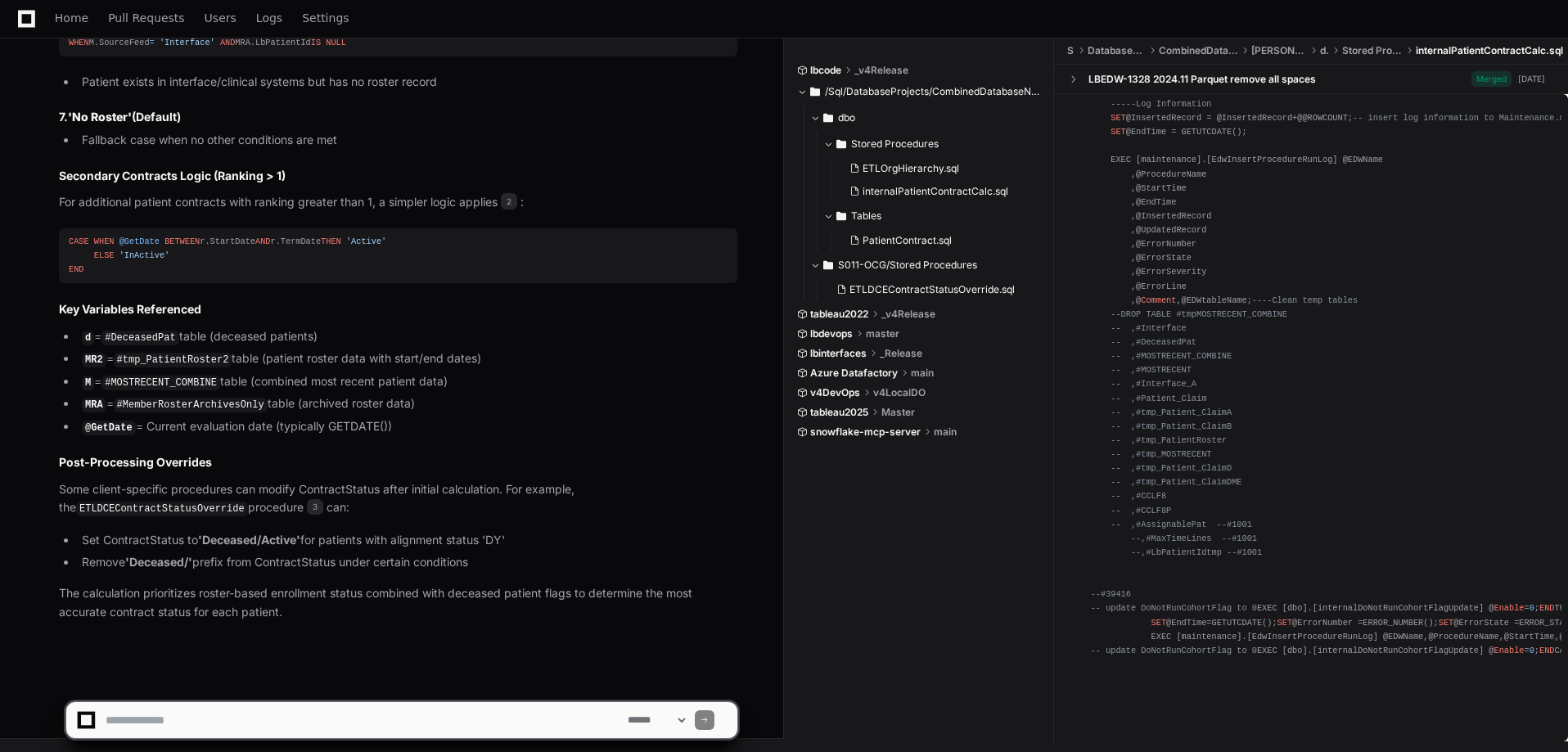
click at [243, 710] on textarea at bounding box center [363, 719] width 522 height 36
type textarea "*"
type textarea "**********"
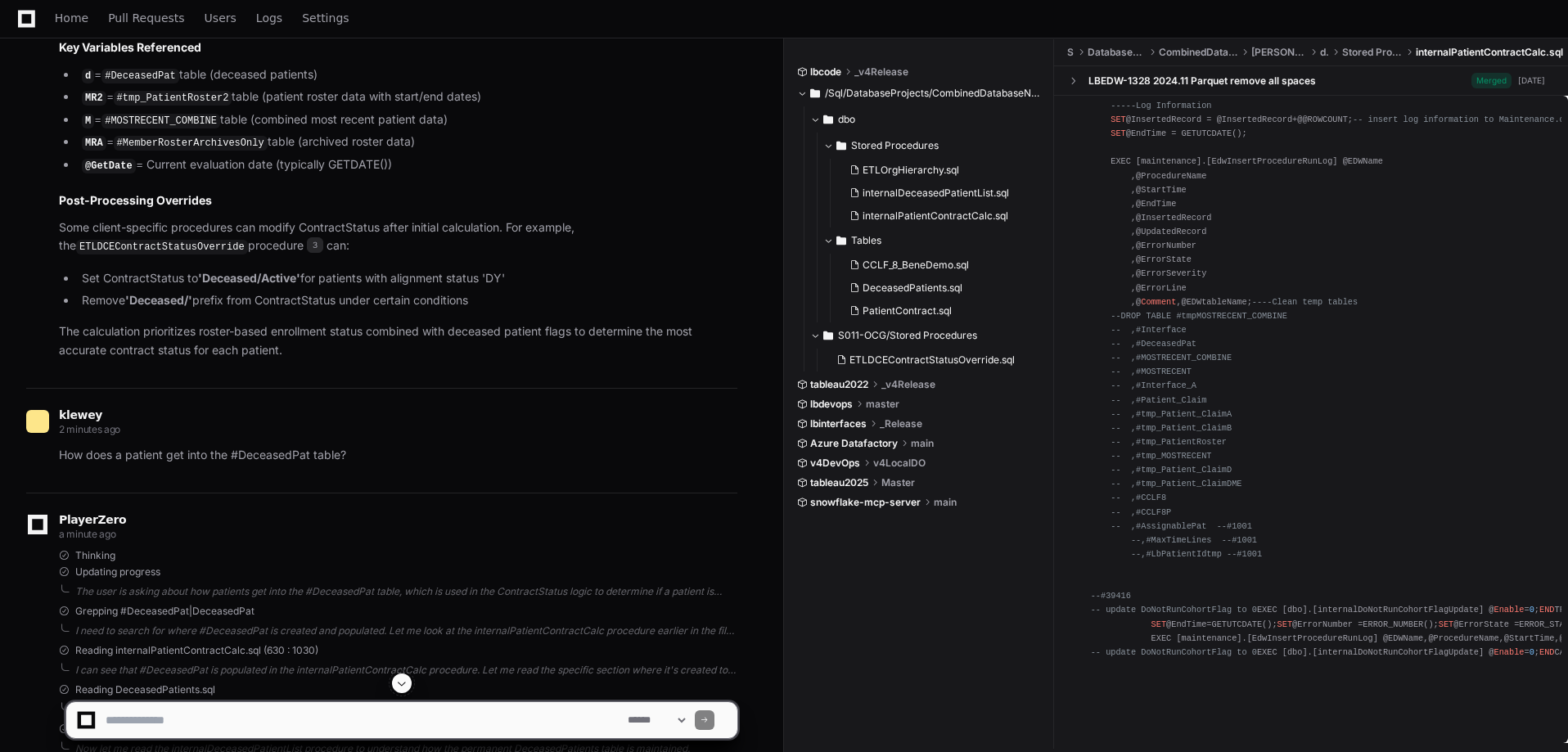
scroll to position [3075, 0]
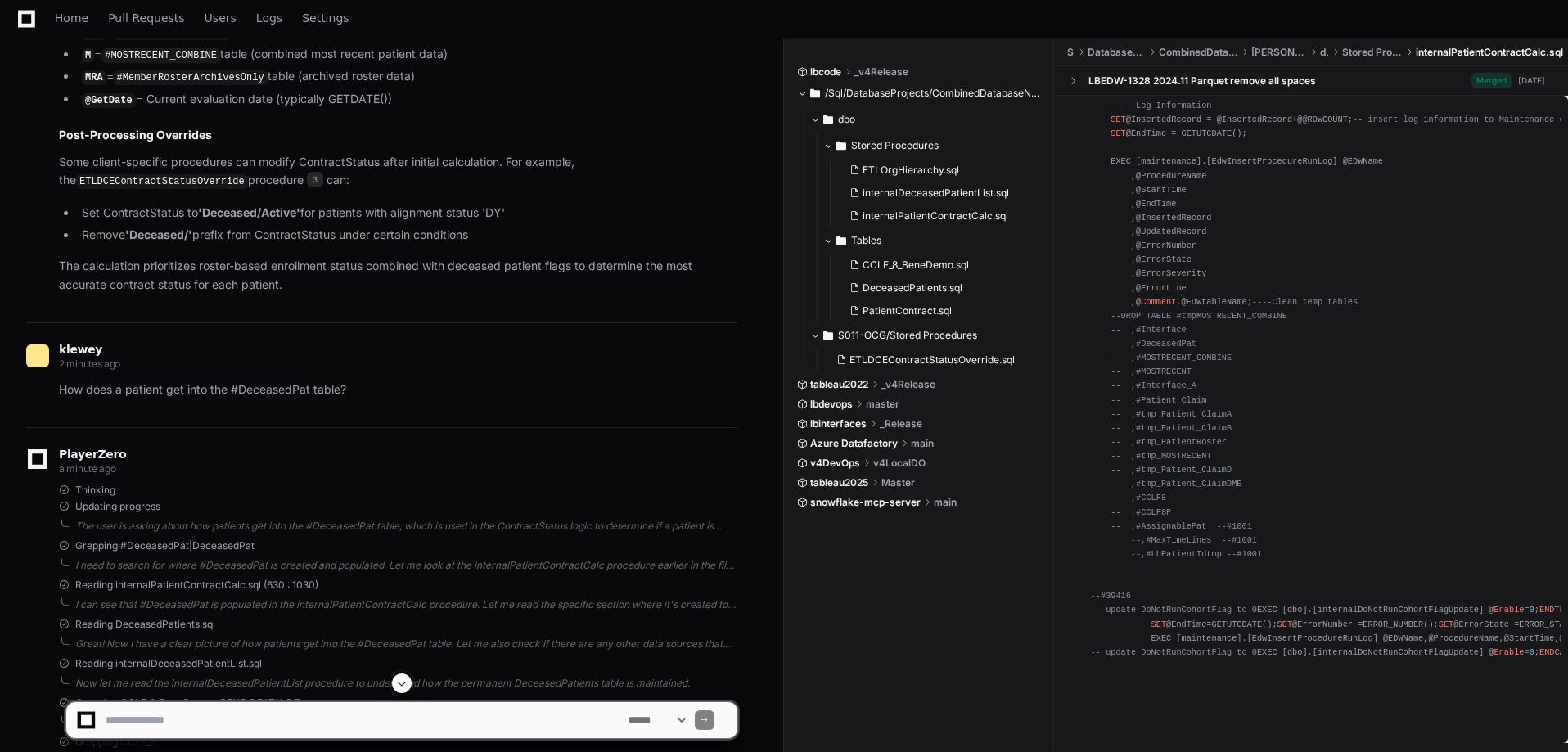
click at [305, 717] on textarea at bounding box center [363, 719] width 522 height 36
type textarea "*"
type textarea "**********"
click at [364, 712] on textarea at bounding box center [363, 719] width 522 height 36
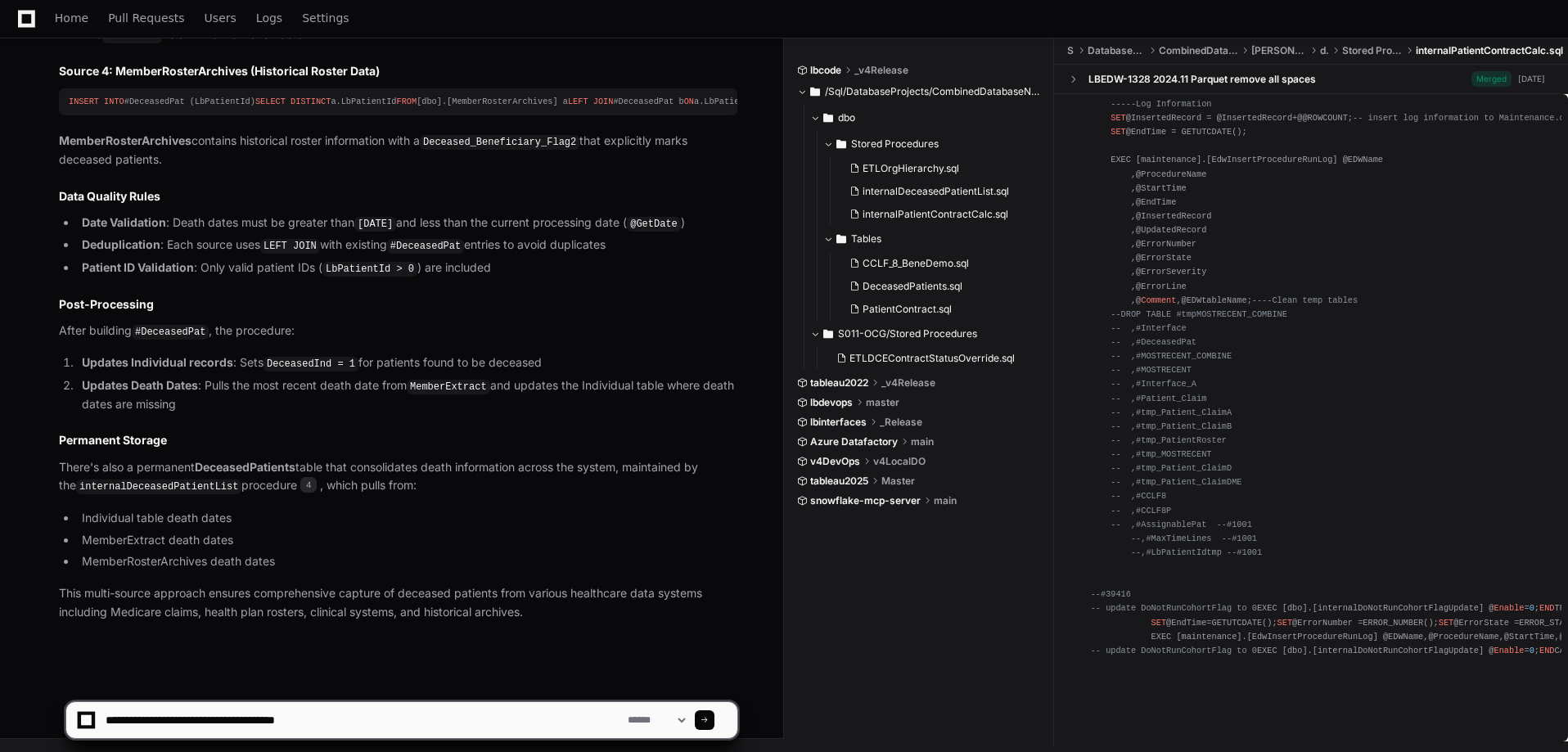
scroll to position [4823, 0]
click at [417, 703] on textarea at bounding box center [363, 719] width 522 height 36
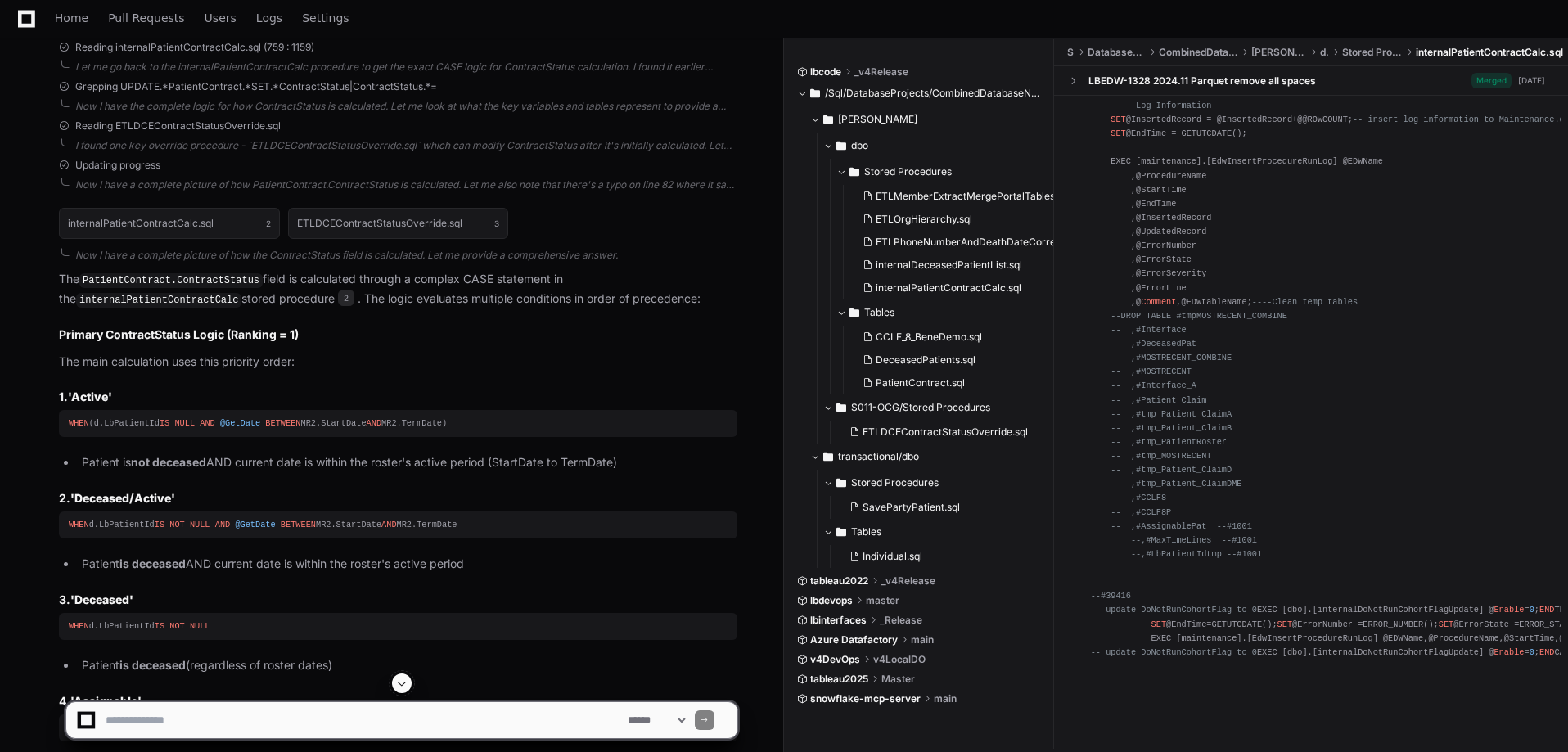
scroll to position [1841, 0]
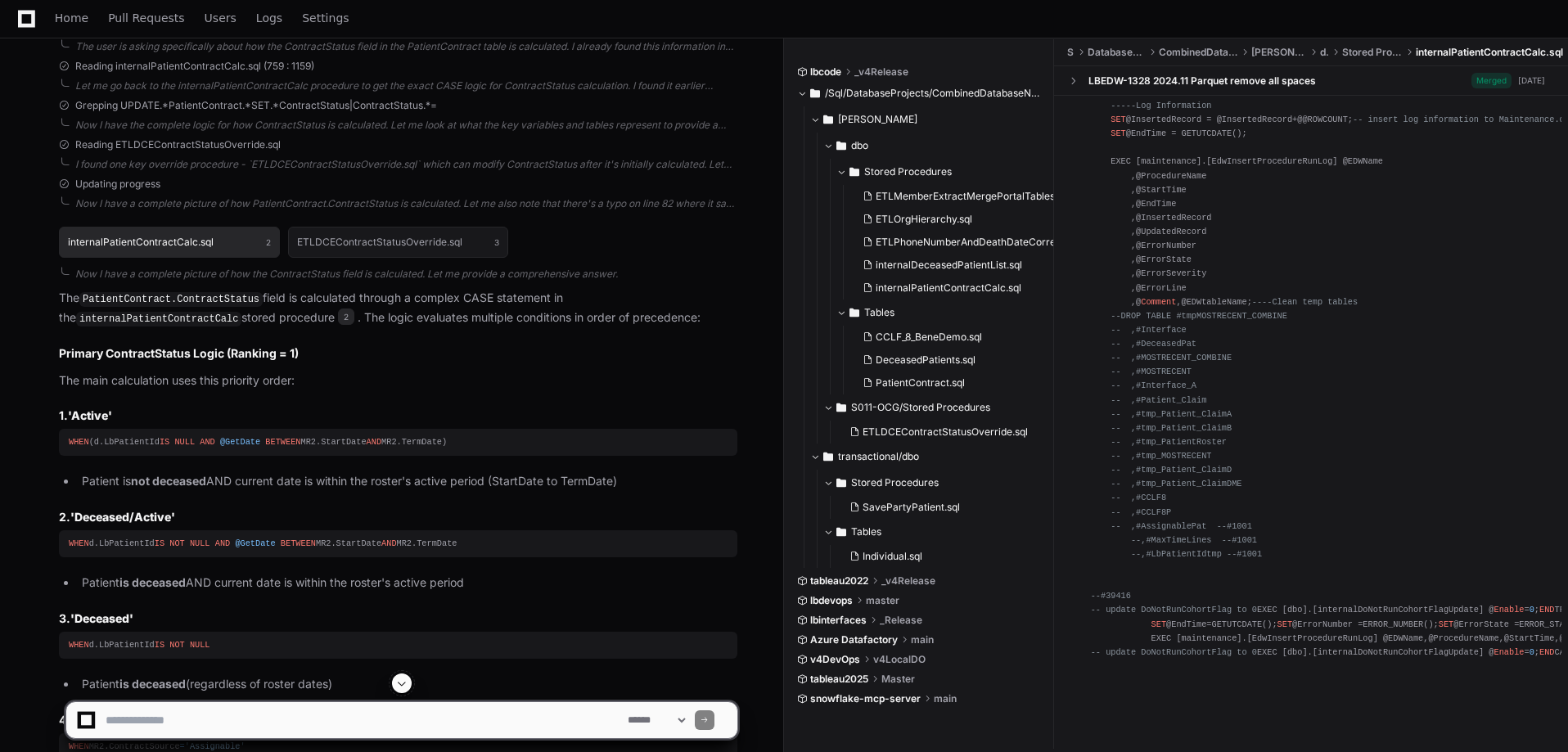
click at [251, 236] on button "internalPatientContractCalc.sql 2" at bounding box center [169, 242] width 221 height 31
click at [338, 308] on span "2" at bounding box center [346, 316] width 16 height 16
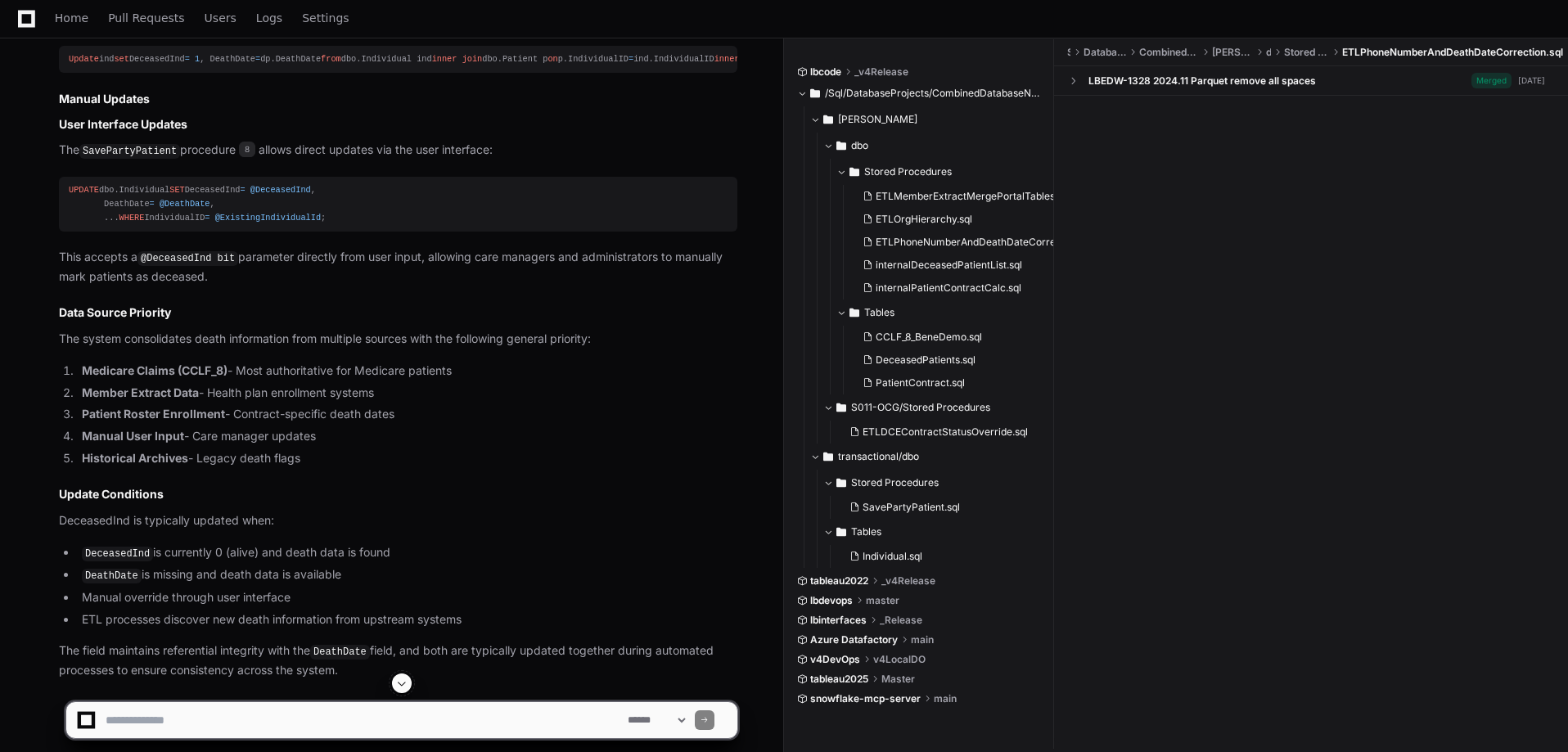
scroll to position [0, 0]
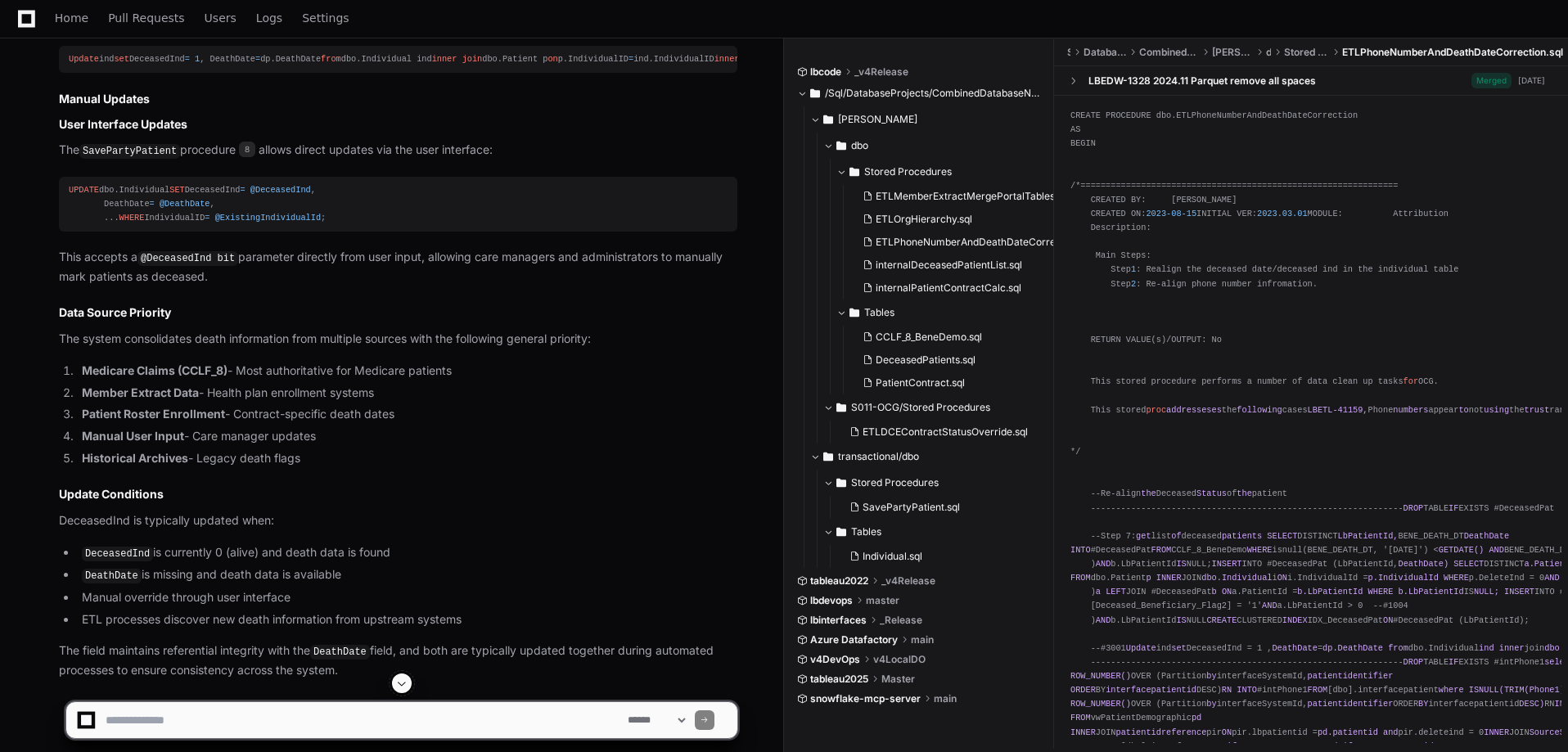
click at [358, 26] on span "7" at bounding box center [364, 17] width 16 height 16
click at [332, 712] on textarea at bounding box center [363, 719] width 522 height 36
type textarea "**********"
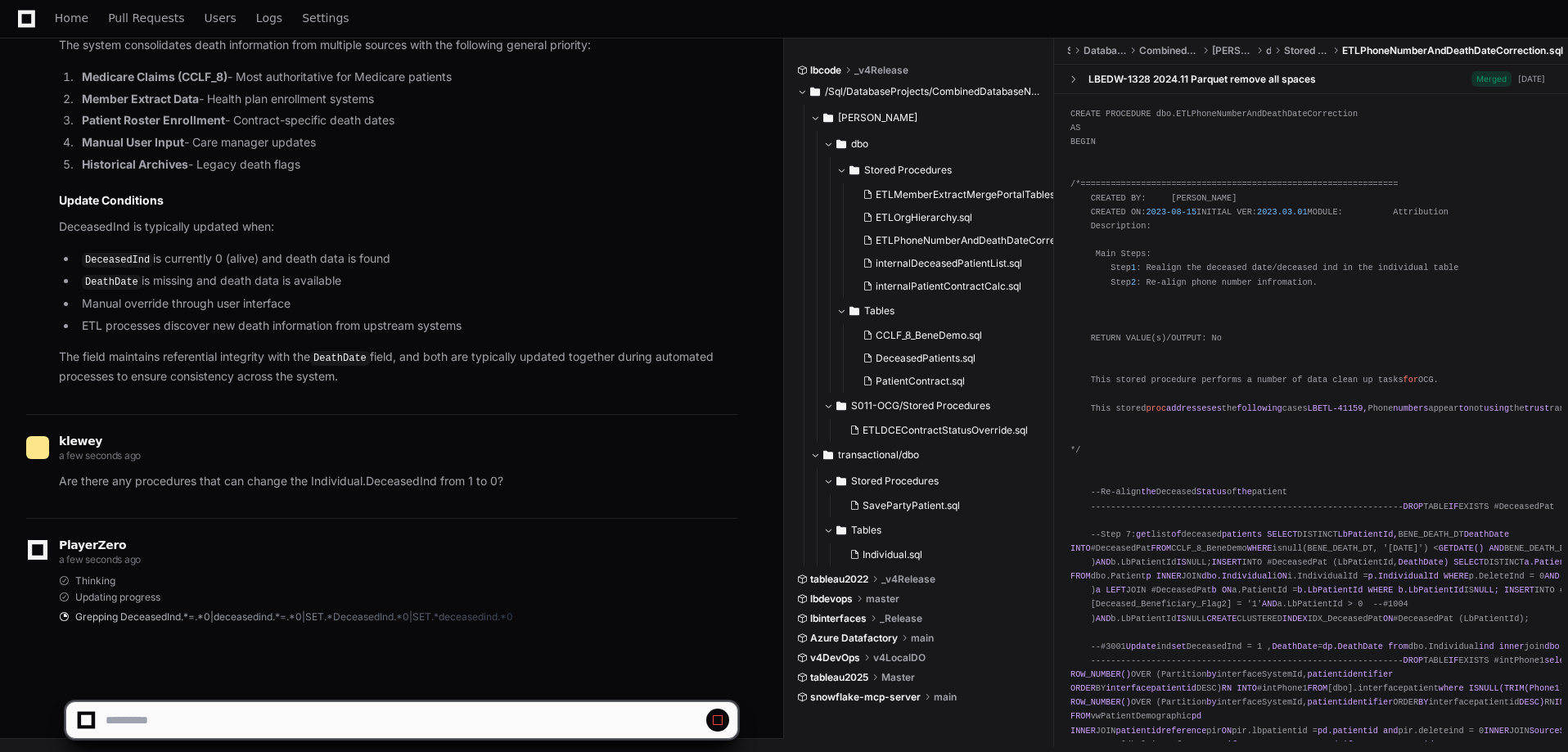
scroll to position [7317, 0]
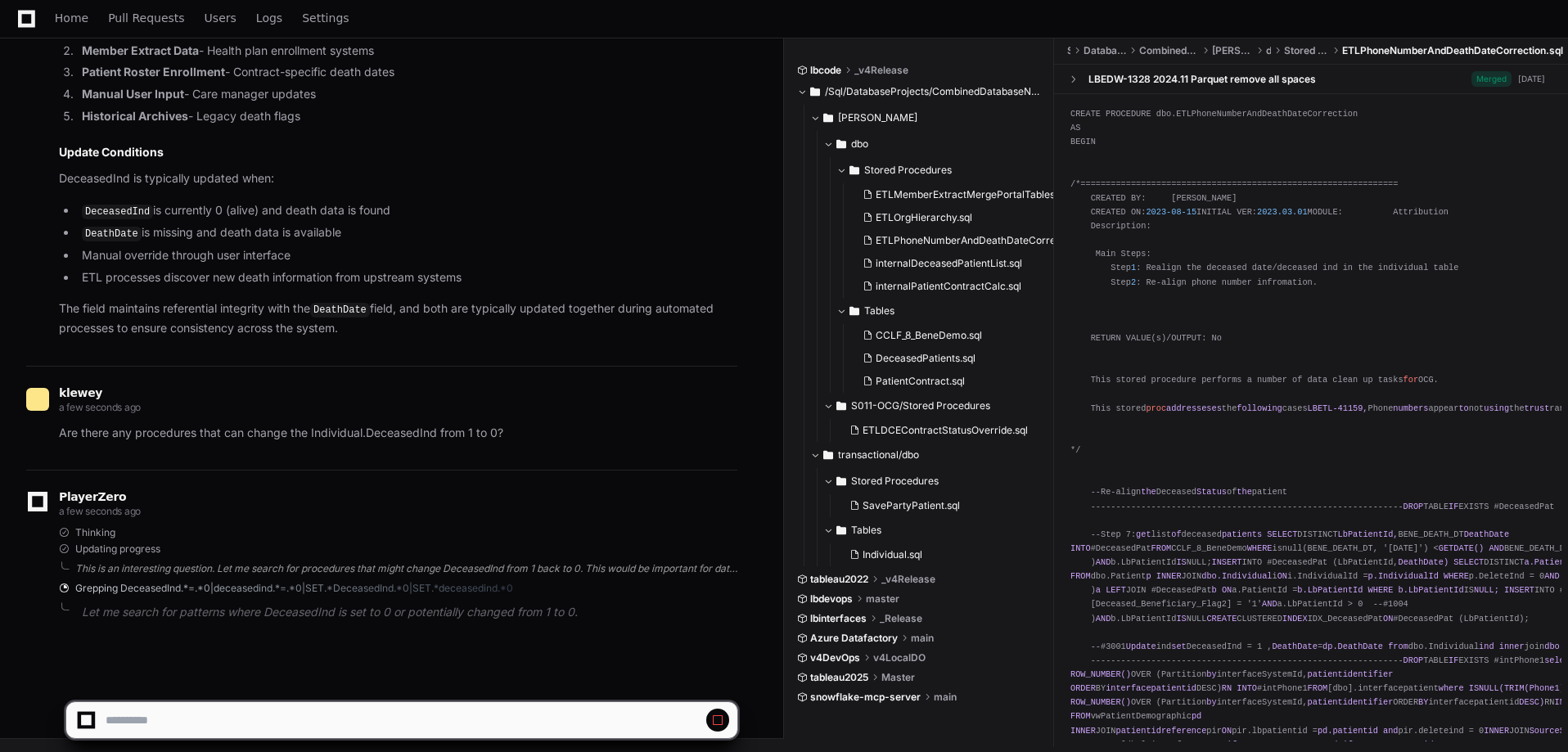
click at [375, 564] on div "This is an interesting question. Let me search for procedures that might change…" at bounding box center [406, 568] width 662 height 14
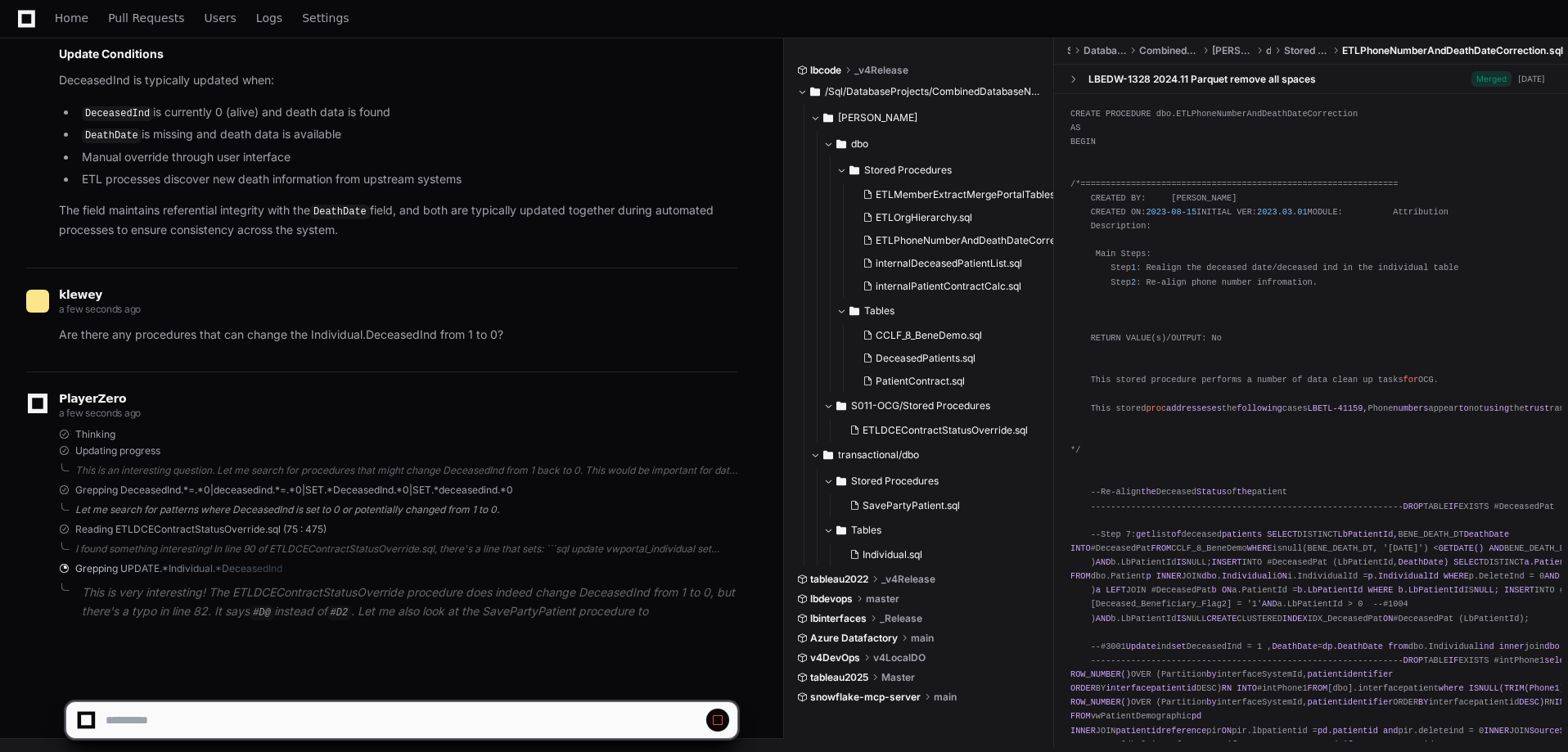
scroll to position [7432, 0]
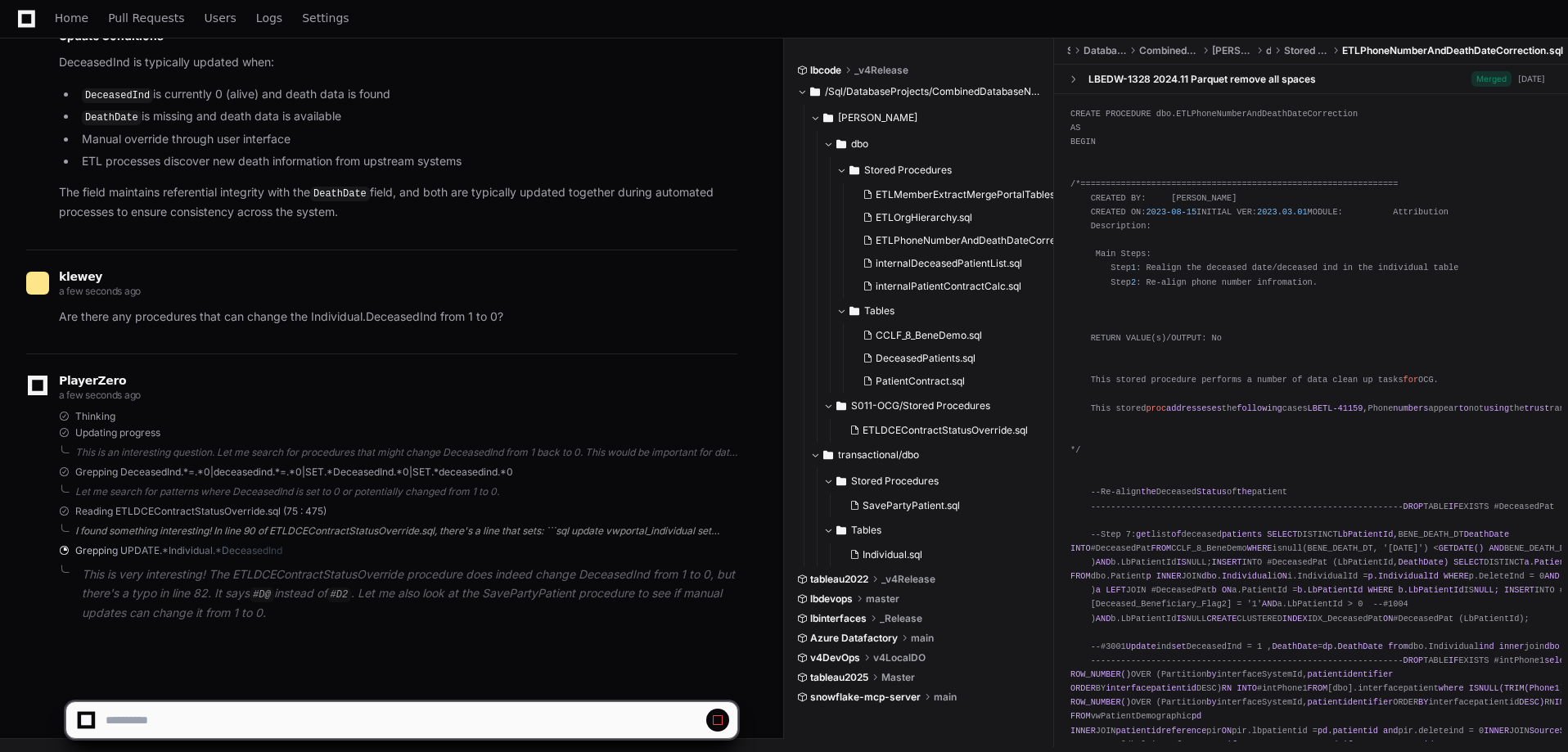
click at [412, 528] on div "I found something interesting! In line 90 of ETLDCEContractStatusOverride.sql, …" at bounding box center [406, 531] width 662 height 14
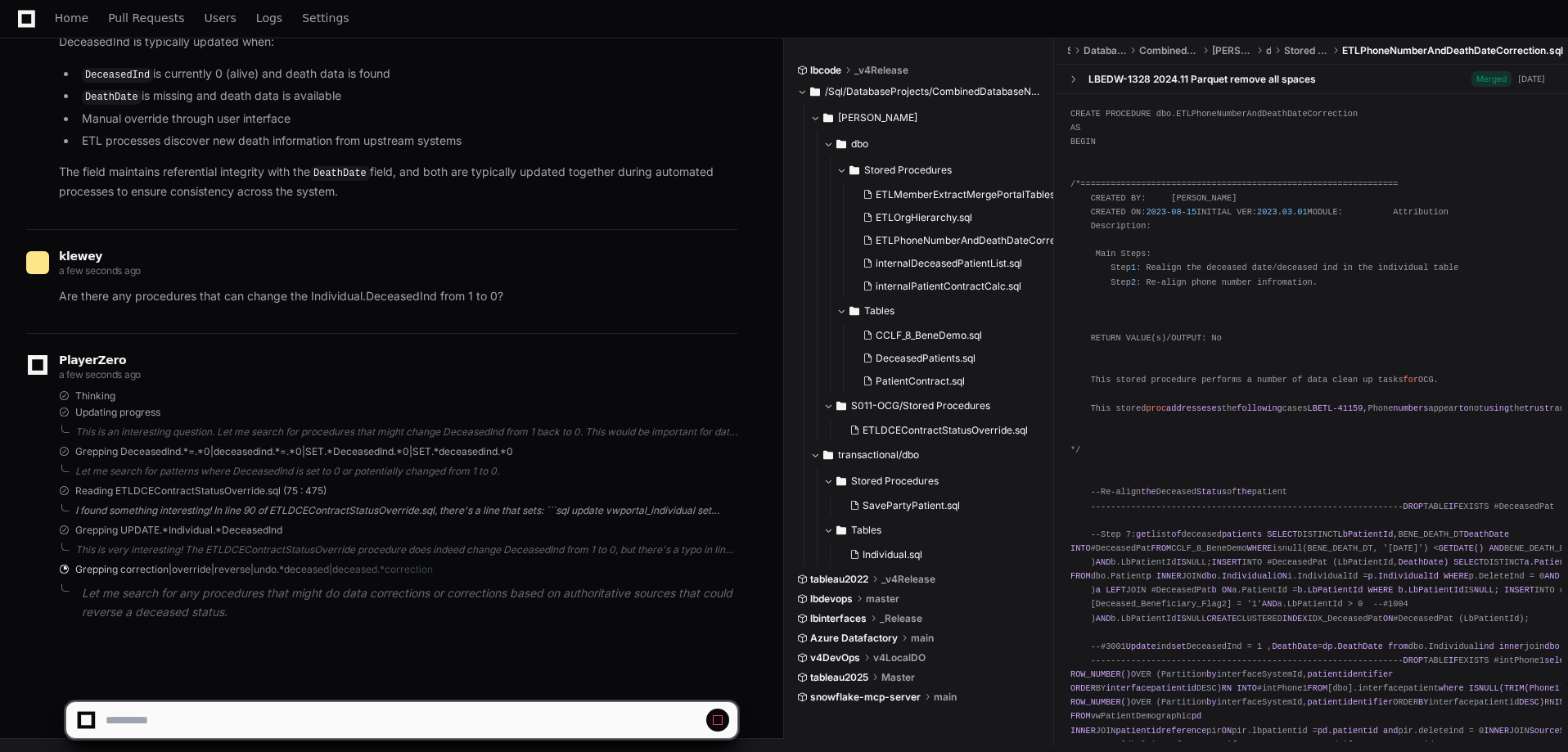
scroll to position [7453, 0]
click at [445, 511] on div "I found something interesting! In line 90 of ETLDCEContractStatusOverride.sql, …" at bounding box center [406, 510] width 662 height 14
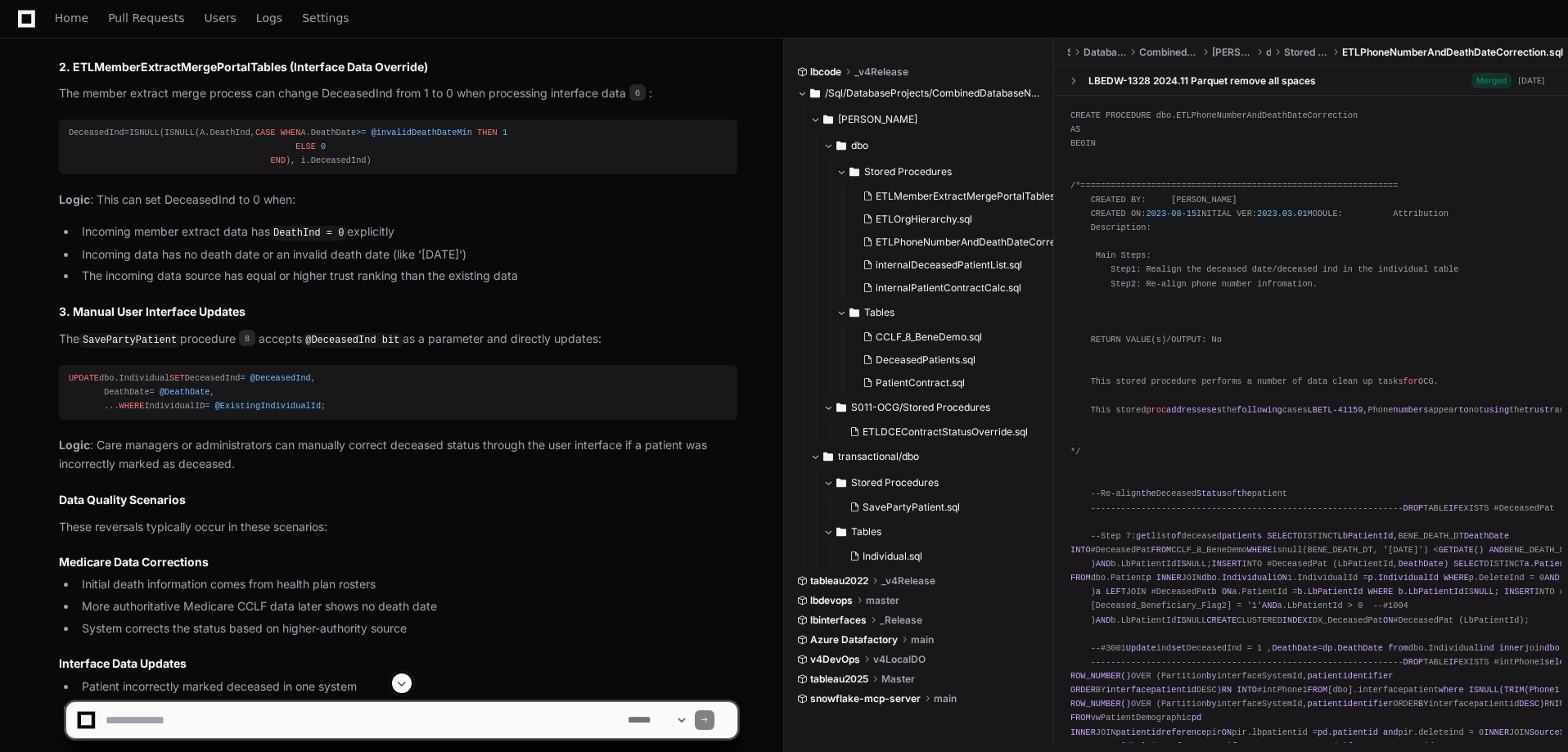
scroll to position [8162, 0]
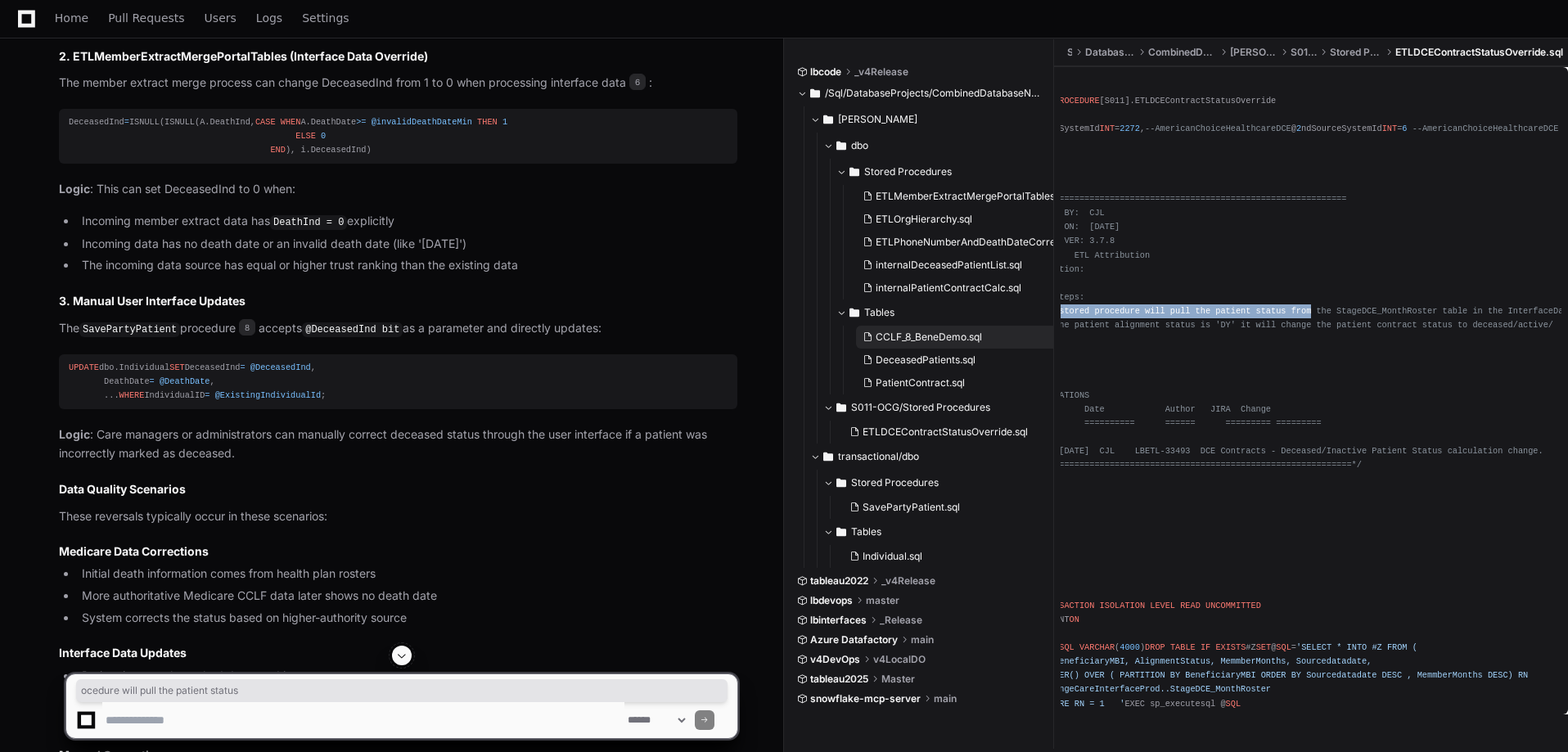
scroll to position [0, 0]
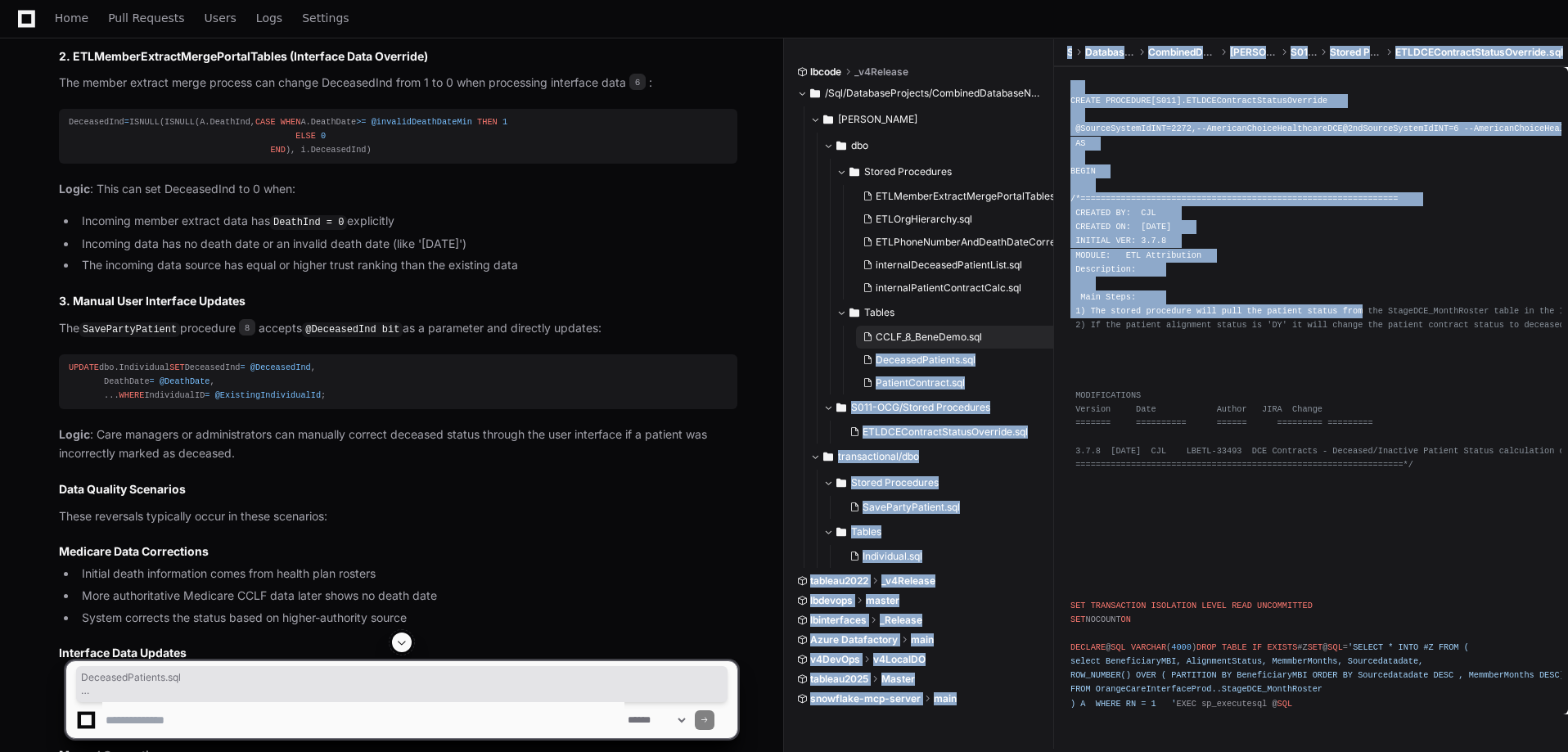
drag, startPoint x: 1322, startPoint y: 325, endPoint x: 1001, endPoint y: 332, distance: 321.1
click at [1001, 332] on div "lbcode _v4Release /Sql/DatabaseProjects/CombinedDatabaseNew edw dbo Stored Proc…" at bounding box center [1181, 396] width 770 height 714
click at [1224, 322] on span "/*=============================================================== CREATED BY: C…" at bounding box center [1362, 332] width 585 height 275
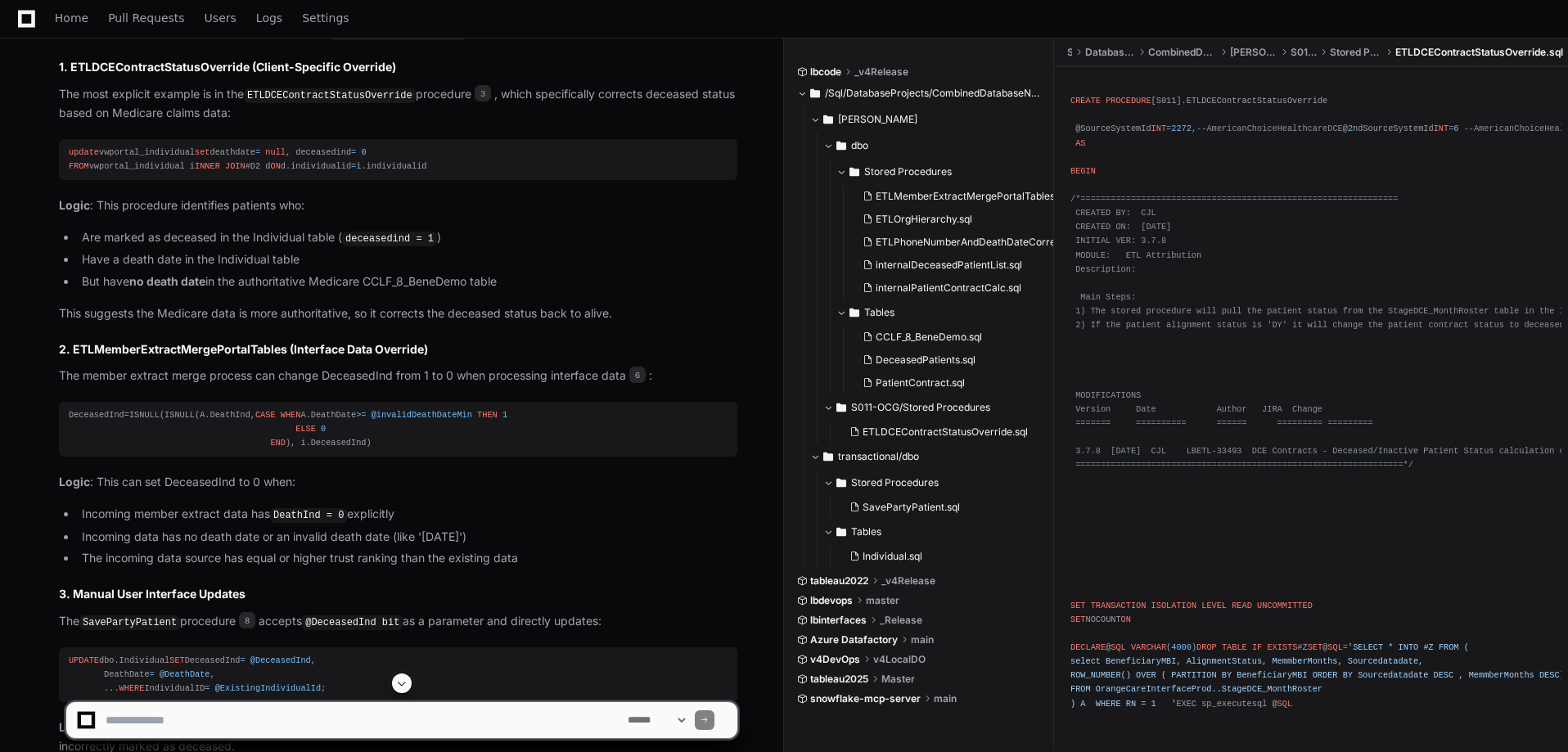
scroll to position [7857, 0]
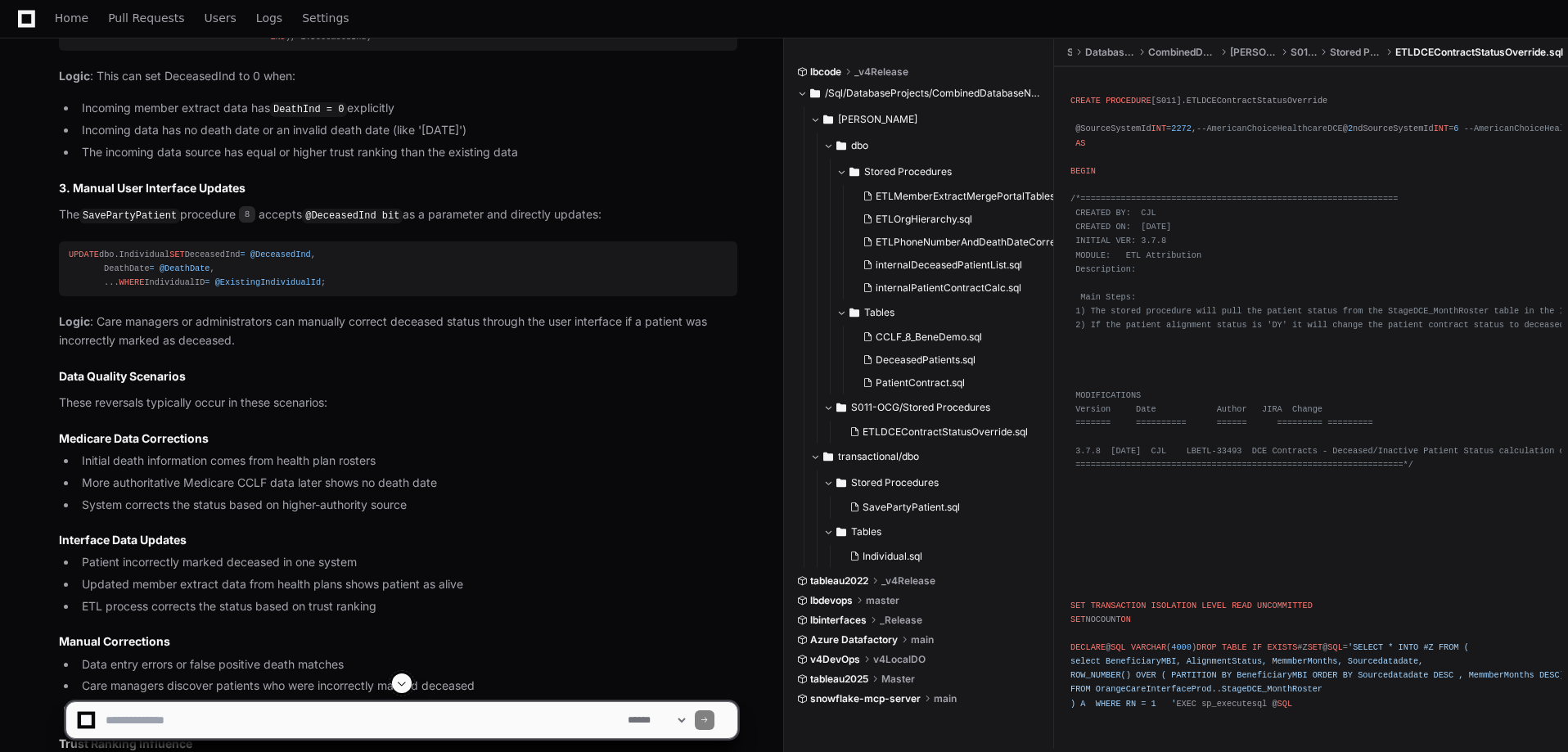
scroll to position [8593, 0]
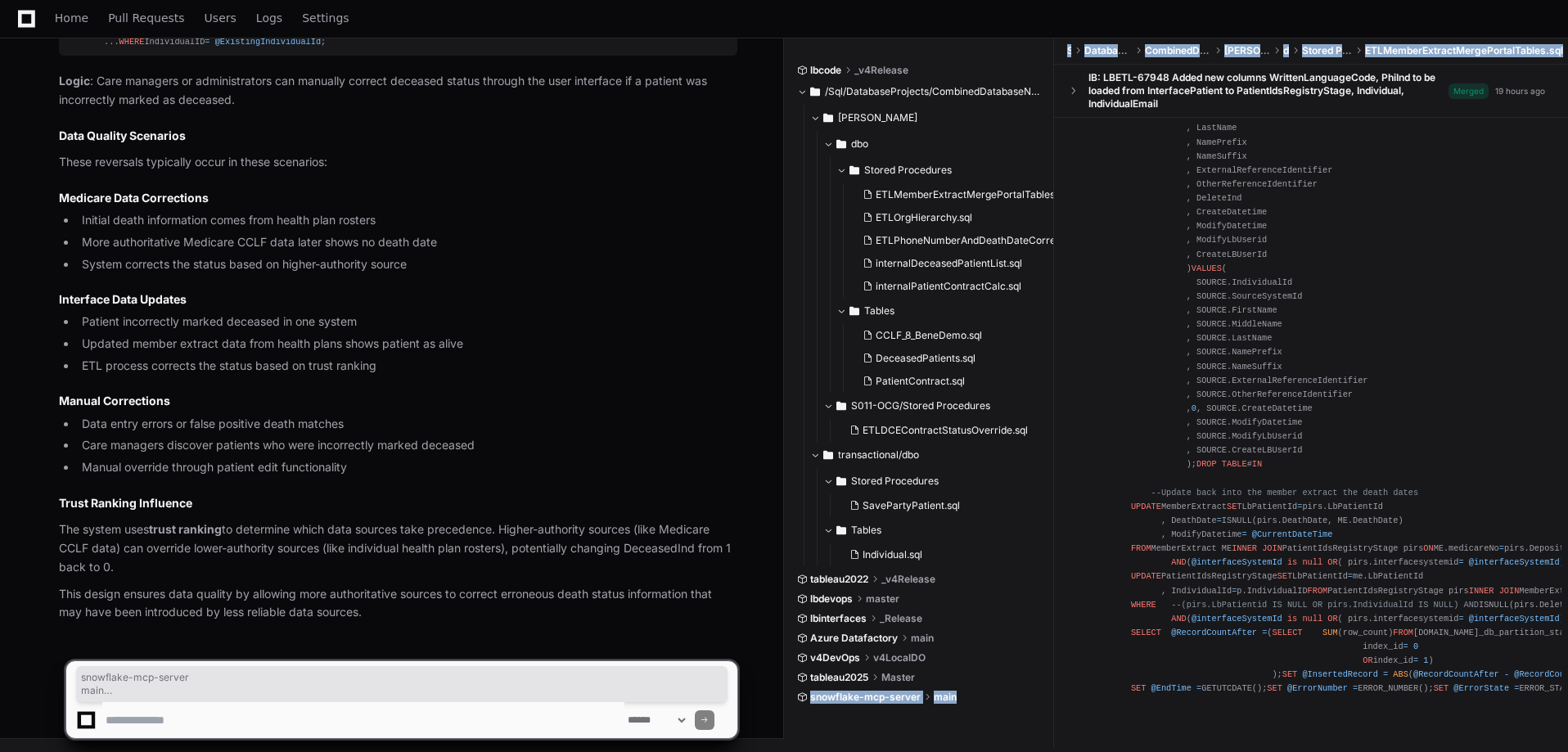
scroll to position [13360, 0]
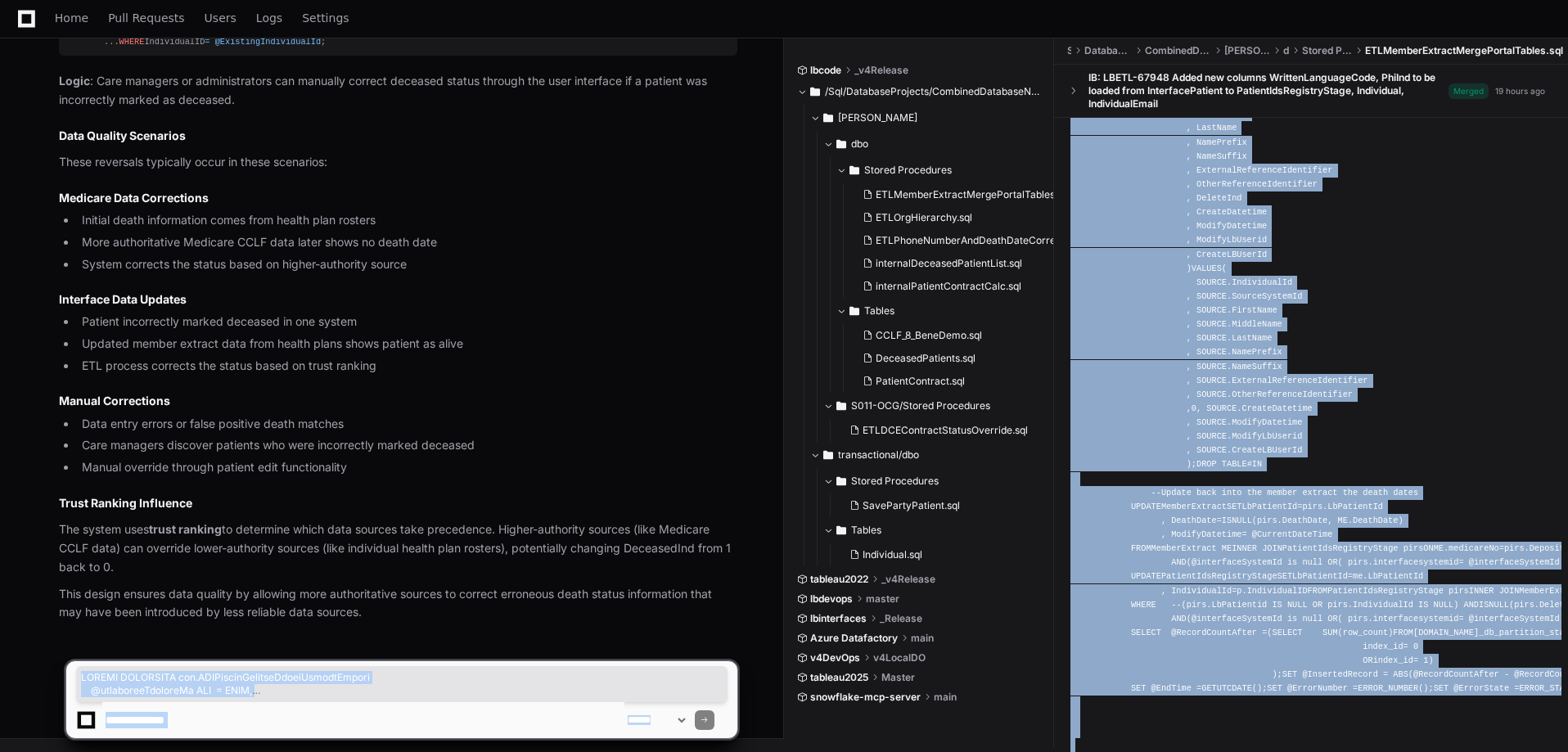
drag, startPoint x: 1072, startPoint y: 182, endPoint x: 1187, endPoint y: 695, distance: 525.7
copy app-player-page "CREATE PROCEDURE dbo.ETLMemberExtractMergePortalTables @interfacePatientId INT …"
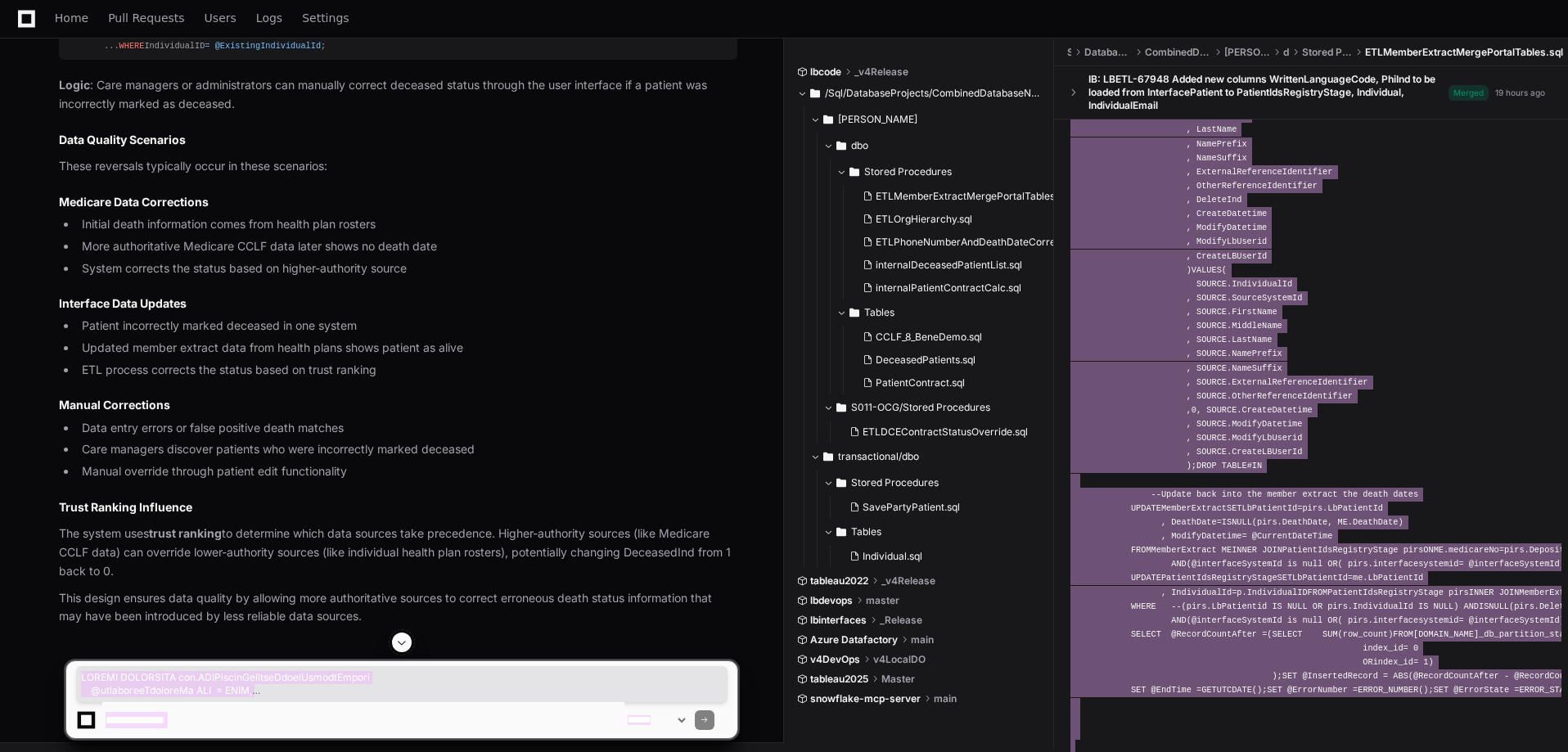
scroll to position [8747, 0]
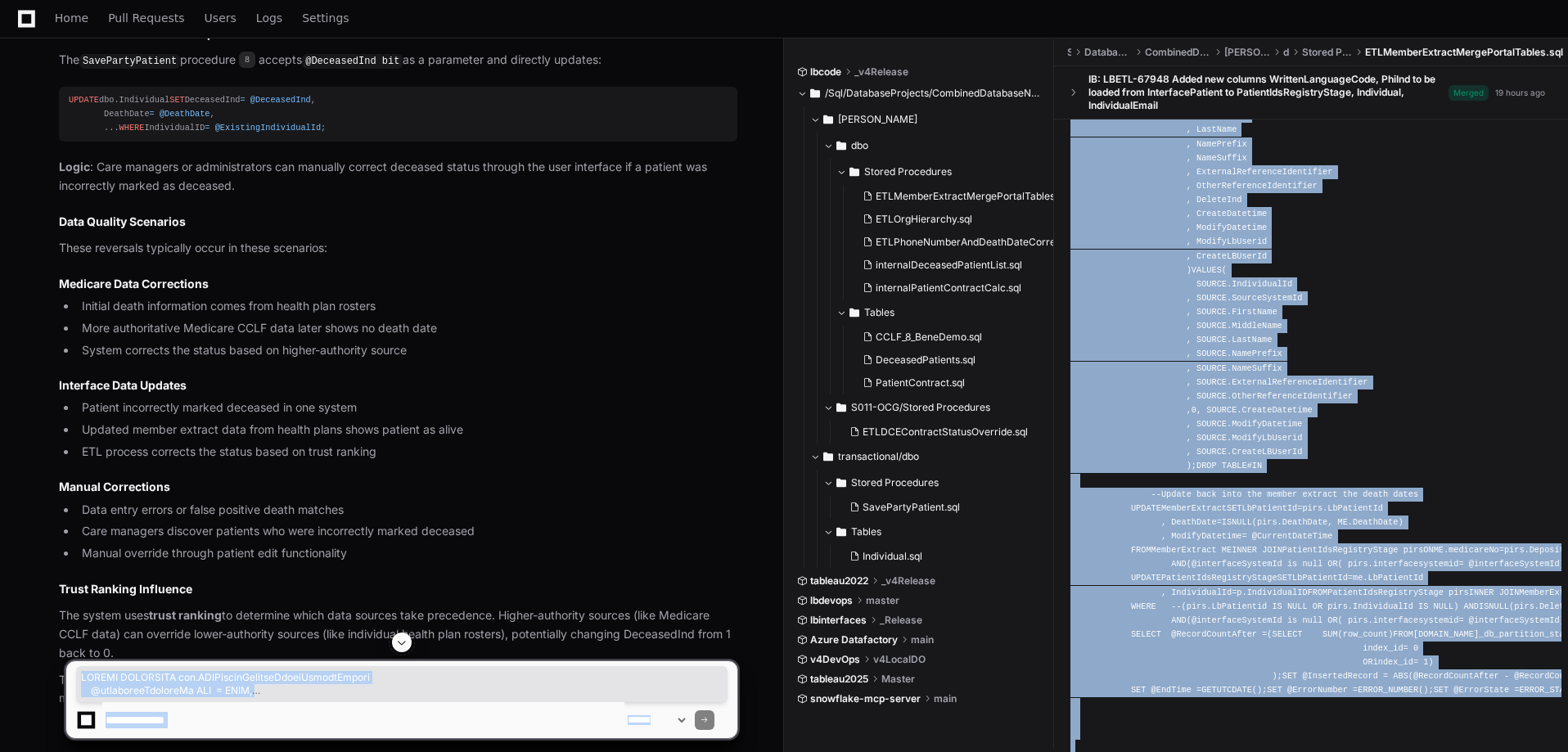
drag, startPoint x: 1331, startPoint y: 561, endPoint x: 769, endPoint y: 669, distance: 572.3
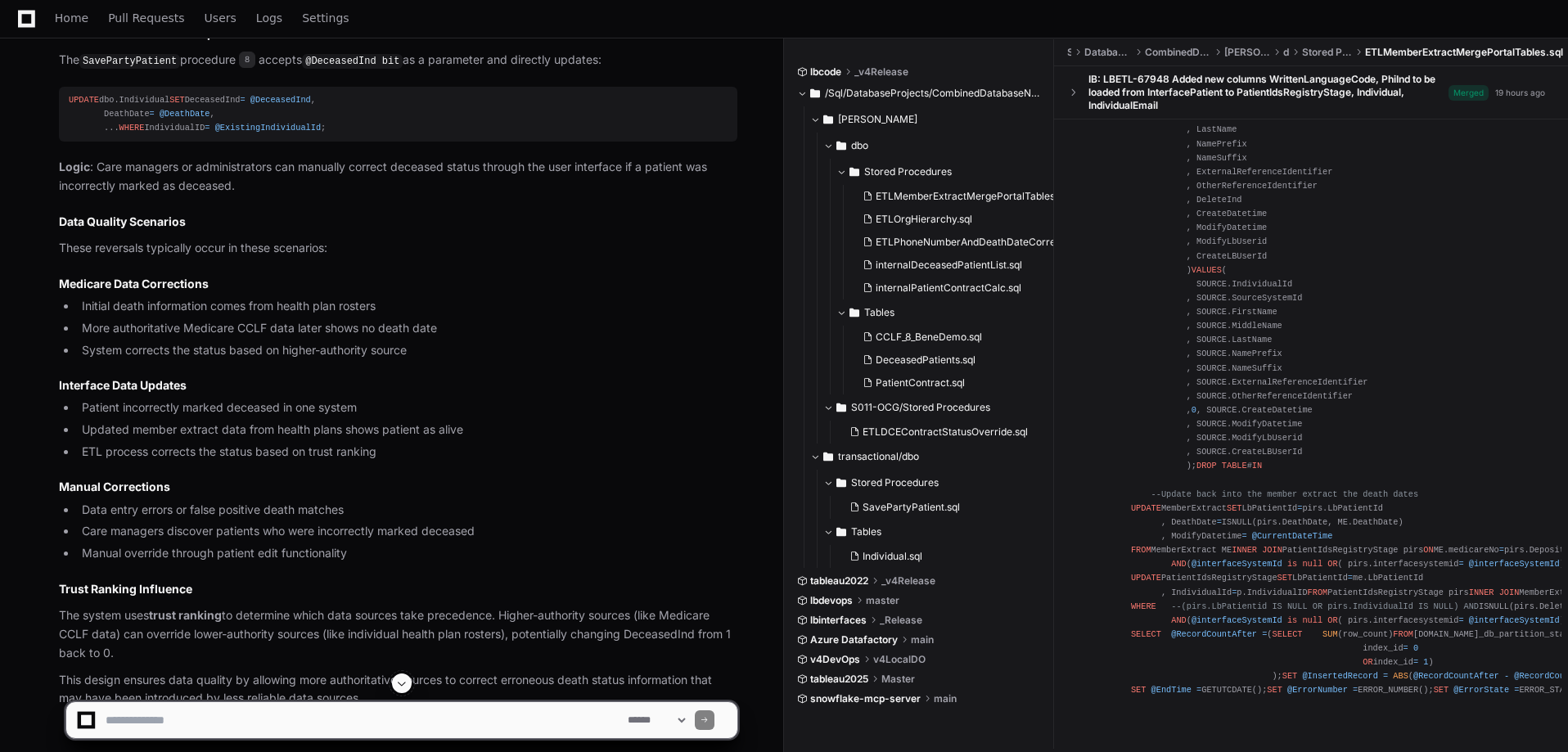
click at [463, 480] on article "Yes, there are several procedures that can change Individual.DeceasedInd from 1…" at bounding box center [398, 84] width 679 height 1247
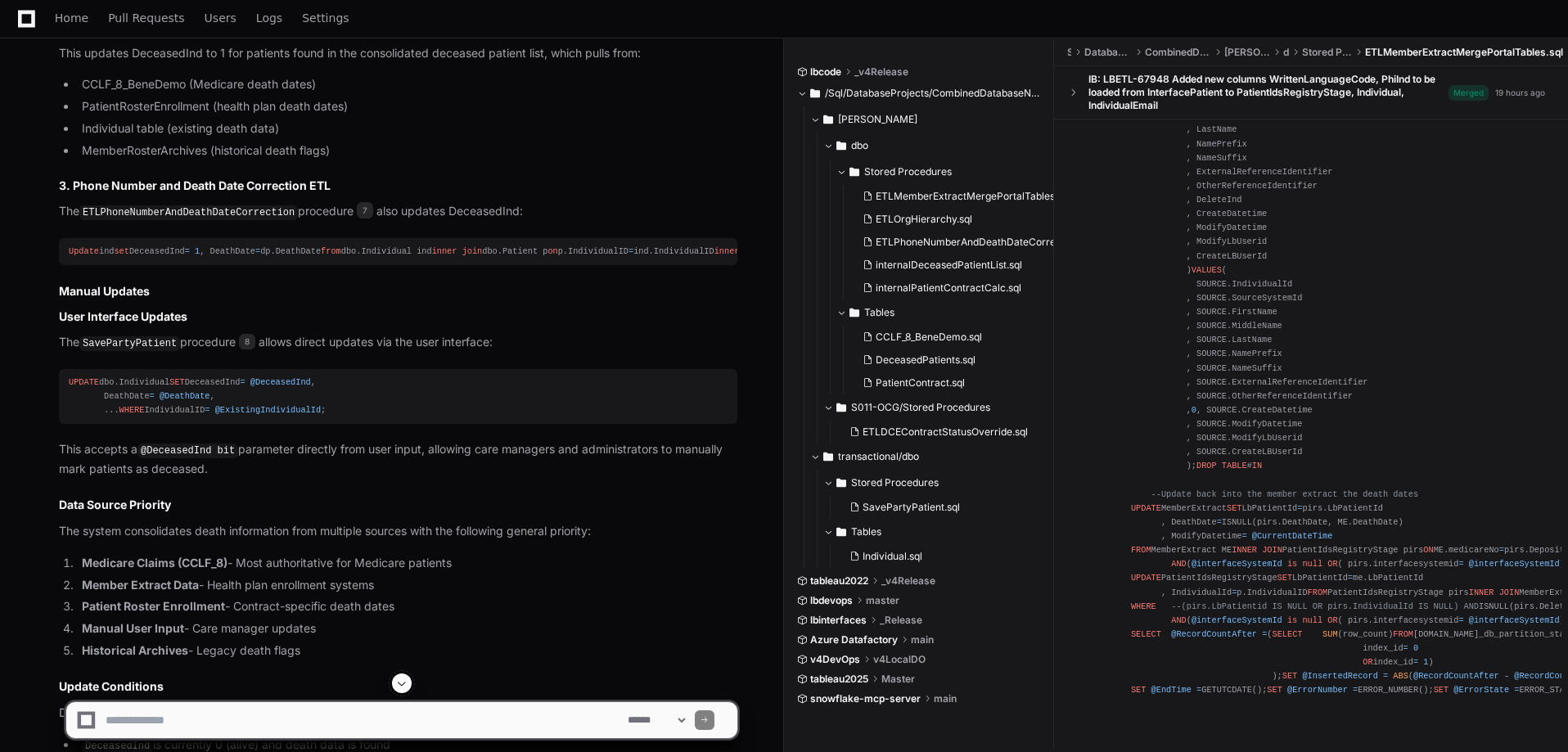
scroll to position [6292, 0]
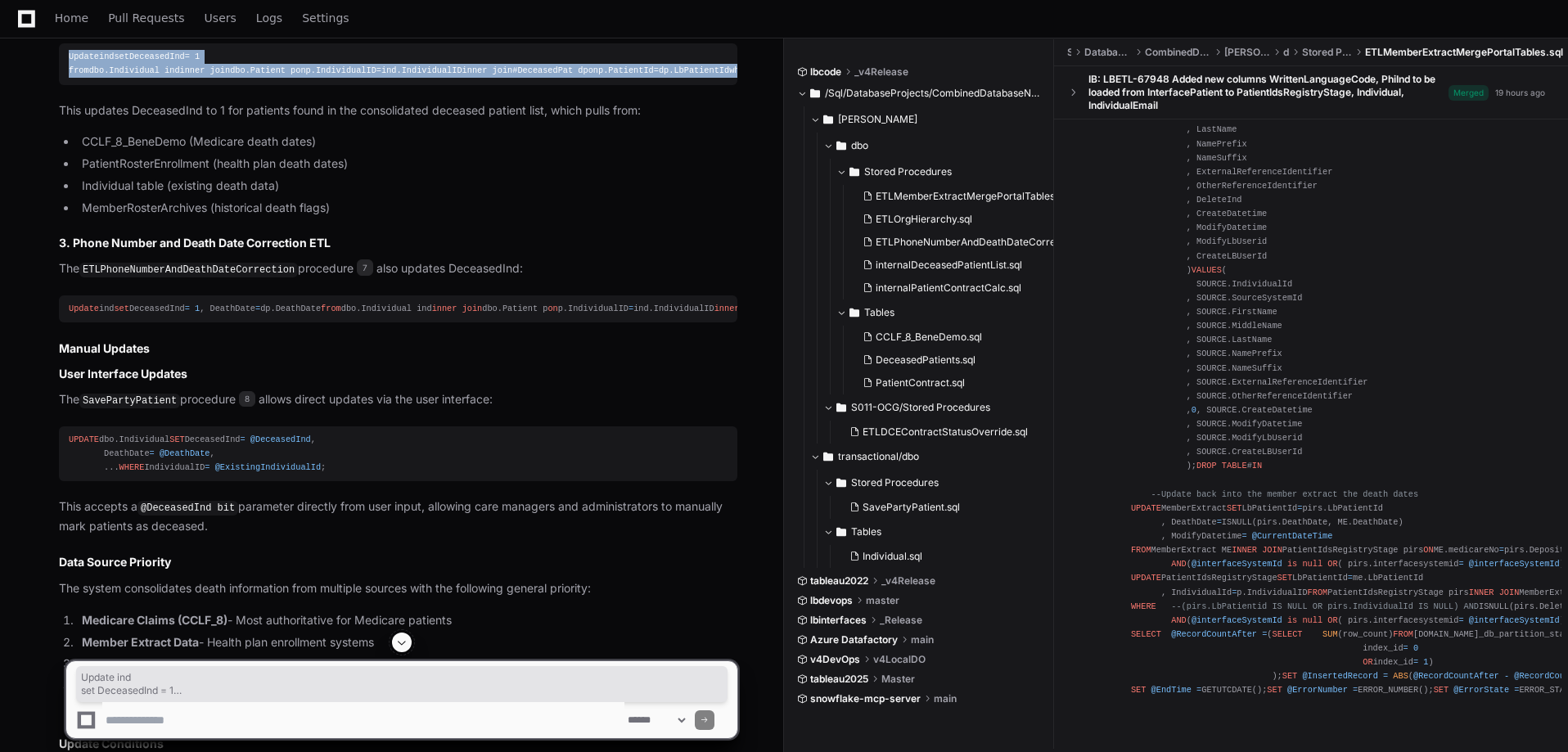
drag, startPoint x: 236, startPoint y: 407, endPoint x: 67, endPoint y: 344, distance: 180.4
click at [67, 84] on pre "Update ind set DeceasedInd = 1 from dbo.Individual ind inner join dbo.Patient p…" at bounding box center [398, 64] width 679 height 41
copy div "Update ind set DeceasedInd = 1 from dbo.Individual ind inner join dbo.Patient p…"
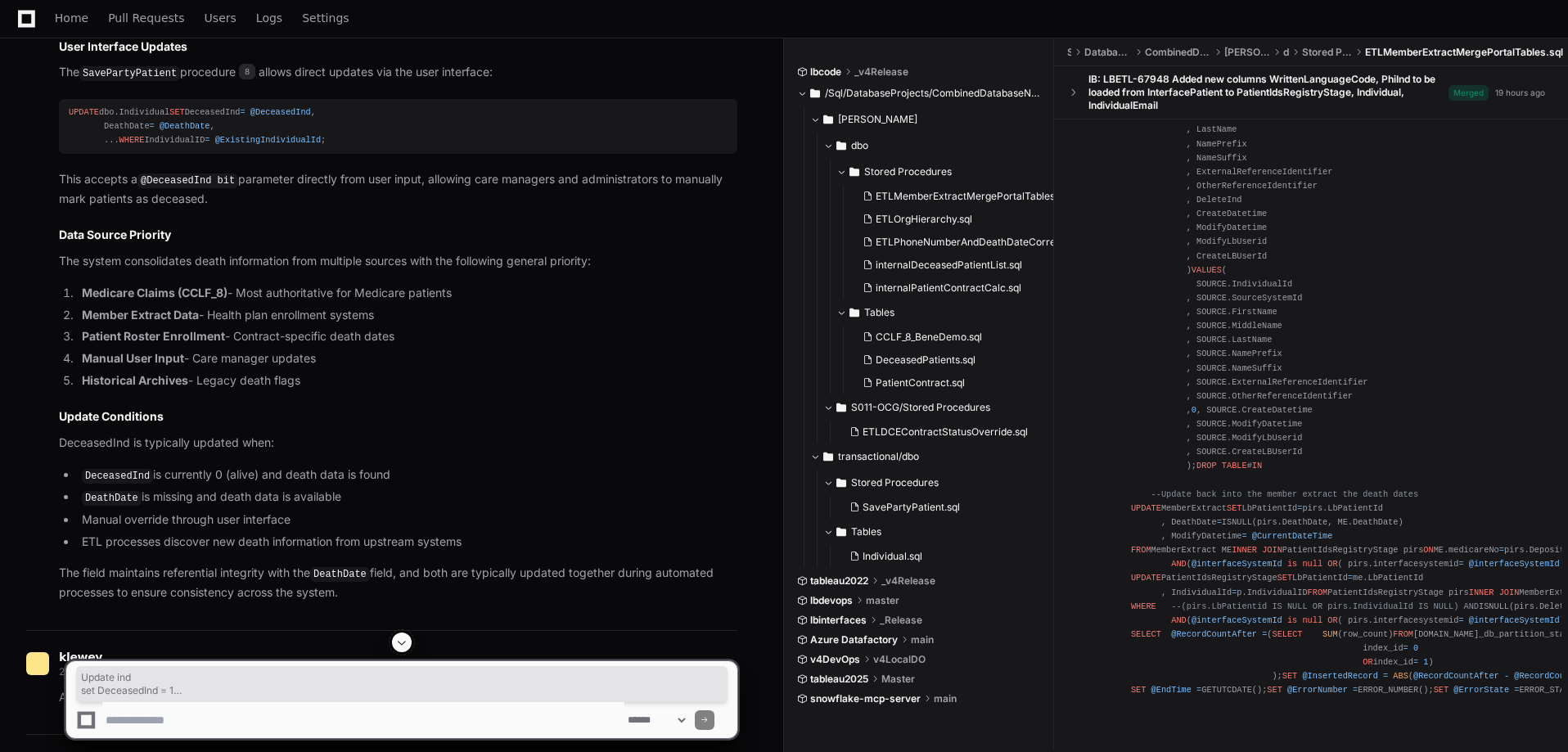
scroll to position [6947, 0]
